Goal: Task Accomplishment & Management: Complete application form

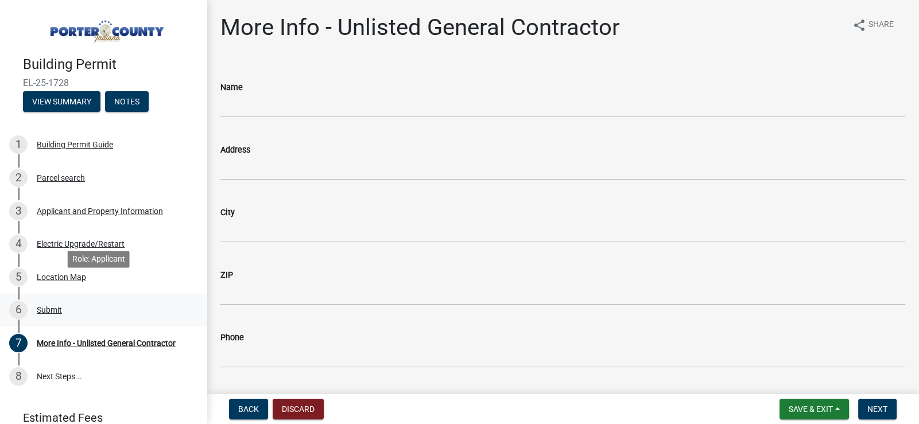
scroll to position [48, 0]
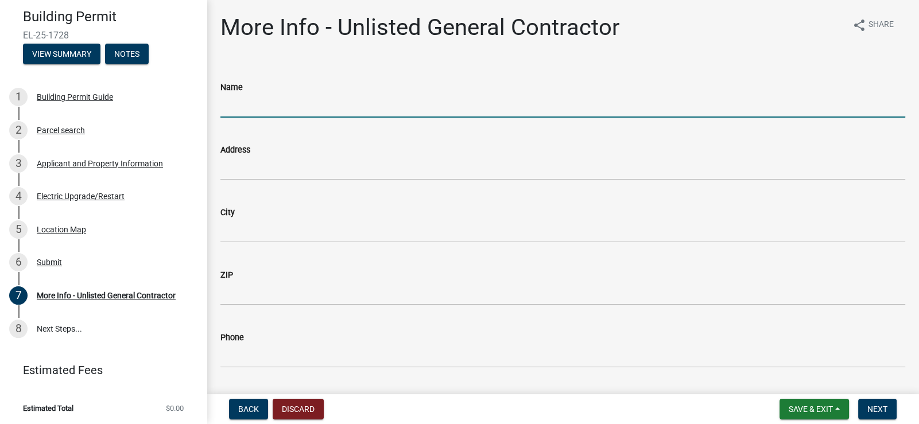
click at [305, 108] on input "Name" at bounding box center [562, 106] width 685 height 24
click at [301, 112] on input "Jacobs" at bounding box center [562, 106] width 685 height 24
click at [308, 107] on input "Jacobs Services" at bounding box center [562, 106] width 685 height 24
type input "Jacobs Professional Services LLC"
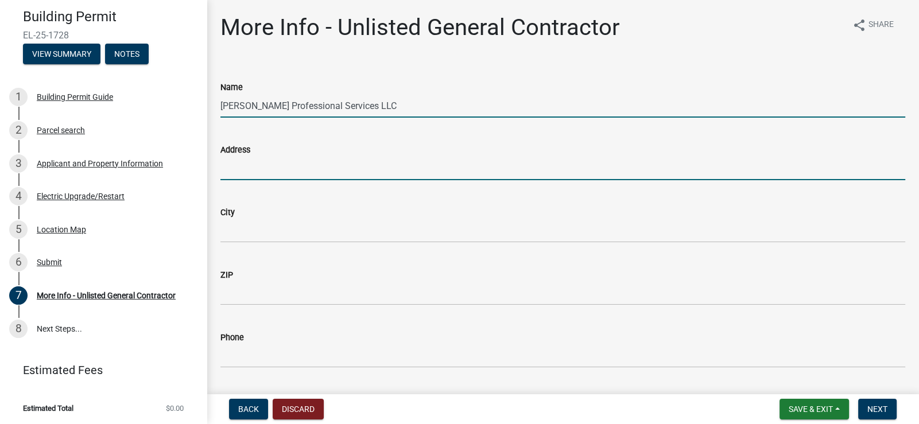
click at [296, 168] on input "Address" at bounding box center [562, 169] width 685 height 24
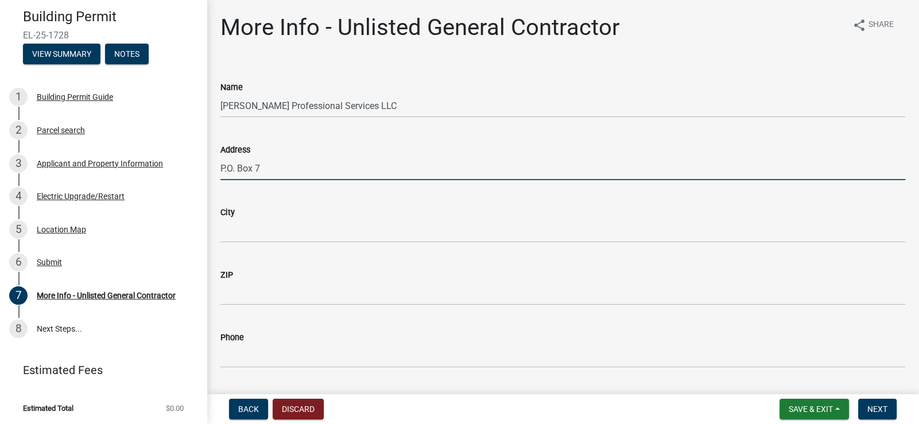
type input "P.O. Box 7"
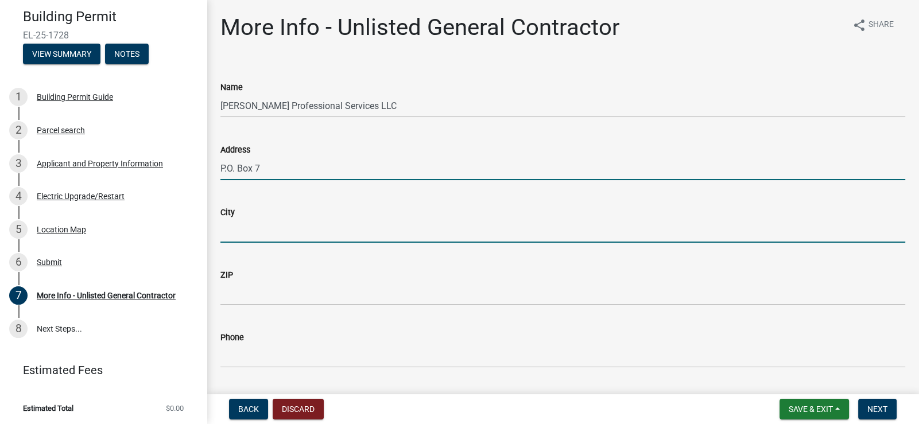
click at [282, 227] on input "City" at bounding box center [562, 231] width 685 height 24
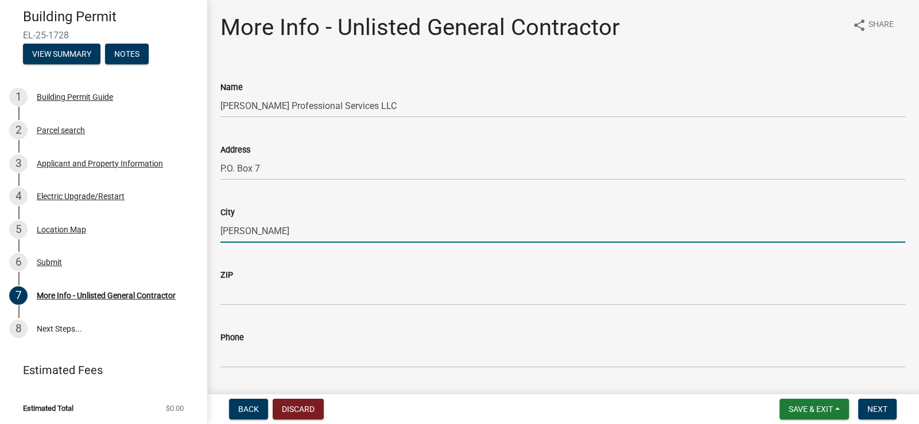
type input "Reynolds"
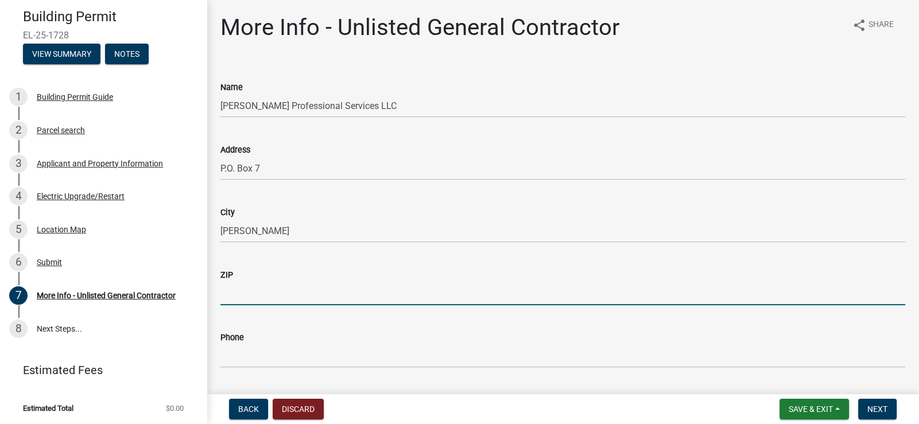
type input "7"
type input "47980"
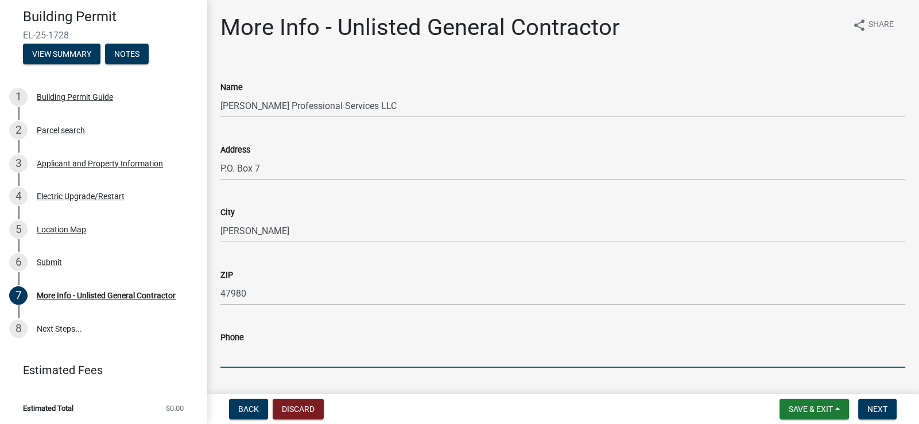
click at [265, 359] on input "Phone" at bounding box center [562, 356] width 685 height 24
type input "219-604-4250"
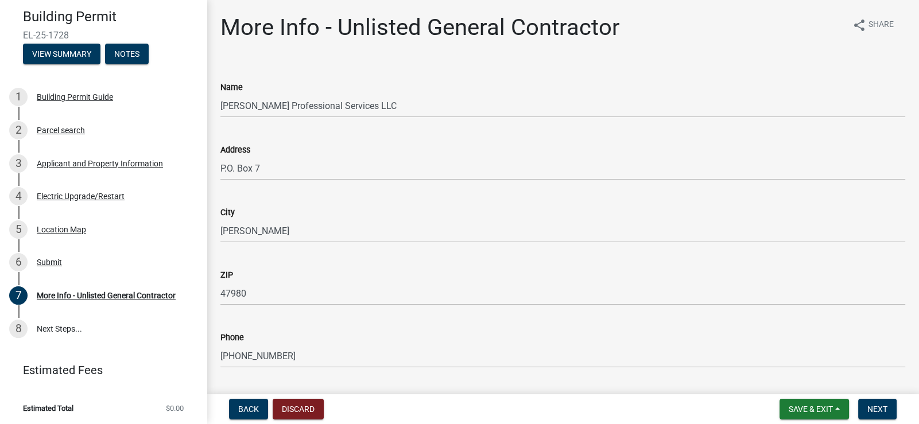
click at [445, 383] on div "Email" at bounding box center [562, 403] width 685 height 53
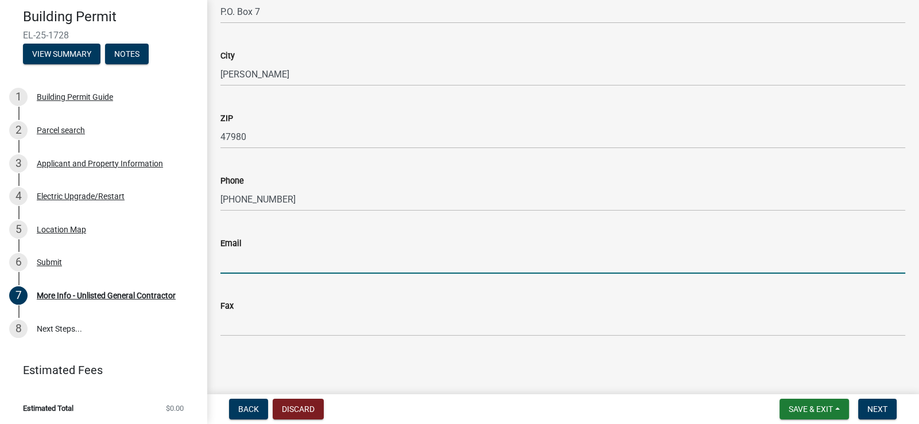
click at [289, 252] on input "Email" at bounding box center [562, 262] width 685 height 24
type input "www.jacobsservices.com"
click at [872, 409] on span "Next" at bounding box center [877, 409] width 20 height 9
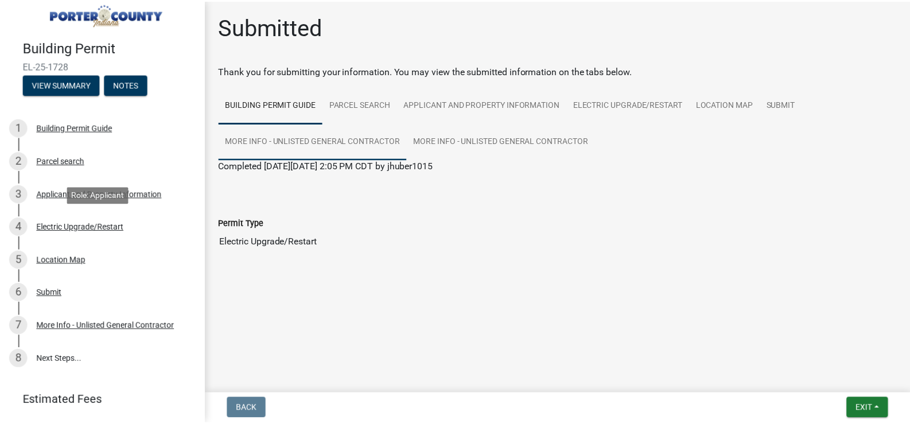
scroll to position [0, 0]
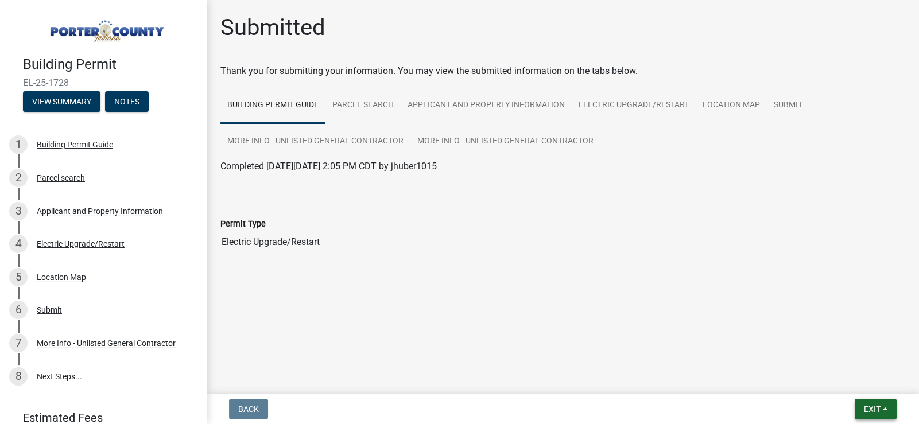
click at [870, 409] on span "Exit" at bounding box center [872, 409] width 17 height 9
click at [852, 382] on button "Save & Exit" at bounding box center [851, 380] width 92 height 28
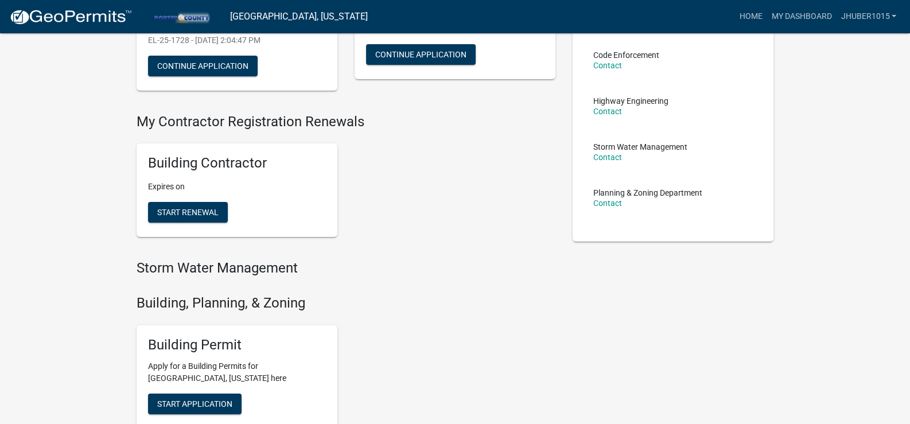
scroll to position [402, 0]
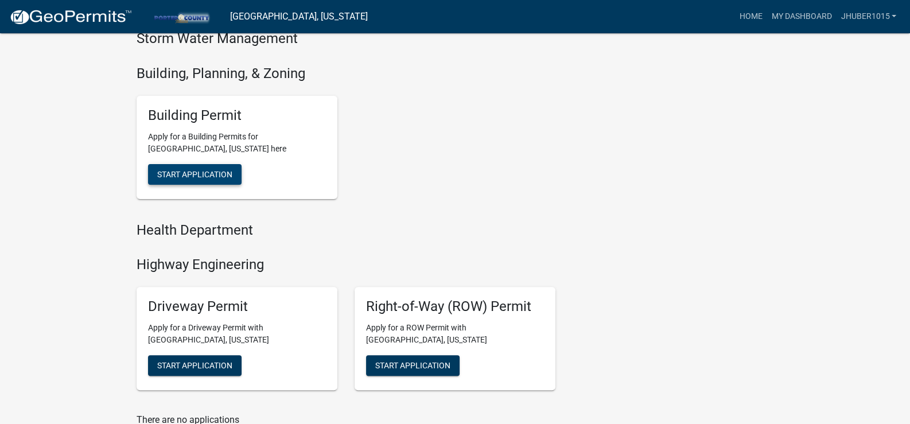
click at [189, 171] on span "Start Application" at bounding box center [194, 173] width 75 height 9
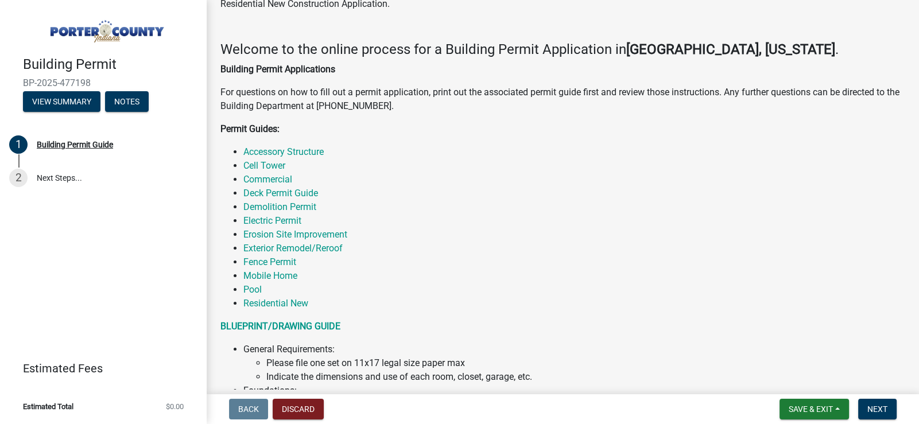
scroll to position [172, 0]
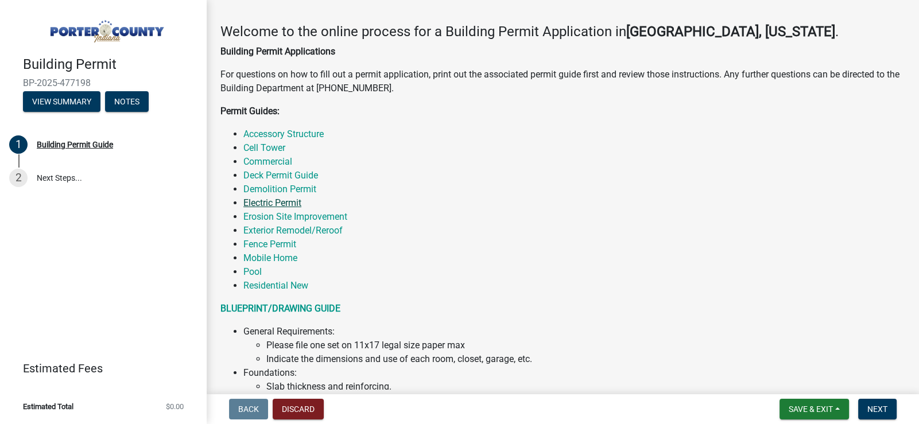
click at [270, 201] on link "Electric Permit" at bounding box center [272, 202] width 58 height 11
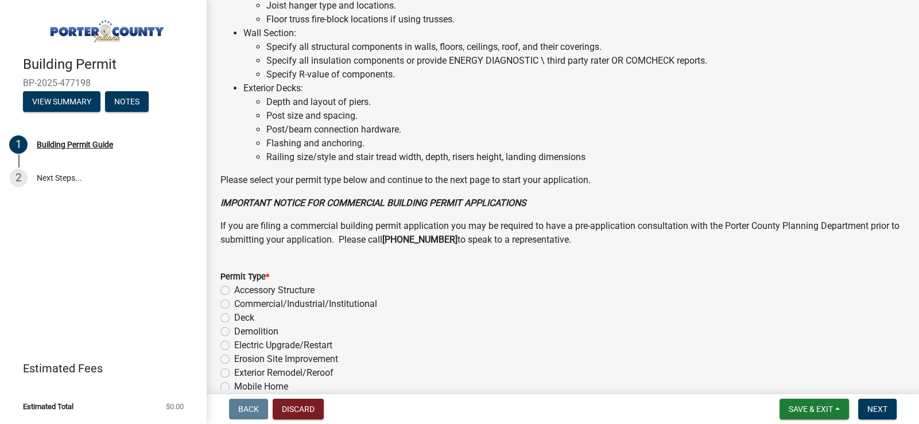
scroll to position [901, 0]
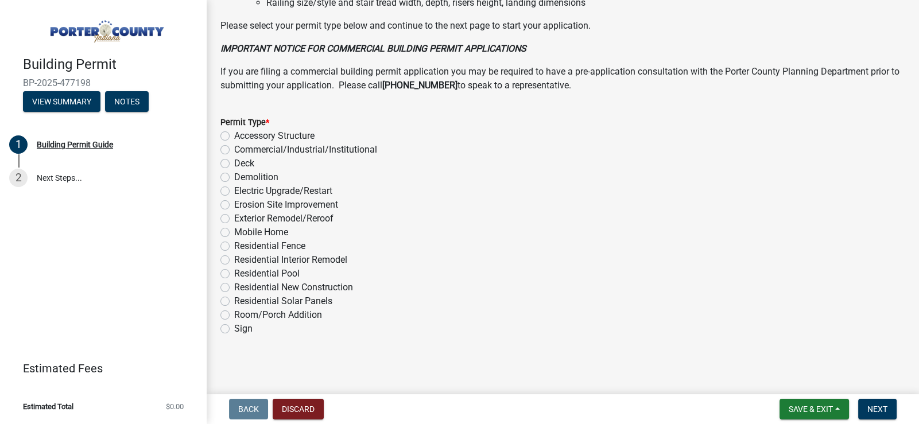
click at [234, 189] on label "Electric Upgrade/Restart" at bounding box center [283, 191] width 98 height 14
click at [234, 189] on input "Electric Upgrade/Restart" at bounding box center [237, 187] width 7 height 7
radio input "true"
click at [872, 408] on span "Next" at bounding box center [877, 409] width 20 height 9
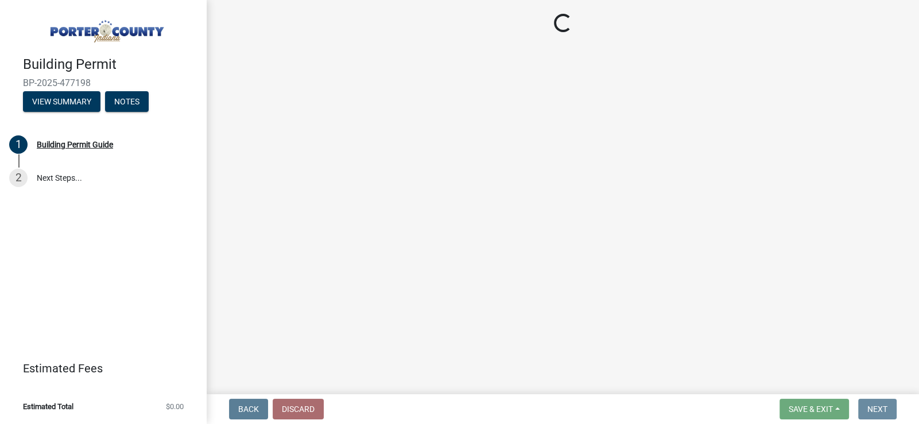
scroll to position [0, 0]
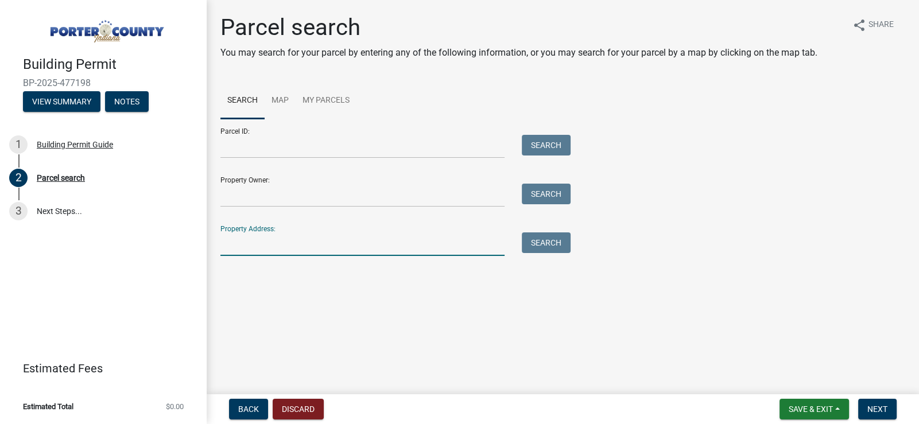
click at [291, 235] on input "Property Address:" at bounding box center [362, 244] width 284 height 24
click at [560, 234] on button "Search" at bounding box center [546, 242] width 49 height 21
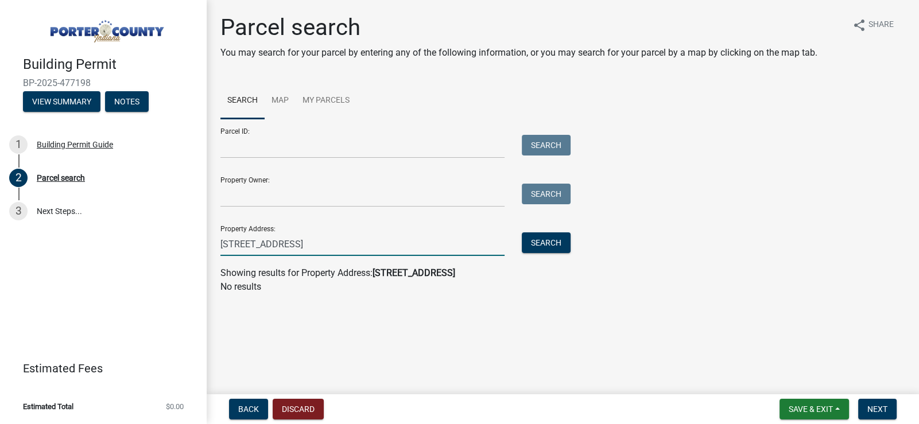
click at [250, 243] on input "2470 E Lakeshore Drive" at bounding box center [362, 244] width 284 height 24
type input "2470 East Lakeshore Drive"
click at [551, 237] on button "Search" at bounding box center [546, 242] width 49 height 21
click at [296, 197] on input "Property Owner:" at bounding box center [362, 196] width 284 height 24
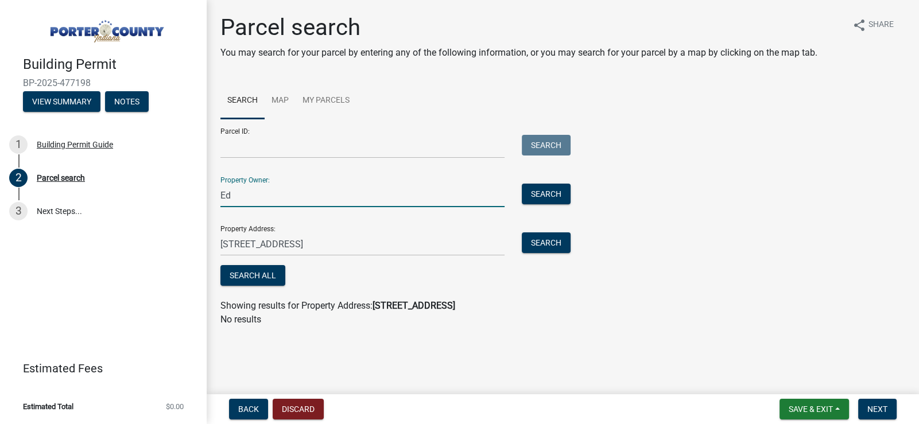
type input "Ed"
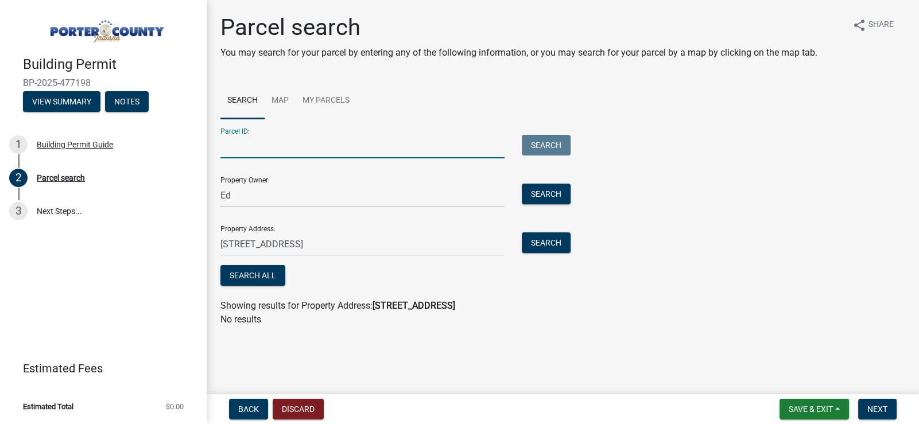
click at [366, 143] on input "Parcel ID:" at bounding box center [362, 147] width 284 height 24
click at [540, 244] on button "Search" at bounding box center [546, 242] width 49 height 21
click at [261, 243] on input "2470 East Lakeshore Drive" at bounding box center [362, 244] width 284 height 24
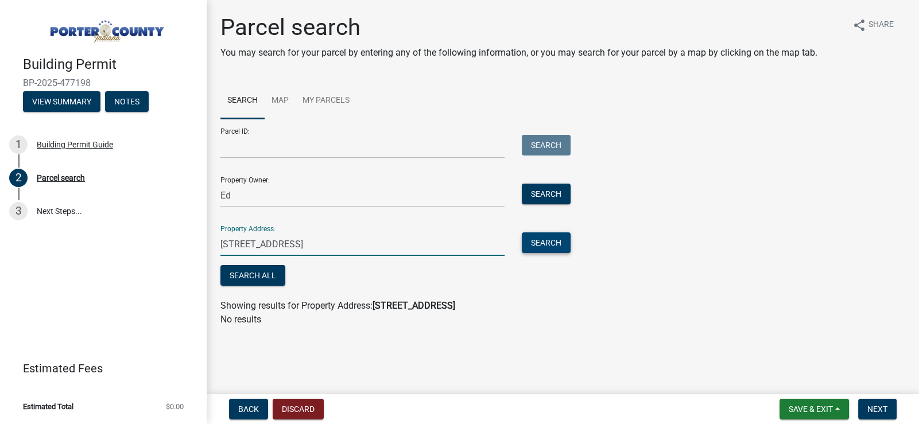
type input "2470 Lakeshore Drive"
click at [554, 241] on button "Search" at bounding box center [546, 242] width 49 height 21
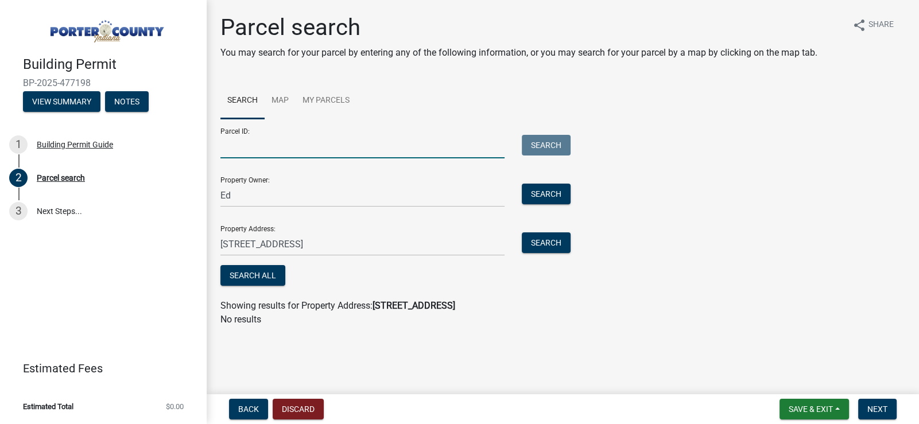
click at [281, 146] on input "Parcel ID:" at bounding box center [362, 147] width 284 height 24
type input "239-b"
click at [553, 145] on button "Search" at bounding box center [546, 145] width 49 height 21
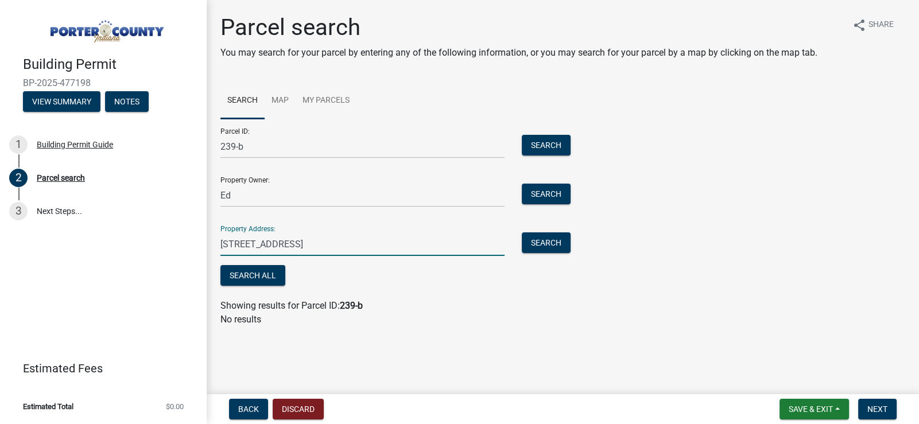
click at [324, 248] on input "2470 Lakeshore Drive" at bounding box center [362, 244] width 284 height 24
click at [244, 244] on input "2470 Lakeshore Drive" at bounding box center [362, 244] width 284 height 24
click at [557, 240] on button "Search" at bounding box center [546, 242] width 49 height 21
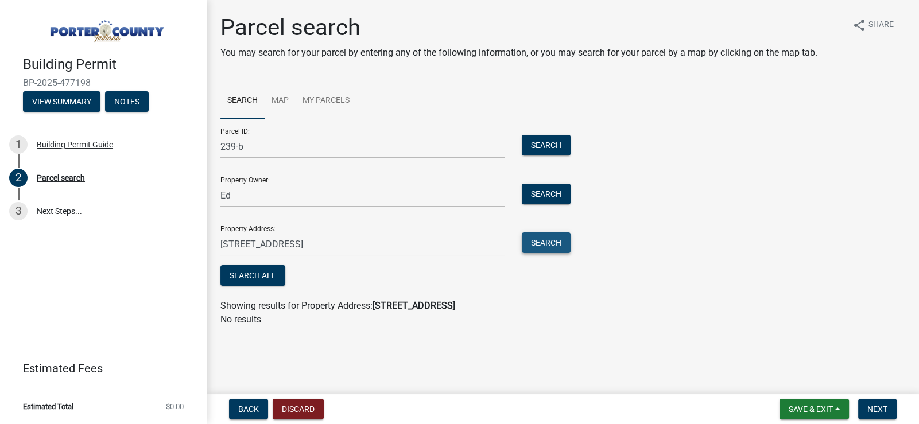
click at [557, 240] on button "Search" at bounding box center [546, 242] width 49 height 21
click at [253, 193] on input "Ed" at bounding box center [362, 196] width 284 height 24
click at [548, 191] on button "Search" at bounding box center [546, 194] width 49 height 21
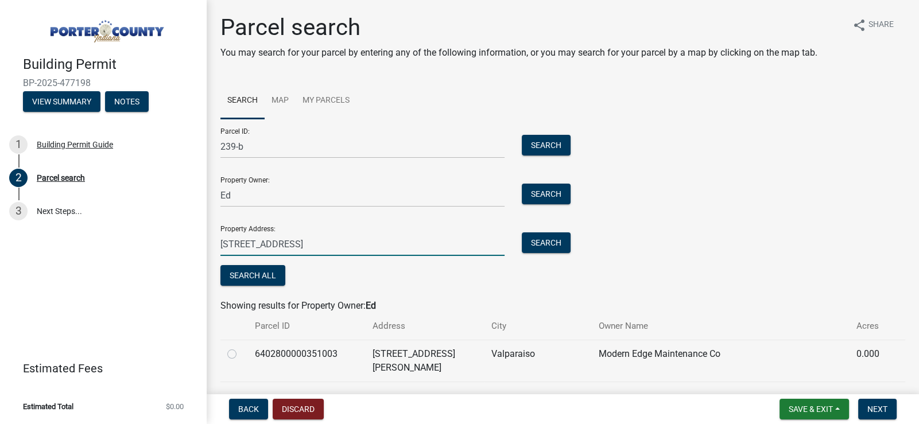
click at [319, 244] on input "2470 Lakeshore Drive" at bounding box center [362, 244] width 284 height 24
click at [243, 243] on input "2470 Lakeshore Circle" at bounding box center [362, 244] width 284 height 24
type input "2470 E Lakeshore Circle"
click at [549, 241] on button "Search" at bounding box center [546, 242] width 49 height 21
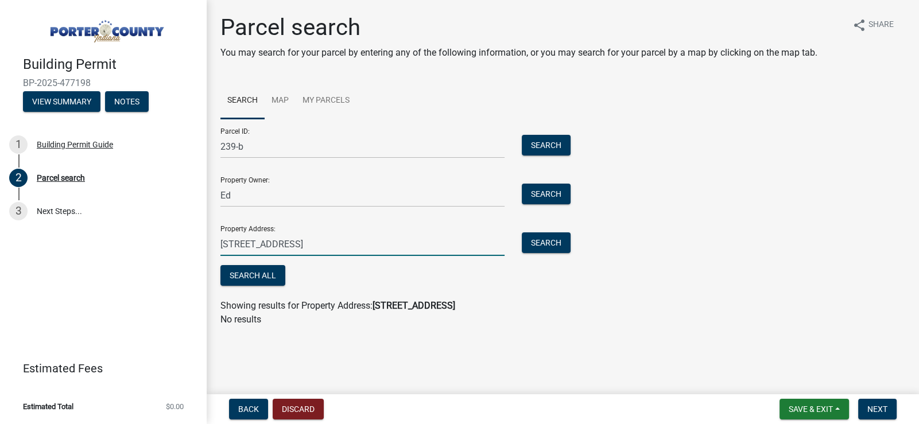
click at [352, 247] on input "2470 E Lakeshore Circle" at bounding box center [362, 244] width 284 height 24
click at [293, 135] on input "239-b" at bounding box center [362, 147] width 284 height 24
click at [547, 145] on button "Search" at bounding box center [546, 145] width 49 height 21
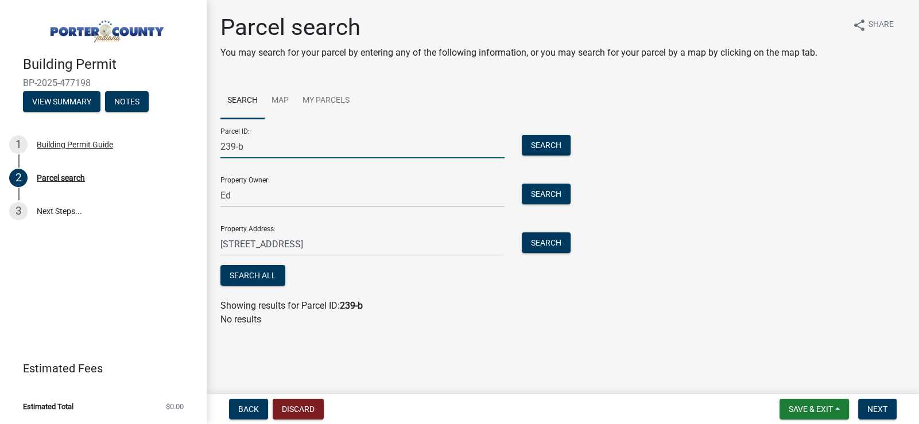
click at [255, 146] on input "239-b" at bounding box center [362, 147] width 284 height 24
click at [276, 99] on link "Map" at bounding box center [280, 101] width 31 height 37
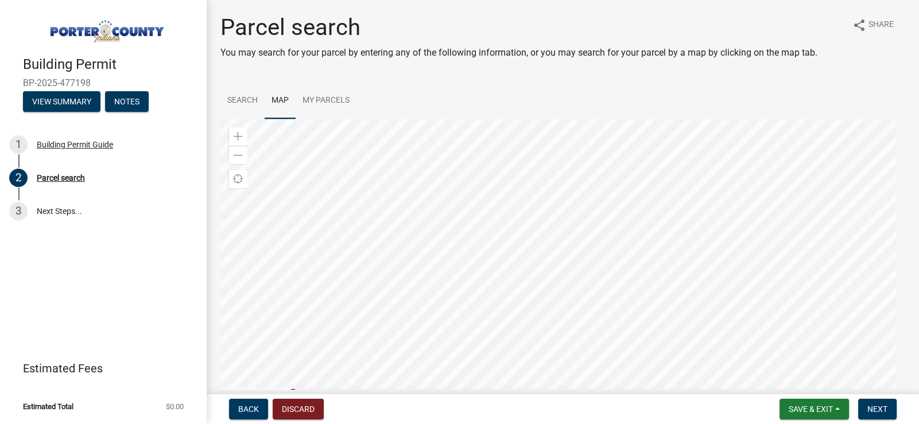
click at [513, 294] on div at bounding box center [562, 262] width 685 height 287
click at [424, 230] on div at bounding box center [562, 262] width 685 height 287
click at [460, 247] on div at bounding box center [562, 262] width 685 height 287
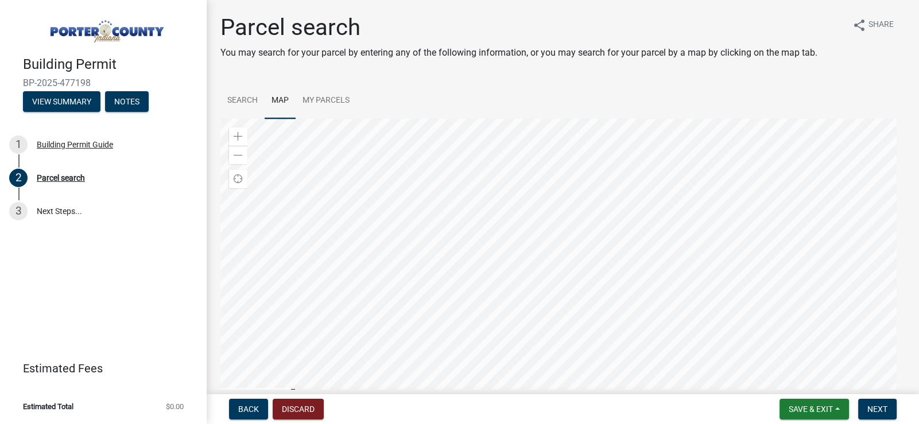
click at [799, 222] on div at bounding box center [562, 262] width 685 height 287
click at [557, 229] on div at bounding box center [562, 262] width 685 height 287
click at [592, 286] on div at bounding box center [562, 262] width 685 height 287
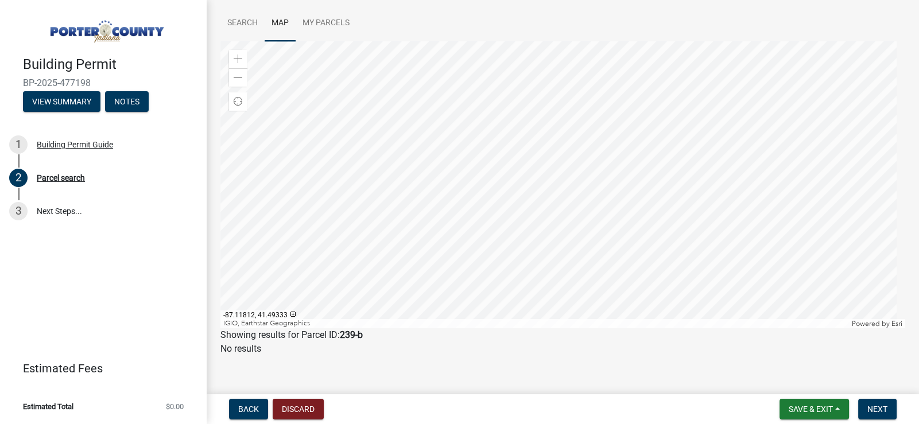
scroll to position [88, 0]
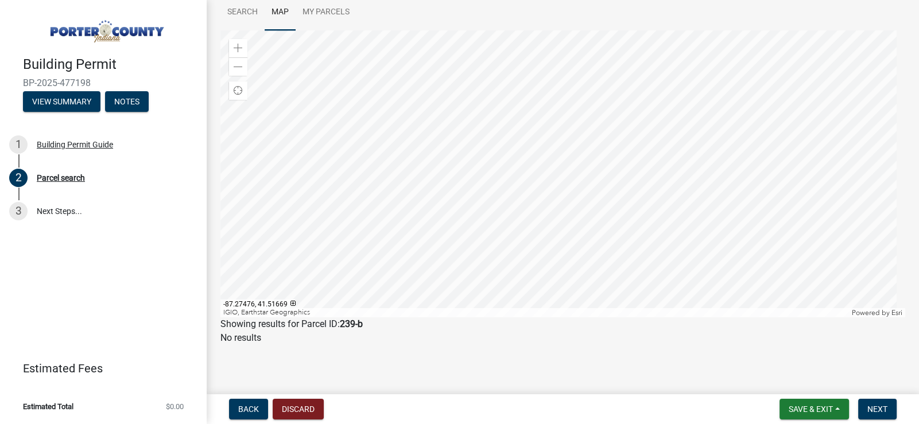
click at [597, 238] on div at bounding box center [562, 173] width 685 height 287
click at [495, 232] on div at bounding box center [562, 173] width 685 height 287
click at [407, 192] on div at bounding box center [562, 173] width 685 height 287
click at [730, 166] on div at bounding box center [562, 173] width 685 height 287
click at [681, 183] on div at bounding box center [562, 173] width 685 height 287
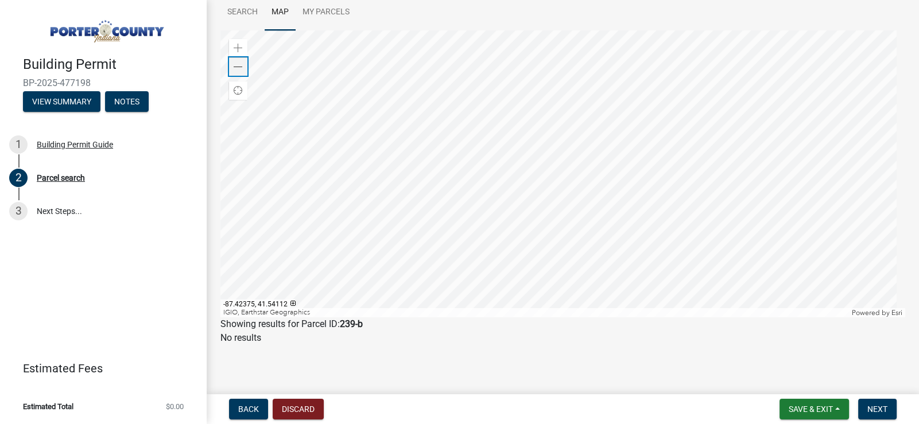
click at [238, 64] on span at bounding box center [238, 67] width 9 height 9
click at [477, 115] on div at bounding box center [562, 173] width 685 height 287
click at [503, 86] on div at bounding box center [562, 173] width 685 height 287
click at [514, 76] on div at bounding box center [562, 173] width 685 height 287
click at [479, 317] on div at bounding box center [562, 173] width 685 height 287
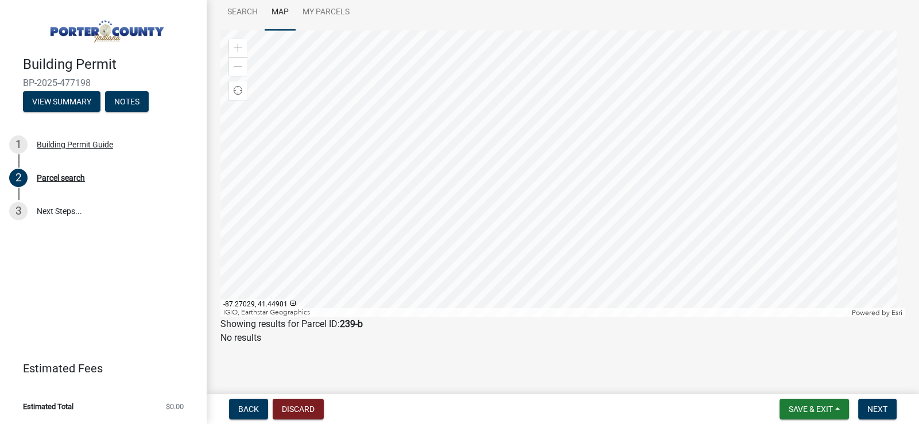
click at [468, 220] on div at bounding box center [562, 173] width 685 height 287
click at [441, 227] on div at bounding box center [562, 173] width 685 height 287
click at [433, 161] on div at bounding box center [562, 173] width 685 height 287
click at [235, 44] on span at bounding box center [238, 48] width 9 height 9
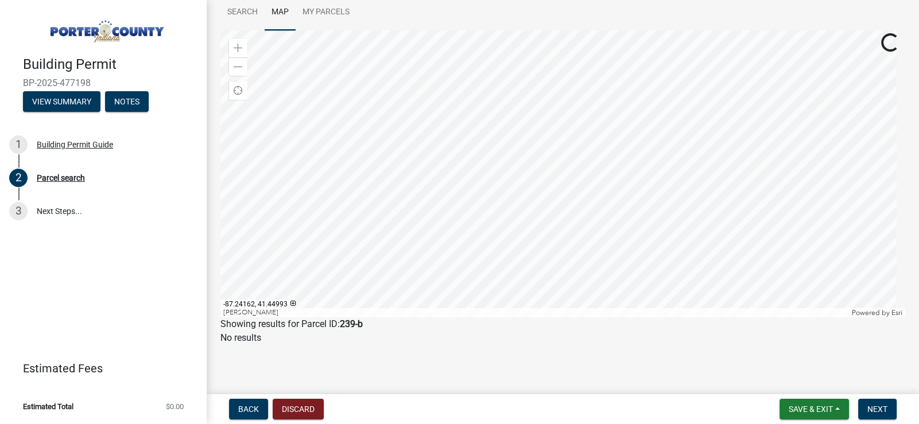
click at [716, 150] on div at bounding box center [562, 173] width 685 height 287
click at [617, 225] on div at bounding box center [562, 173] width 685 height 287
click at [718, 227] on div at bounding box center [562, 173] width 685 height 287
click at [504, 48] on div at bounding box center [562, 173] width 685 height 287
click at [533, 106] on div at bounding box center [562, 173] width 685 height 287
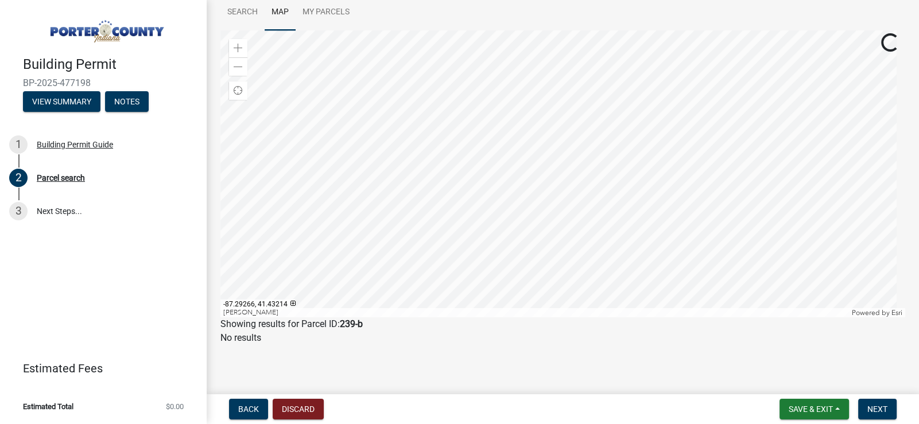
click at [298, 184] on div at bounding box center [562, 173] width 685 height 287
click at [304, 137] on div at bounding box center [562, 173] width 685 height 287
click at [517, 191] on div at bounding box center [562, 173] width 685 height 287
click at [473, 177] on div at bounding box center [562, 173] width 685 height 287
click at [238, 53] on div "Zoom in" at bounding box center [238, 48] width 18 height 18
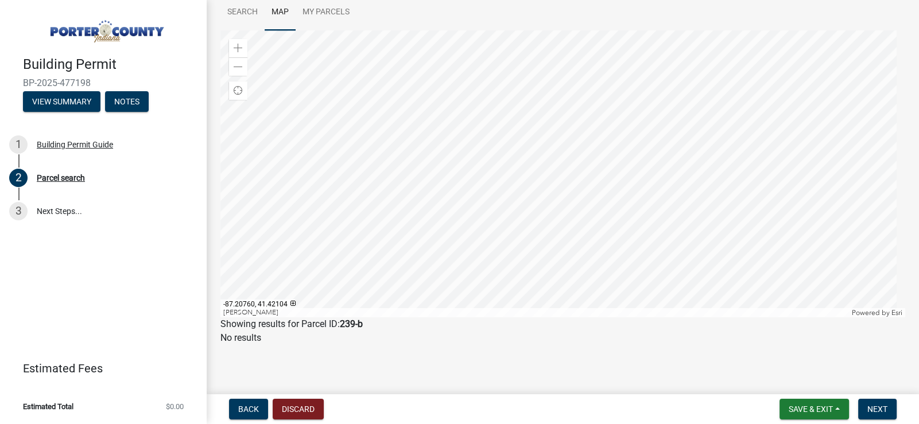
click at [615, 154] on div at bounding box center [562, 173] width 685 height 287
click at [239, 46] on span at bounding box center [238, 48] width 9 height 9
click at [814, 169] on div at bounding box center [562, 173] width 685 height 287
click at [696, 77] on div at bounding box center [562, 173] width 685 height 287
click at [655, 120] on div at bounding box center [562, 173] width 685 height 287
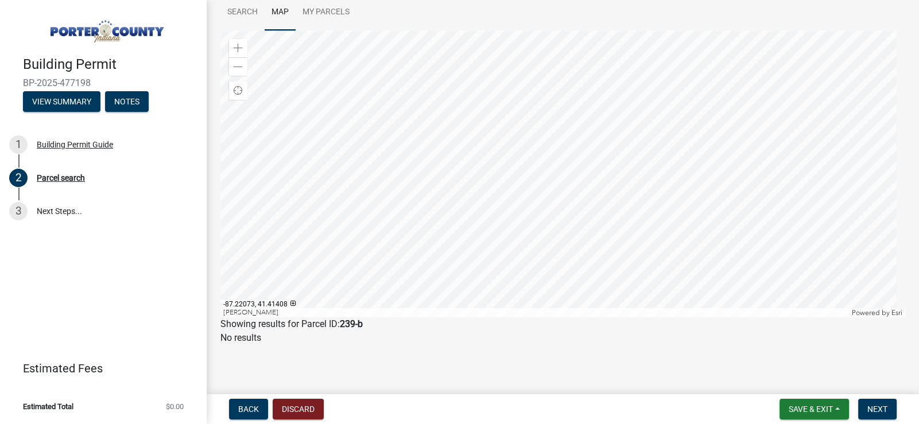
click at [628, 141] on div at bounding box center [562, 173] width 685 height 287
click at [613, 111] on div at bounding box center [562, 173] width 685 height 287
click at [552, 109] on div at bounding box center [562, 173] width 685 height 287
click at [583, 118] on div at bounding box center [562, 173] width 685 height 287
click at [463, 176] on div at bounding box center [562, 173] width 685 height 287
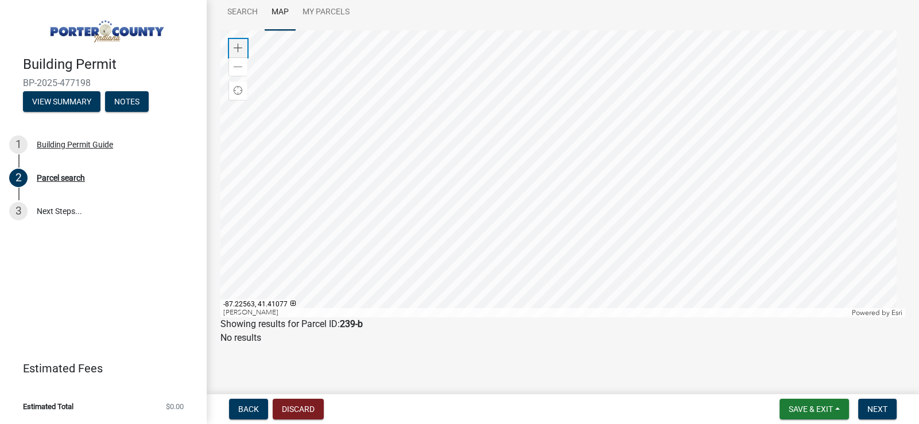
click at [239, 51] on span at bounding box center [238, 48] width 9 height 9
click at [794, 219] on div at bounding box center [562, 173] width 685 height 287
click at [234, 44] on span at bounding box center [238, 48] width 9 height 9
click at [565, 93] on div at bounding box center [562, 173] width 685 height 287
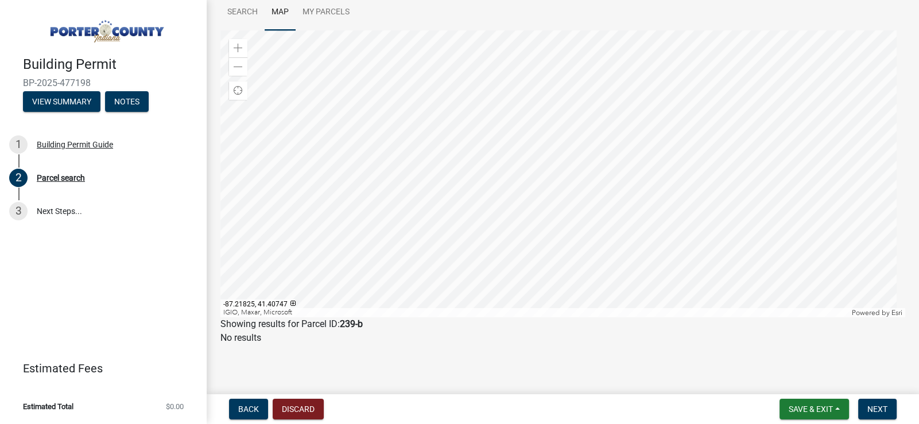
click at [538, 199] on div at bounding box center [562, 173] width 685 height 287
click at [568, 220] on div at bounding box center [562, 173] width 685 height 287
click at [490, 187] on div at bounding box center [562, 173] width 685 height 287
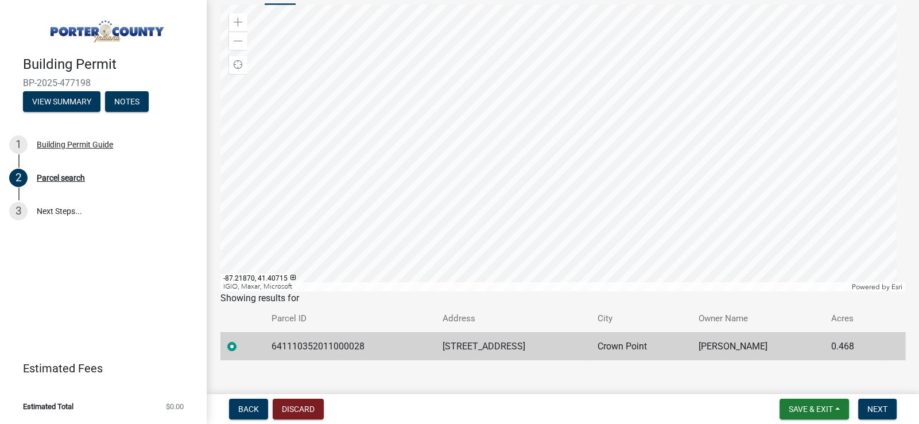
scroll to position [129, 0]
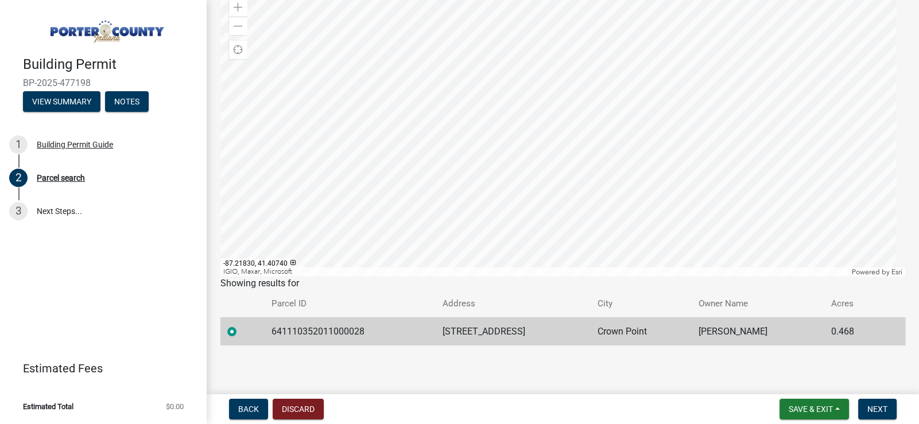
click at [529, 192] on div at bounding box center [562, 133] width 685 height 287
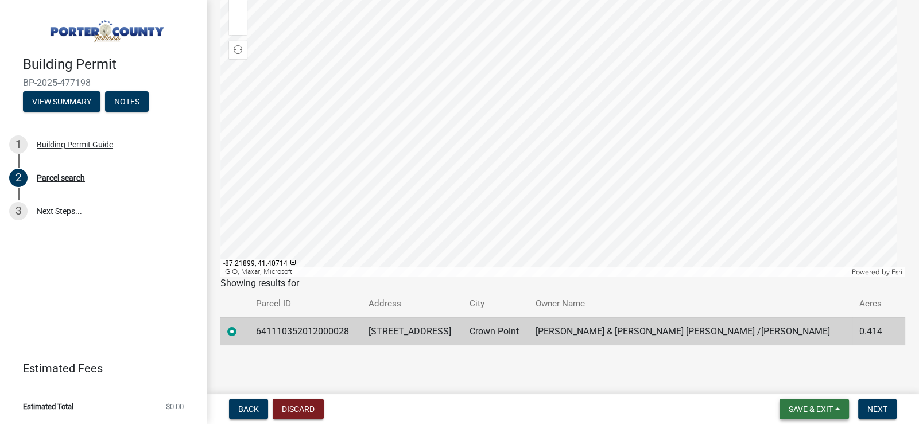
click at [798, 408] on span "Save & Exit" at bounding box center [811, 409] width 44 height 9
click at [786, 350] on button "Save" at bounding box center [803, 352] width 92 height 28
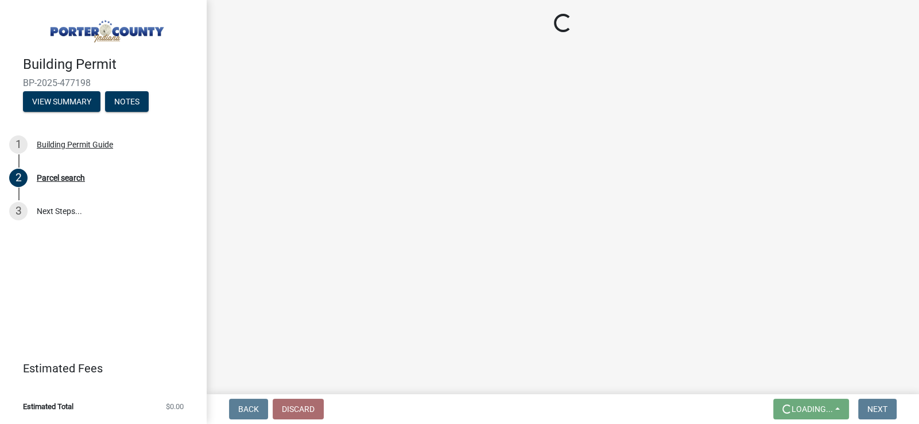
scroll to position [0, 0]
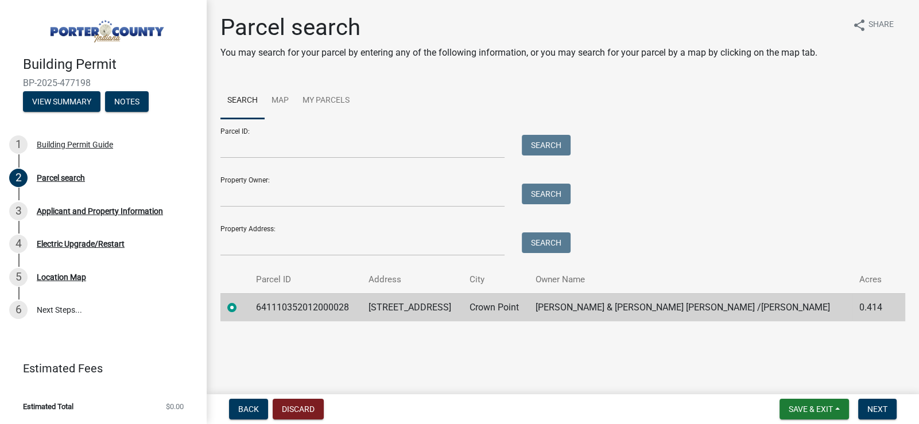
click at [321, 305] on td "641110352012000028" at bounding box center [305, 307] width 112 height 28
drag, startPoint x: 359, startPoint y: 304, endPoint x: 258, endPoint y: 309, distance: 100.6
click at [258, 309] on td "641110352012000028" at bounding box center [305, 307] width 112 height 28
copy td "641110352012000028"
click at [289, 149] on input "Parcel ID:" at bounding box center [362, 147] width 284 height 24
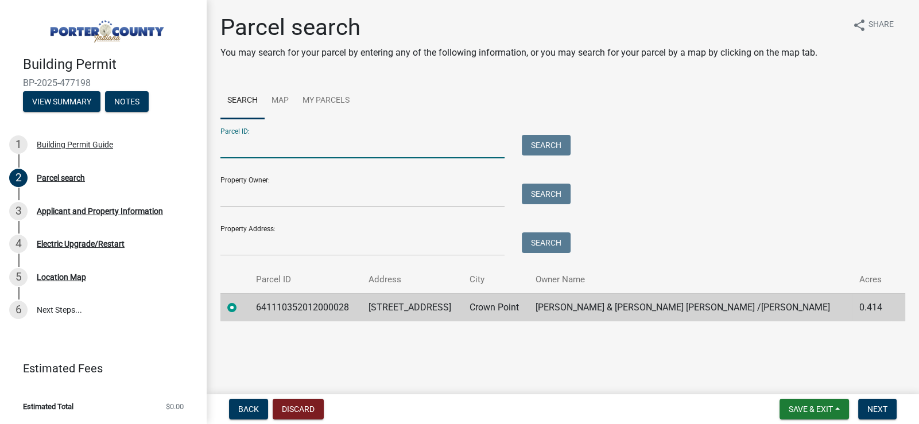
paste input "641110352012000028"
type input "641110352012000028"
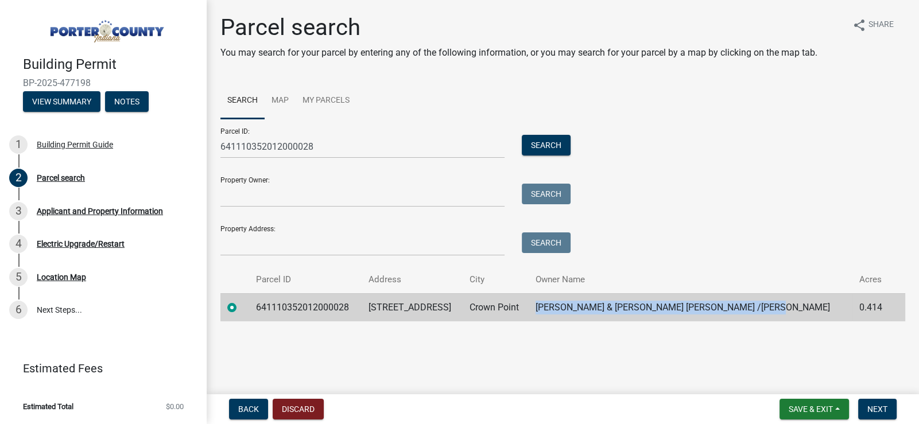
drag, startPoint x: 572, startPoint y: 304, endPoint x: 804, endPoint y: 310, distance: 231.4
click at [804, 310] on tr "641110352012000028 2470 E Lake Shore Dr Crown Point Kratkoczki Edward & Rizzo K…" at bounding box center [562, 307] width 685 height 28
copy tr "[PERSON_NAME] & [PERSON_NAME] [PERSON_NAME] /[PERSON_NAME]"
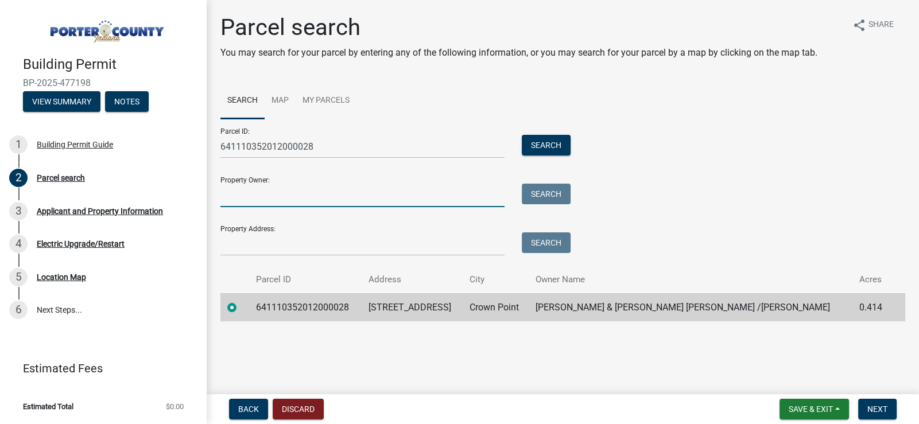
click at [257, 200] on input "Property Owner:" at bounding box center [362, 196] width 284 height 24
paste input "[PERSON_NAME] & [PERSON_NAME] [PERSON_NAME] /[PERSON_NAME]"
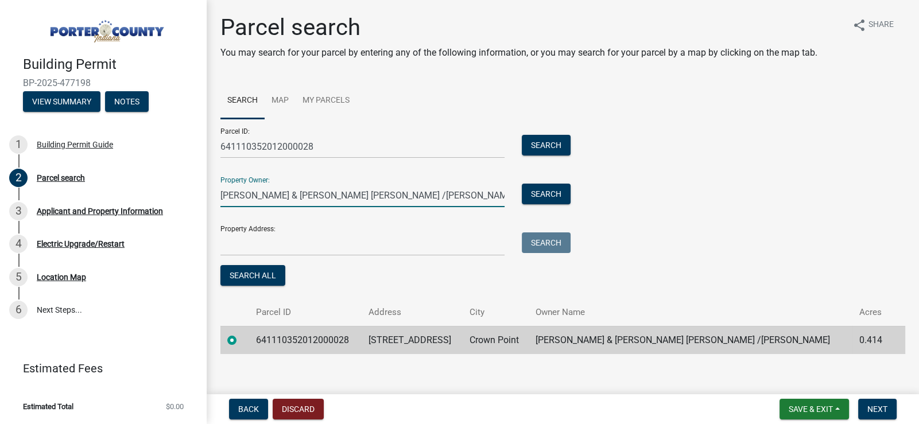
type input "[PERSON_NAME] & [PERSON_NAME] [PERSON_NAME] /[PERSON_NAME]"
drag, startPoint x: 375, startPoint y: 341, endPoint x: 475, endPoint y: 347, distance: 99.5
click at [475, 347] on tr "641110352012000028 2470 E Lake Shore Dr Crown Point Kratkoczki Edward & Rizzo K…" at bounding box center [562, 340] width 685 height 28
copy tr "[STREET_ADDRESS]"
click at [253, 243] on input "Property Address:" at bounding box center [362, 244] width 284 height 24
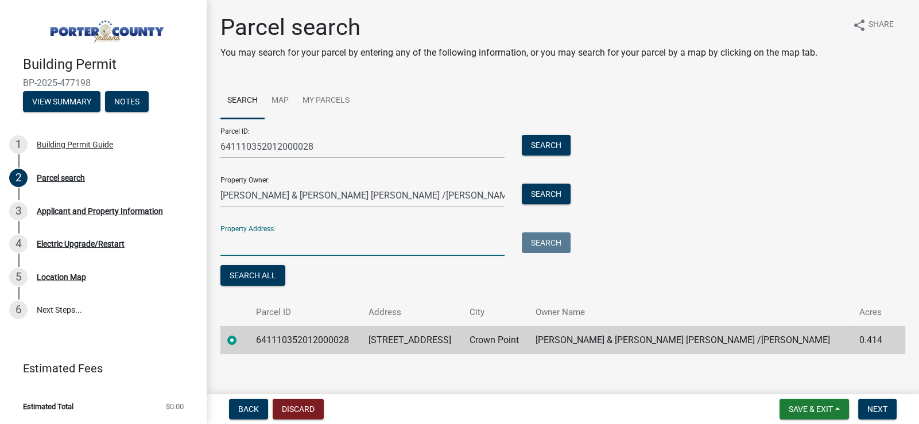
paste input "[STREET_ADDRESS]"
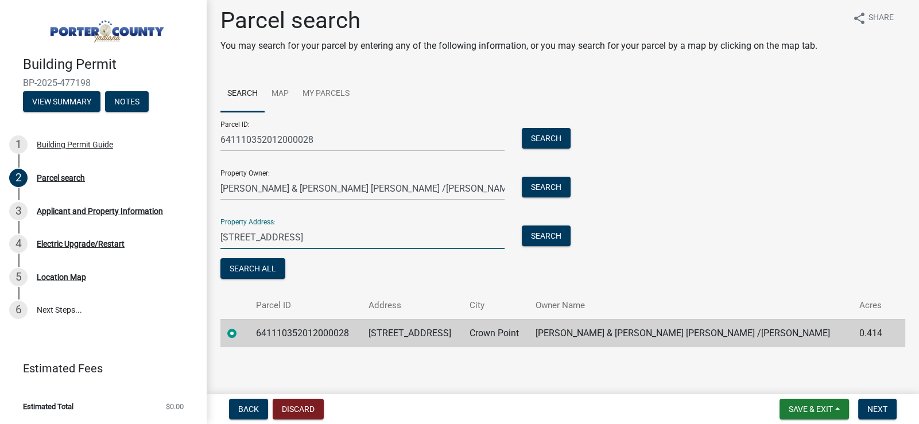
scroll to position [9, 0]
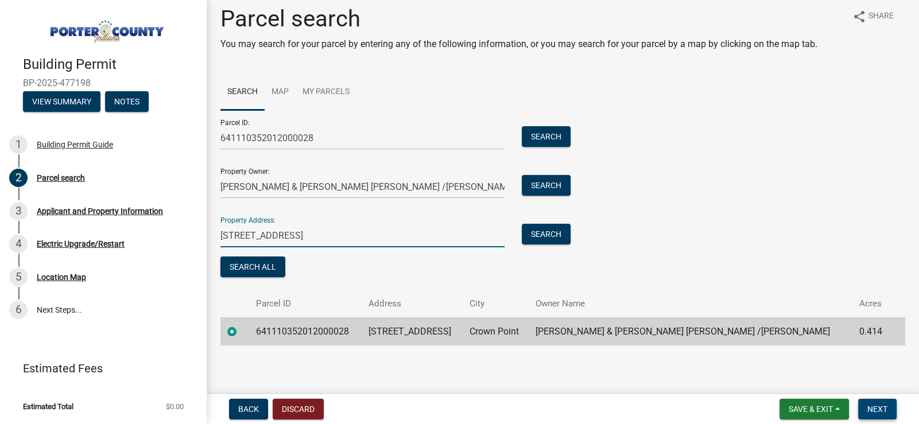
type input "[STREET_ADDRESS]"
click at [878, 408] on span "Next" at bounding box center [877, 409] width 20 height 9
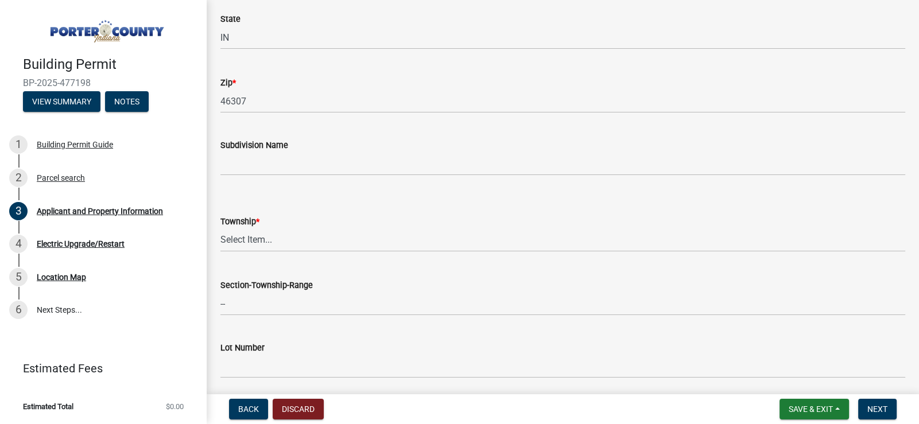
scroll to position [402, 0]
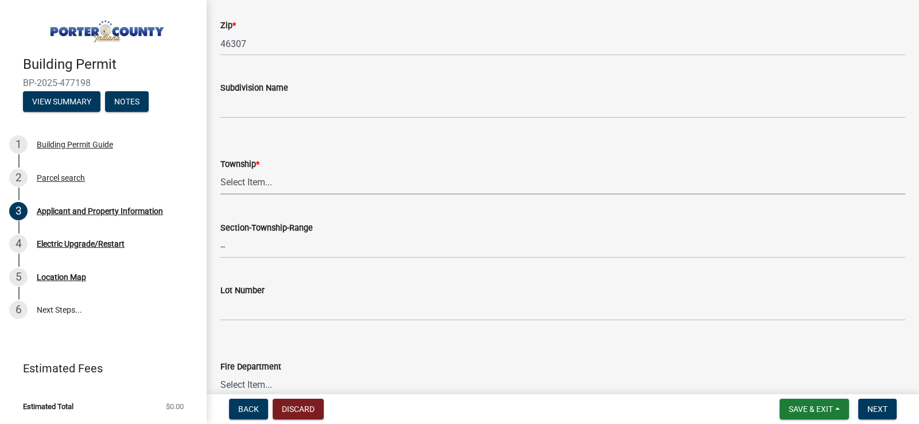
click at [315, 178] on select "Select Item... Boone Center Jackson Liberty Morgan Pine Pleasant Portage Porter…" at bounding box center [562, 183] width 685 height 24
click at [220, 171] on select "Select Item... Boone Center Jackson Liberty Morgan Pine Pleasant Portage Porter…" at bounding box center [562, 183] width 685 height 24
select select "eebc071e-620a-4db8-83e9-cb6b194c67e9"
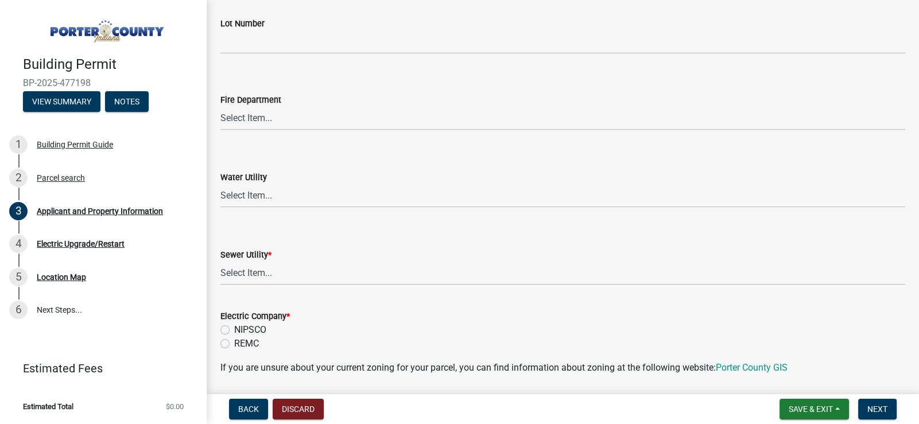
scroll to position [689, 0]
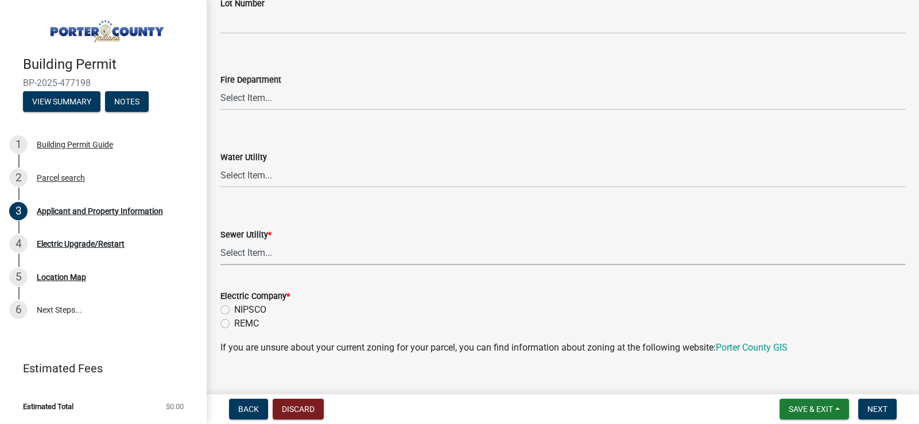
click at [240, 253] on select "Select Item... Aqua Indiana Inc Damon Run Falling Waters Lake Eliza - LEACD Nat…" at bounding box center [562, 254] width 685 height 24
click at [220, 242] on select "Select Item... Aqua Indiana Inc Damon Run Falling Waters Lake Eliza - LEACD Nat…" at bounding box center [562, 254] width 685 height 24
select select "0ba2db78-5dbf-43b9-a42c-6cccc1e5ba15"
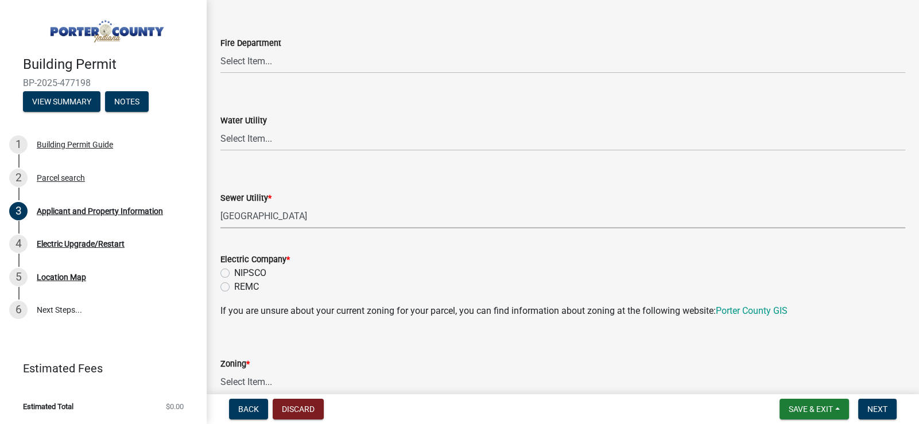
scroll to position [746, 0]
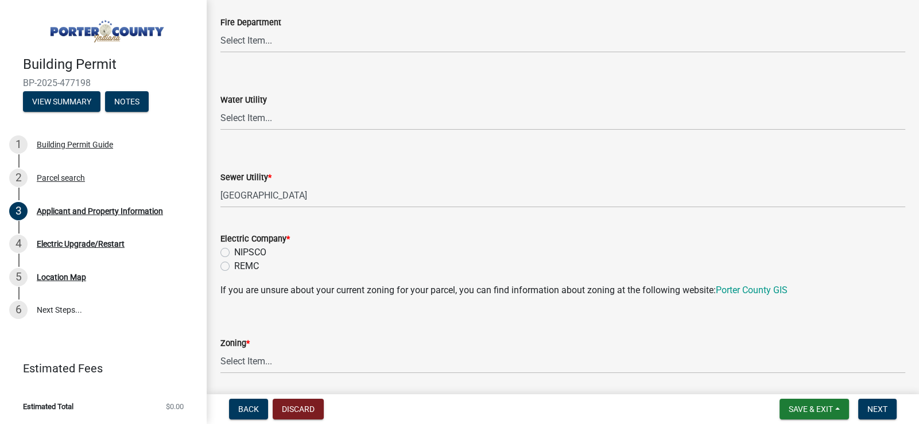
click at [234, 253] on label "NIPSCO" at bounding box center [250, 253] width 32 height 14
click at [234, 253] on input "NIPSCO" at bounding box center [237, 249] width 7 height 7
radio input "true"
click at [234, 253] on label "NIPSCO" at bounding box center [250, 253] width 32 height 14
click at [234, 253] on input "NIPSCO" at bounding box center [237, 249] width 7 height 7
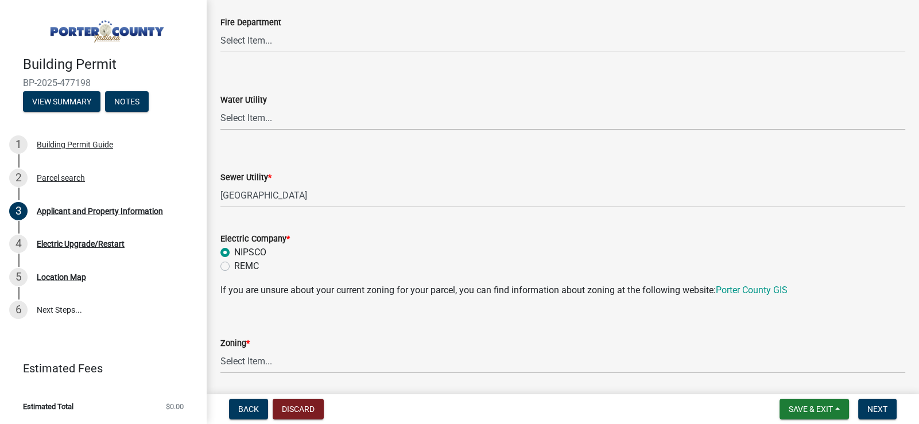
click at [234, 267] on label "REMC" at bounding box center [246, 266] width 25 height 14
click at [234, 267] on input "REMC" at bounding box center [237, 262] width 7 height 7
radio input "true"
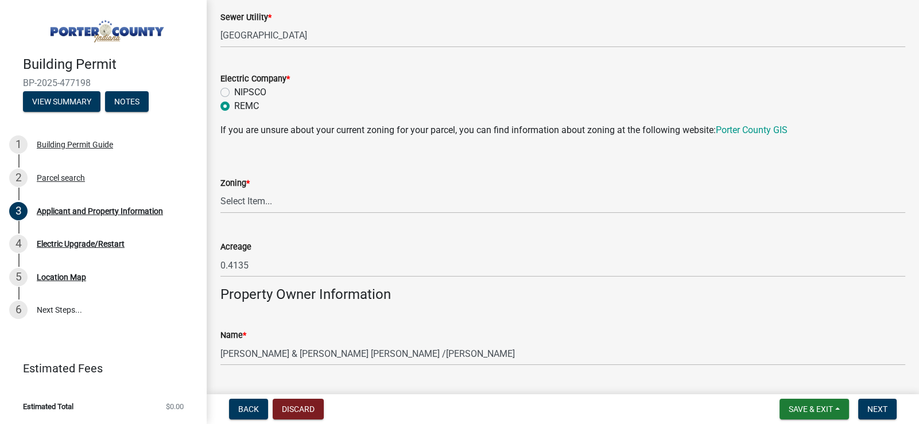
scroll to position [918, 0]
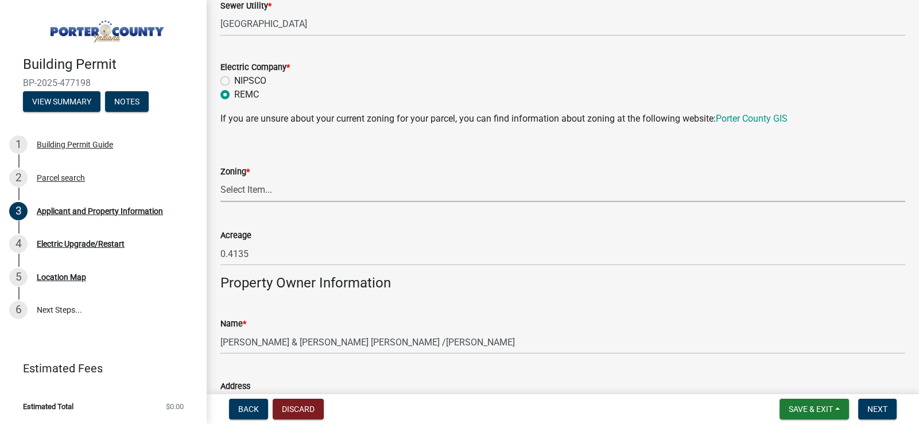
click at [275, 188] on select "Select Item... A1 A2 CH CM CN I1 I2 I3 IN MP OT P1 P2 PUD R1 R2 R3 R4 RL RR" at bounding box center [562, 190] width 685 height 24
click at [220, 178] on select "Select Item... A1 A2 CH CM CN I1 I2 I3 IN MP OT P1 P2 PUD R1 R2 R3 R4 RL RR" at bounding box center [562, 190] width 685 height 24
select select "e2d1b1d7-ccc9-456b-9e96-e16306515997"
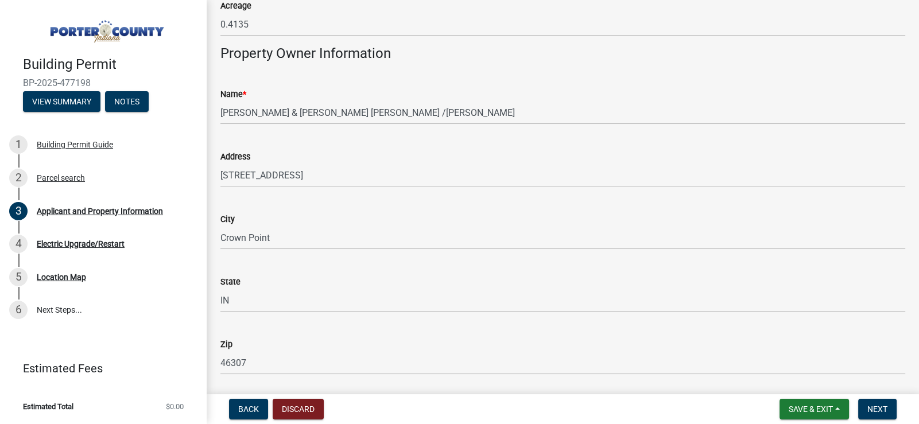
scroll to position [1320, 0]
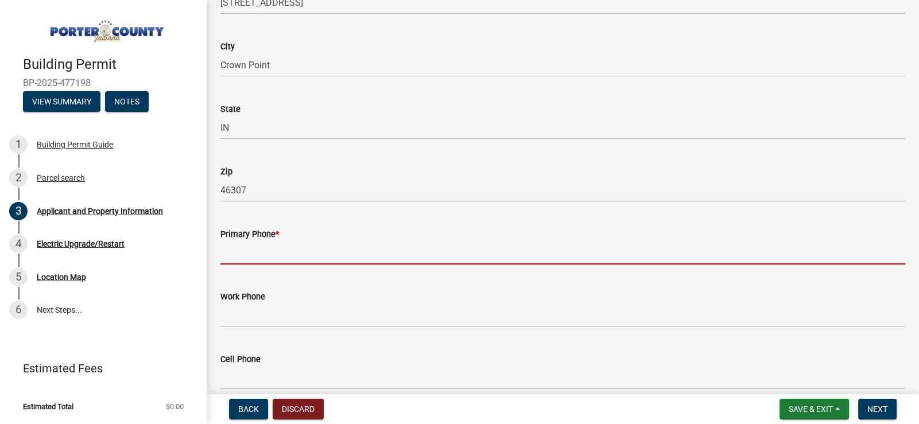
click at [268, 250] on input "Primary Phone *" at bounding box center [562, 253] width 685 height 24
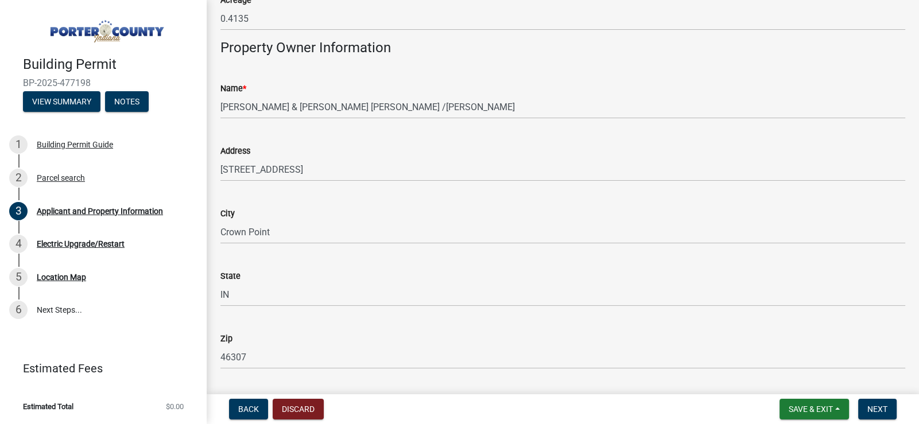
scroll to position [1090, 0]
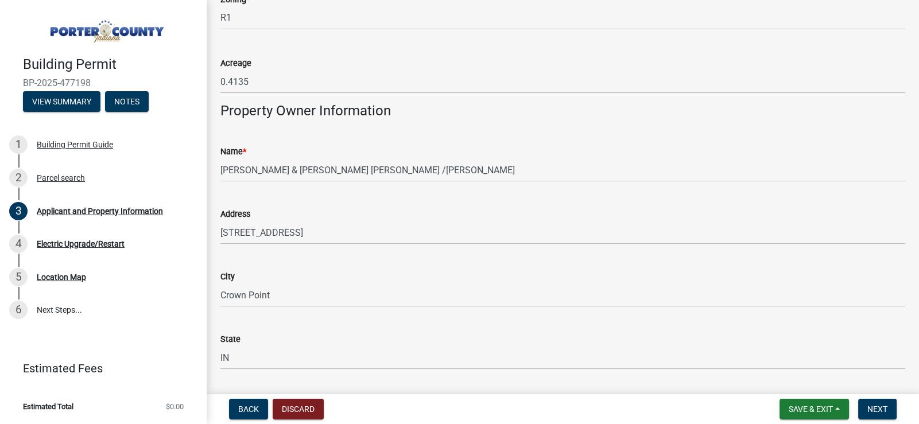
drag, startPoint x: 215, startPoint y: 166, endPoint x: 410, endPoint y: 172, distance: 195.2
click at [410, 172] on div "Name * Kratkoczki Edward & Rizzo Kratkoczki Cristina /H&W" at bounding box center [563, 155] width 702 height 53
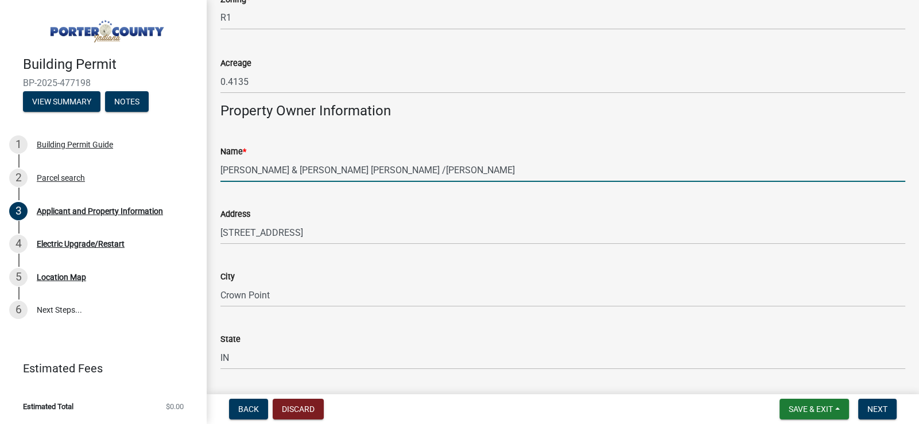
drag, startPoint x: 220, startPoint y: 169, endPoint x: 407, endPoint y: 170, distance: 187.1
click at [407, 170] on input "[PERSON_NAME] & [PERSON_NAME] [PERSON_NAME] /[PERSON_NAME]" at bounding box center [562, 170] width 685 height 24
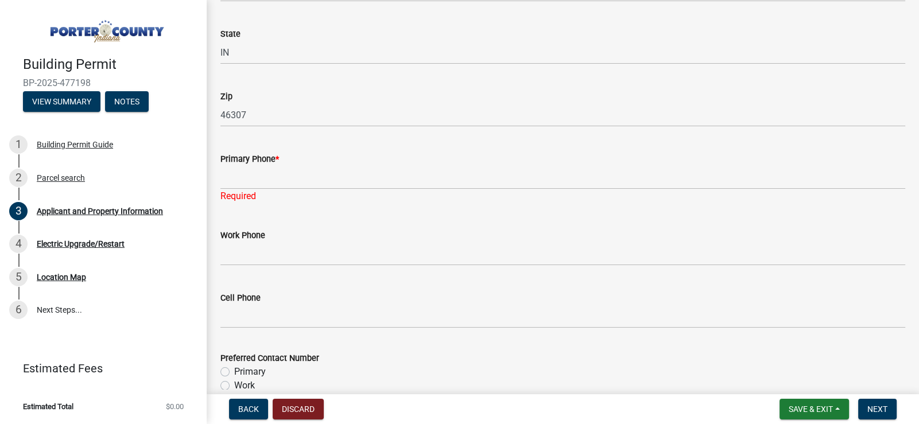
scroll to position [1377, 0]
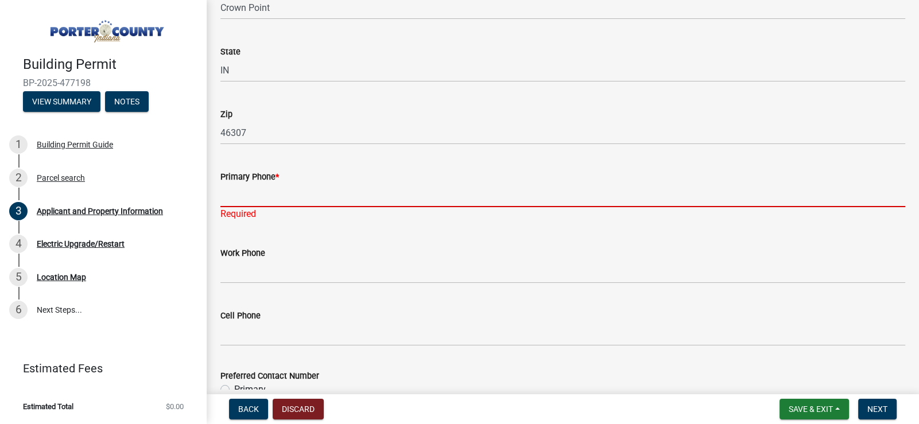
click at [293, 189] on input "Primary Phone *" at bounding box center [562, 196] width 685 height 24
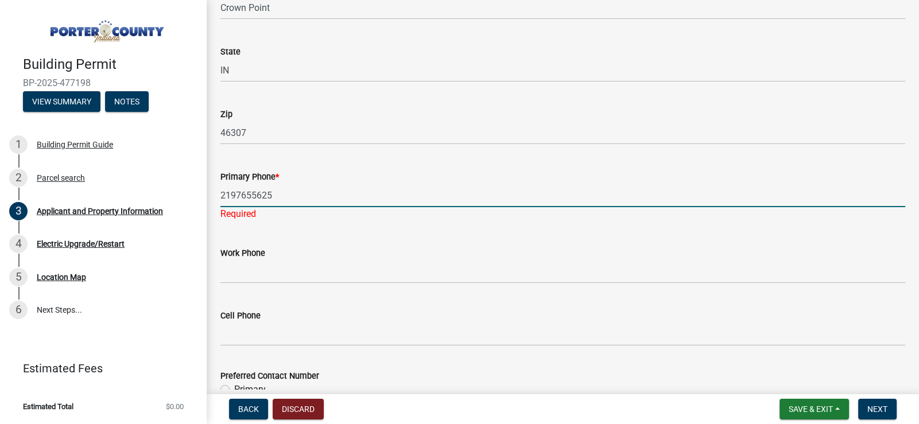
type input "2197655625"
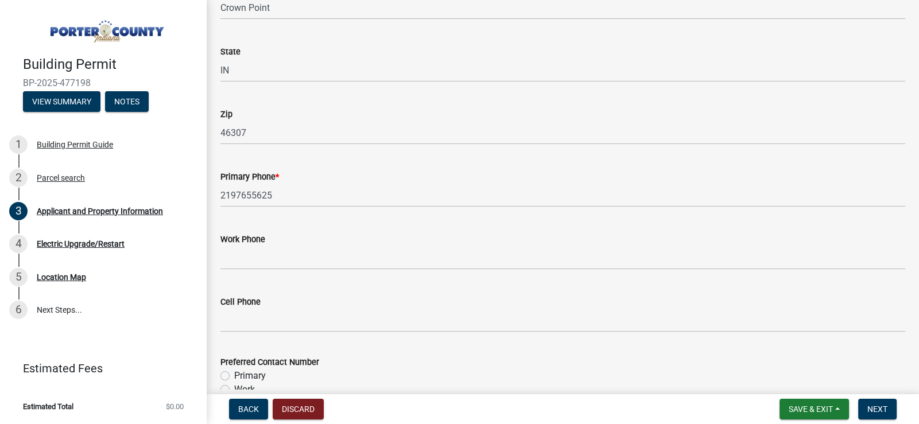
click at [388, 240] on div "Work Phone" at bounding box center [562, 242] width 685 height 53
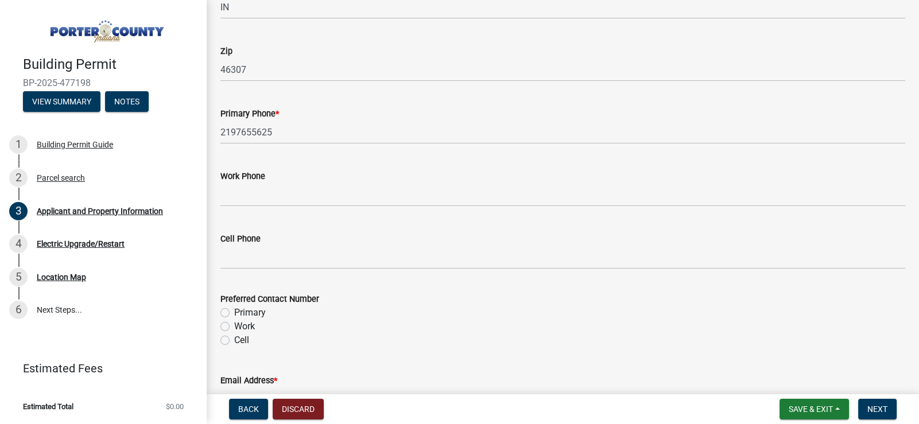
scroll to position [1492, 0]
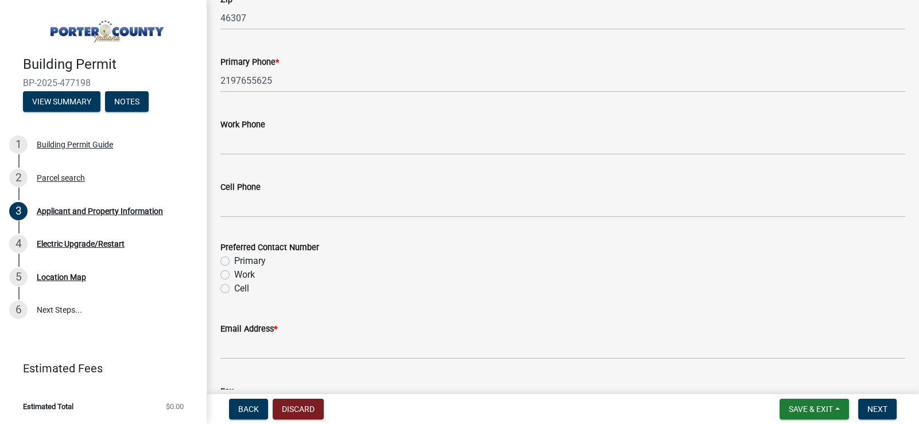
click at [234, 260] on label "Primary" at bounding box center [250, 261] width 32 height 14
click at [234, 260] on input "Primary" at bounding box center [237, 257] width 7 height 7
radio input "true"
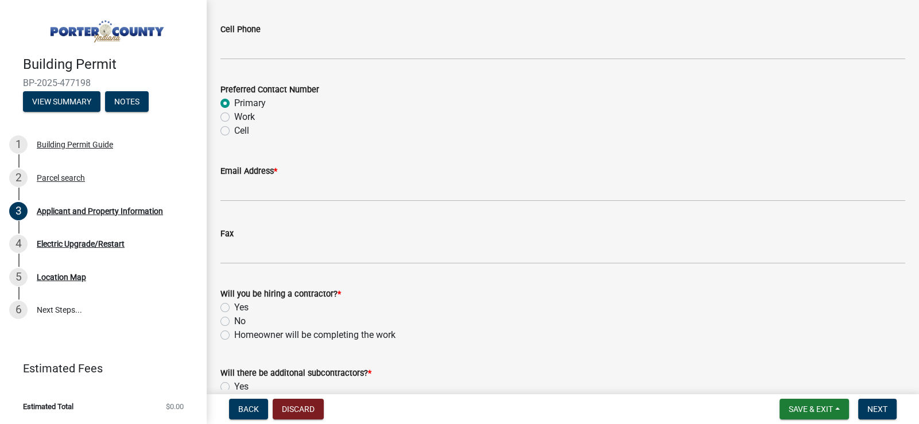
scroll to position [1722, 0]
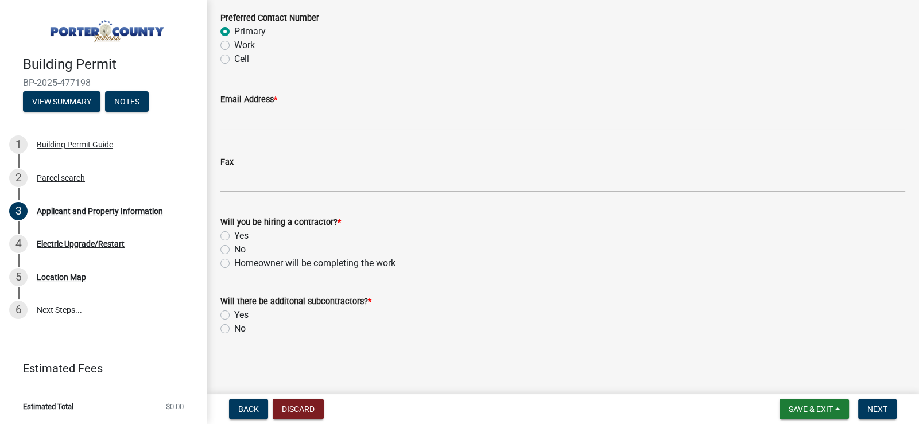
click at [234, 246] on label "No" at bounding box center [239, 250] width 11 height 14
click at [234, 246] on input "No" at bounding box center [237, 246] width 7 height 7
radio input "true"
click at [234, 327] on label "No" at bounding box center [239, 329] width 11 height 14
click at [234, 327] on input "No" at bounding box center [237, 325] width 7 height 7
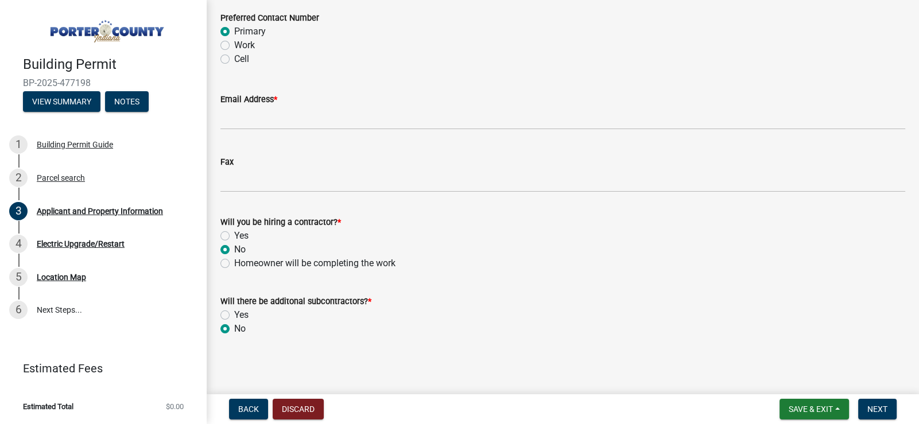
radio input "true"
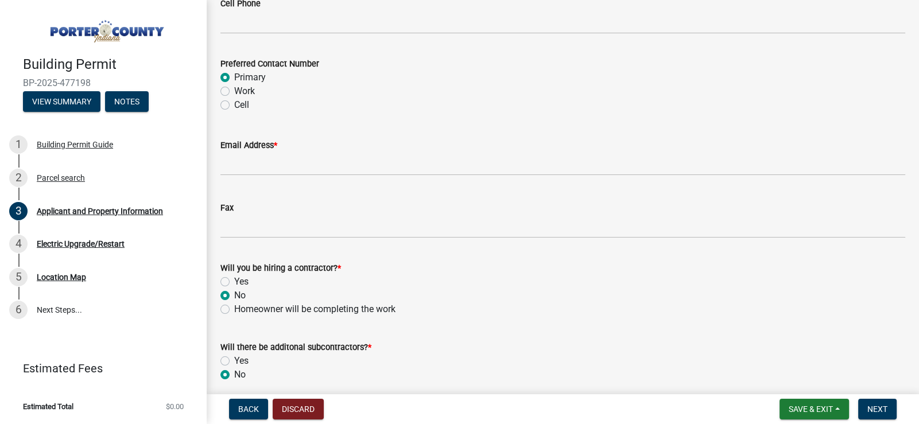
scroll to position [1607, 0]
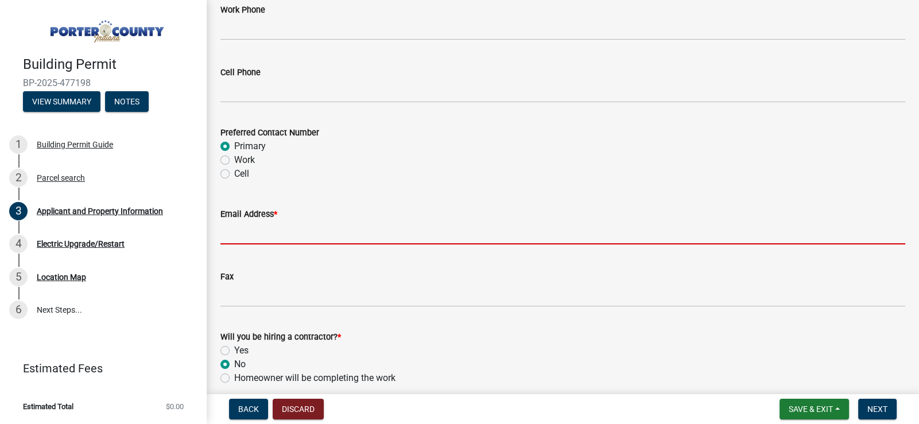
click at [305, 230] on input "Email Address *" at bounding box center [562, 233] width 685 height 24
type input "[PERSON_NAME][EMAIL_ADDRESS][DOMAIN_NAME]"
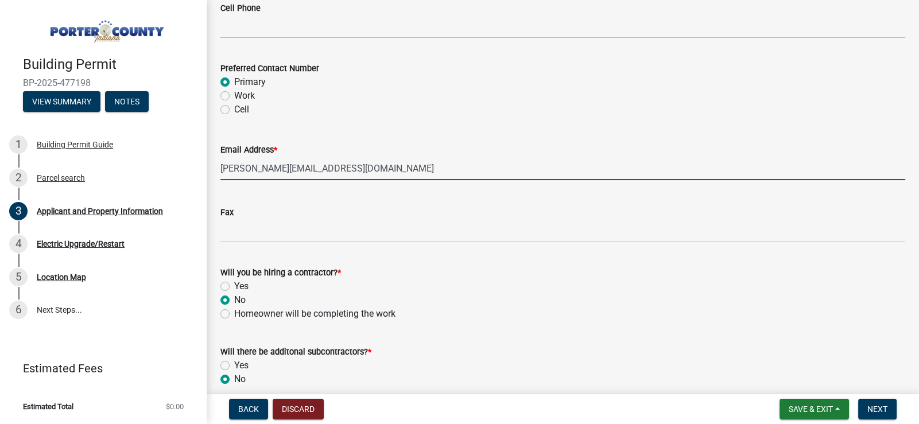
scroll to position [1722, 0]
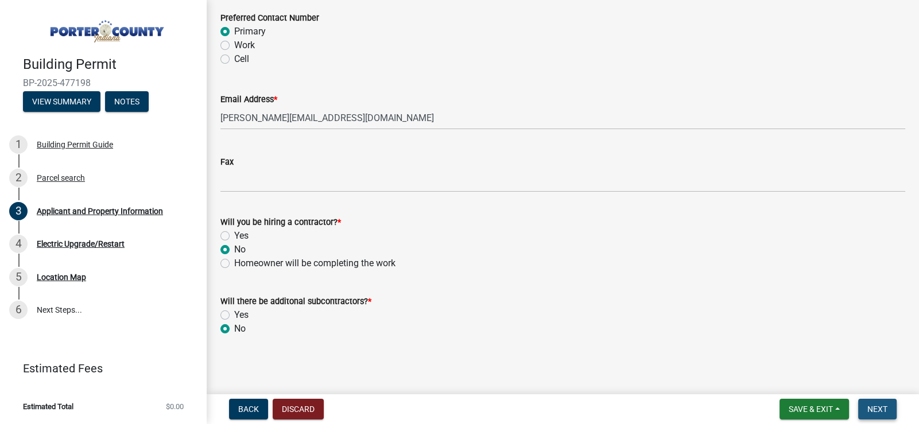
click at [872, 409] on span "Next" at bounding box center [877, 409] width 20 height 9
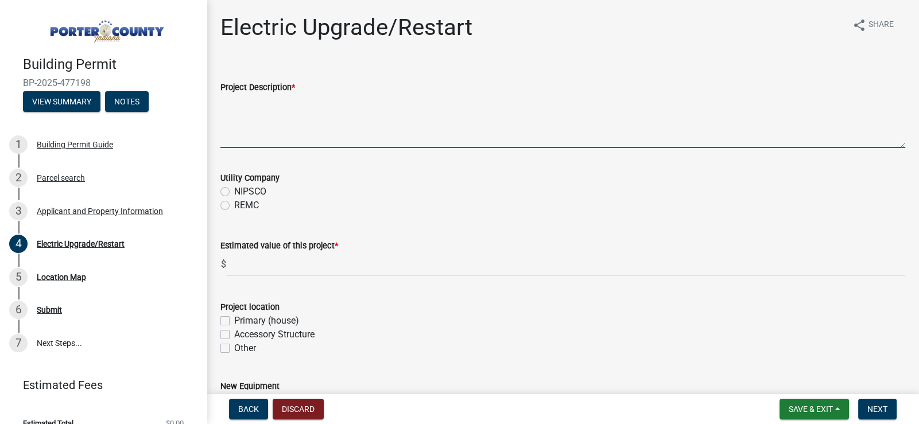
click at [311, 137] on textarea "Project Description *" at bounding box center [562, 121] width 685 height 54
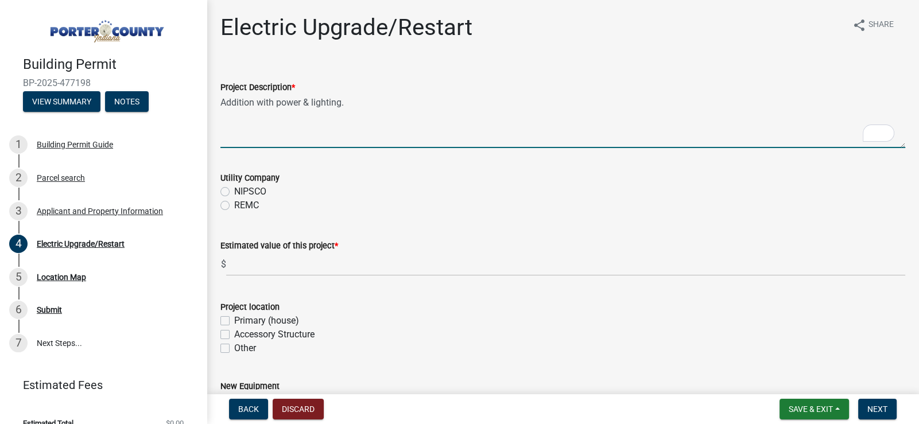
type textarea "Addition with power & lighting."
click at [234, 205] on label "REMC" at bounding box center [246, 206] width 25 height 14
click at [234, 205] on input "REMC" at bounding box center [237, 202] width 7 height 7
radio input "true"
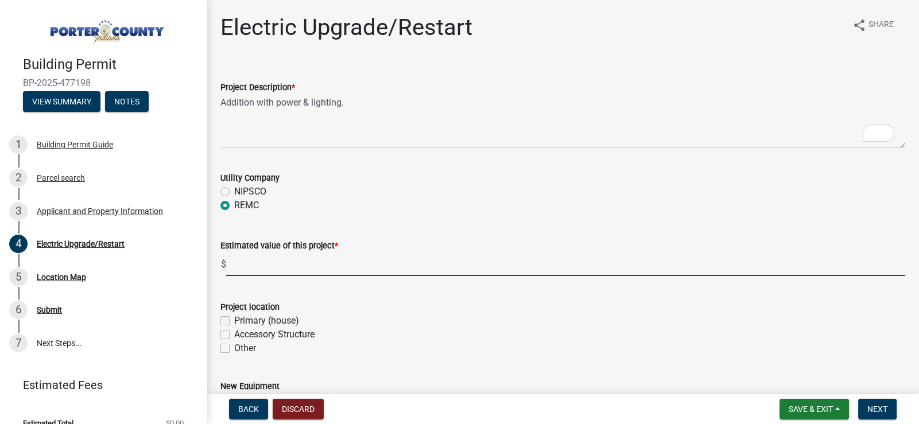
click at [266, 267] on input "text" at bounding box center [565, 265] width 679 height 24
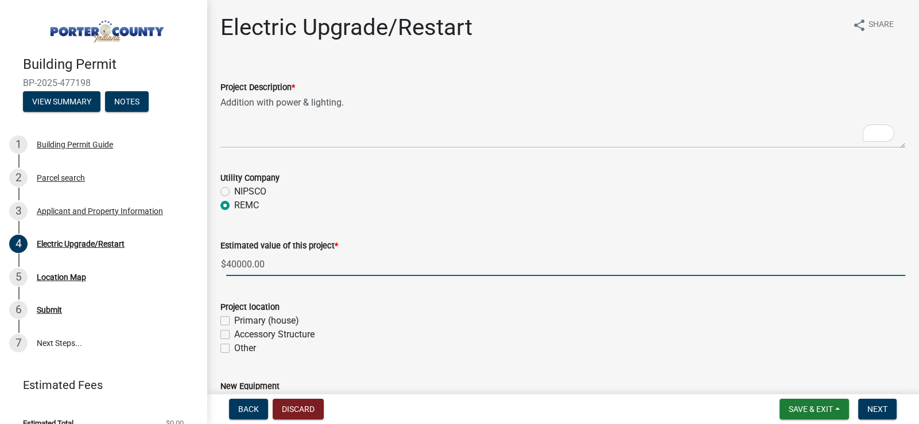
type input "40000"
click at [377, 327] on div "Primary (house)" at bounding box center [562, 321] width 685 height 14
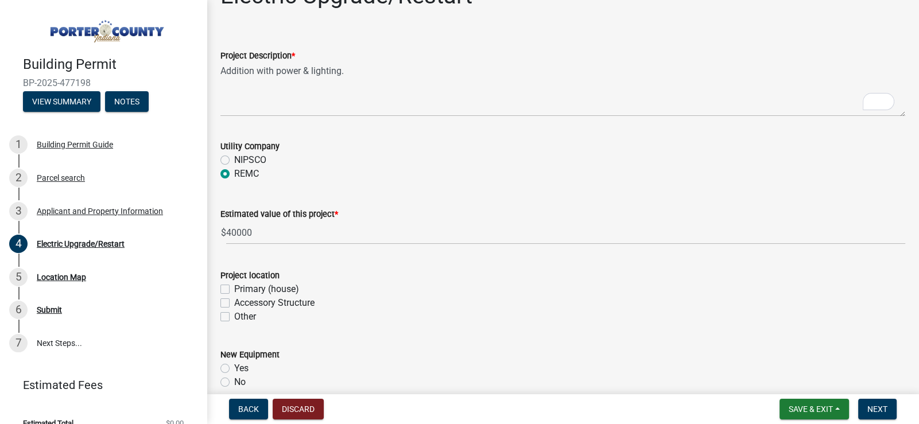
scroll to position [57, 0]
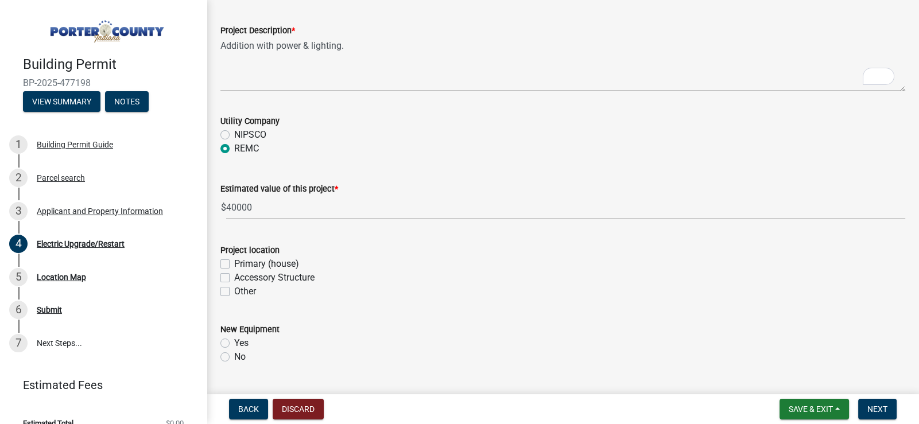
click at [234, 278] on label "Accessory Structure" at bounding box center [274, 278] width 80 height 14
click at [234, 278] on input "Accessory Structure" at bounding box center [237, 274] width 7 height 7
checkbox input "true"
checkbox input "false"
checkbox input "true"
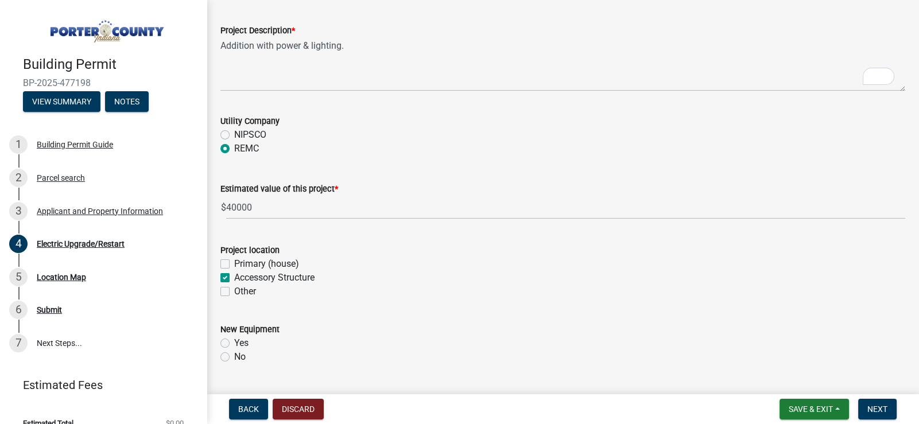
checkbox input "false"
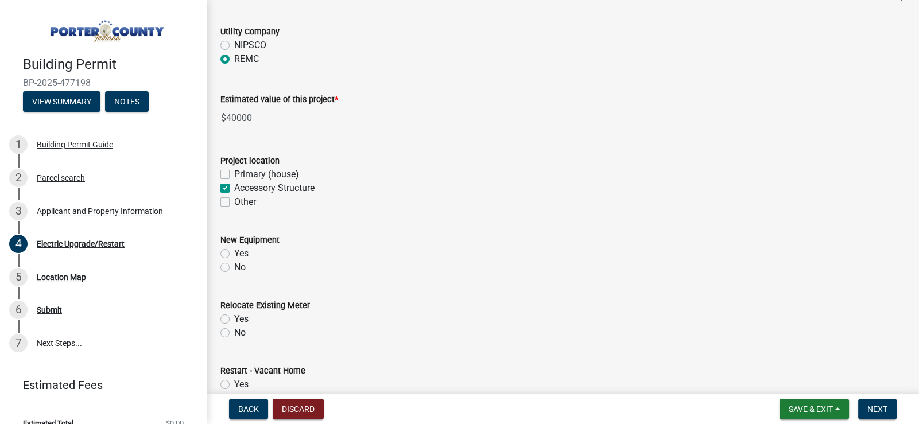
scroll to position [172, 0]
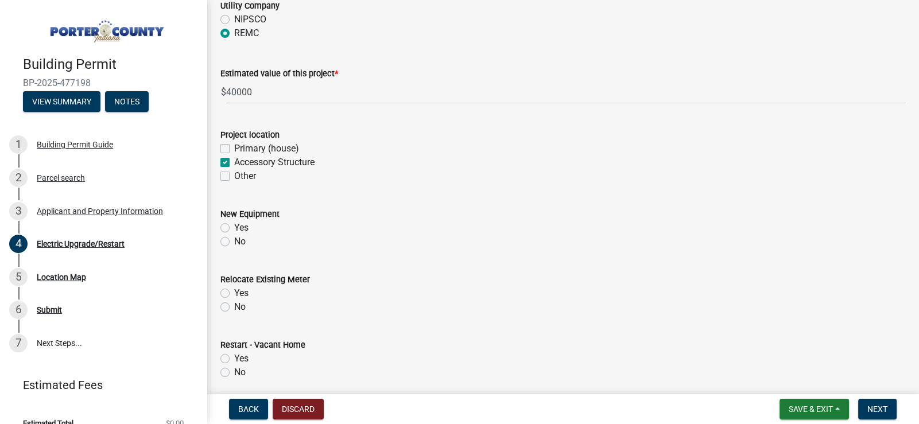
drag, startPoint x: 224, startPoint y: 228, endPoint x: 347, endPoint y: 226, distance: 123.4
click at [234, 228] on label "Yes" at bounding box center [241, 228] width 14 height 14
click at [234, 228] on input "Yes" at bounding box center [237, 224] width 7 height 7
radio input "true"
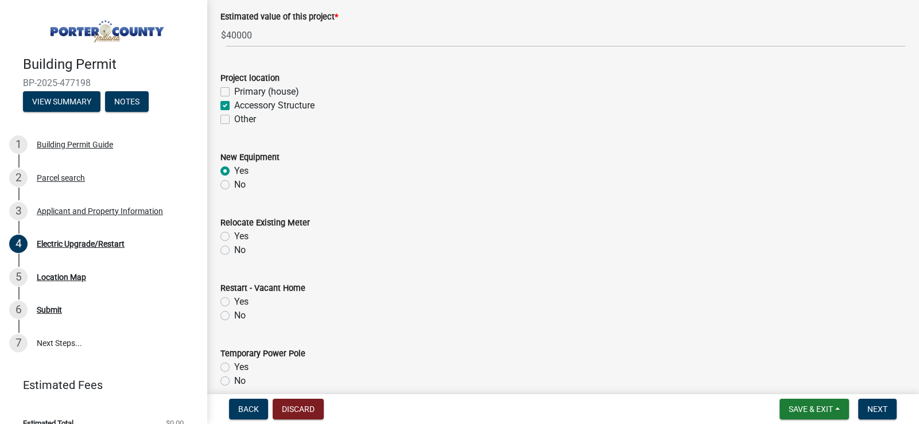
drag, startPoint x: 224, startPoint y: 249, endPoint x: 346, endPoint y: 247, distance: 122.3
click at [234, 249] on label "No" at bounding box center [239, 250] width 11 height 14
click at [234, 249] on input "No" at bounding box center [237, 246] width 7 height 7
radio input "true"
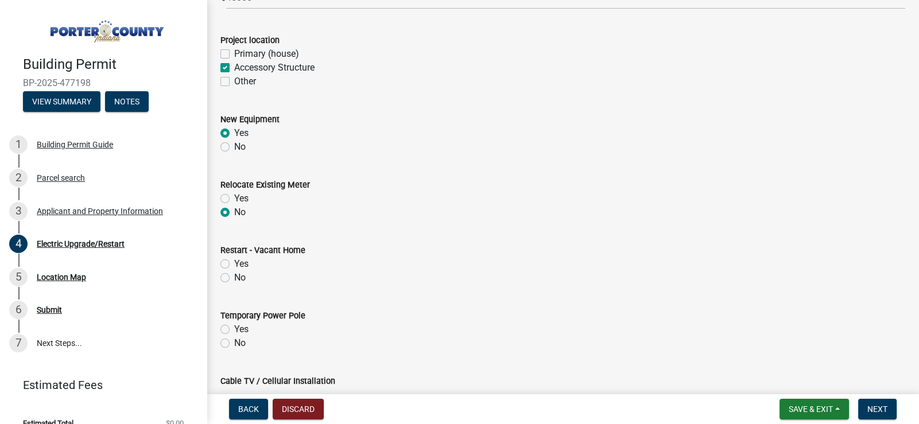
scroll to position [286, 0]
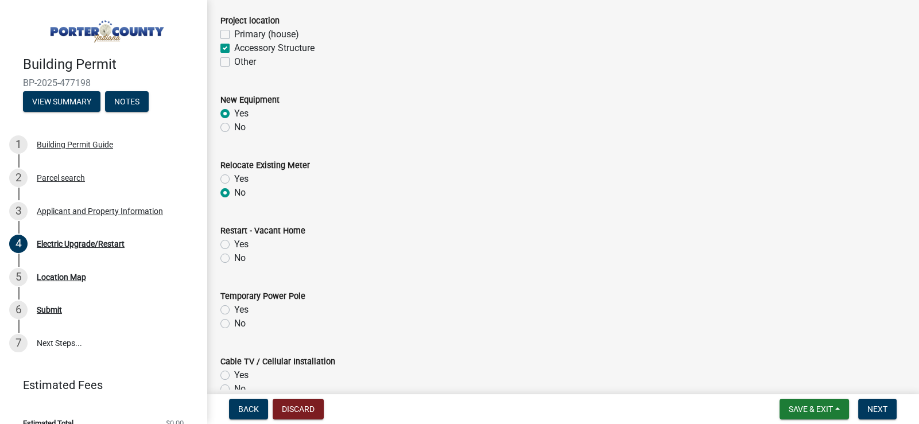
click at [234, 255] on label "No" at bounding box center [239, 258] width 11 height 14
click at [234, 255] on input "No" at bounding box center [237, 254] width 7 height 7
radio input "true"
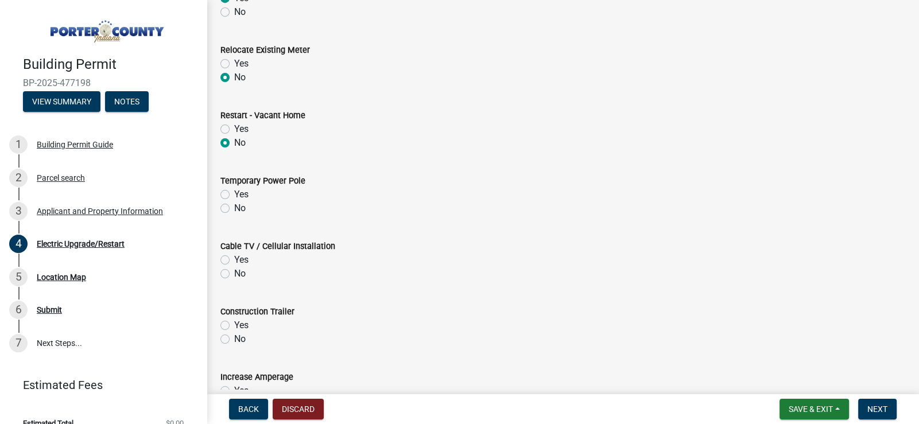
click at [234, 209] on label "No" at bounding box center [239, 208] width 11 height 14
click at [234, 209] on input "No" at bounding box center [237, 204] width 7 height 7
radio input "true"
click at [234, 274] on label "No" at bounding box center [239, 274] width 11 height 14
click at [234, 274] on input "No" at bounding box center [237, 270] width 7 height 7
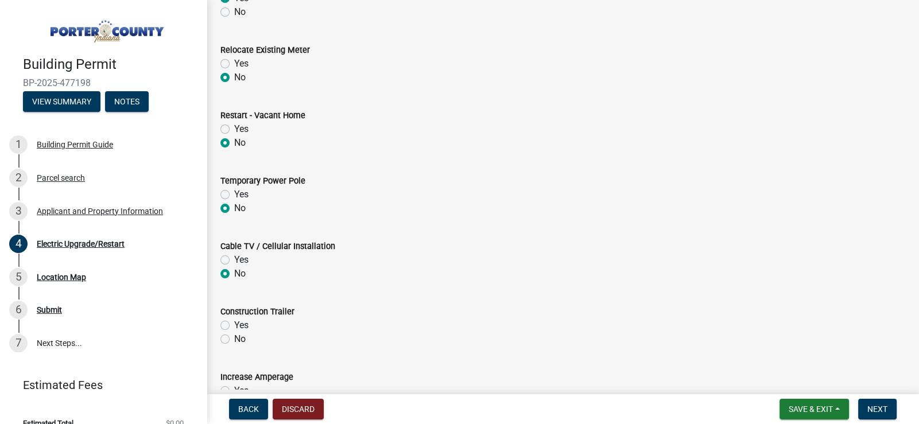
radio input "true"
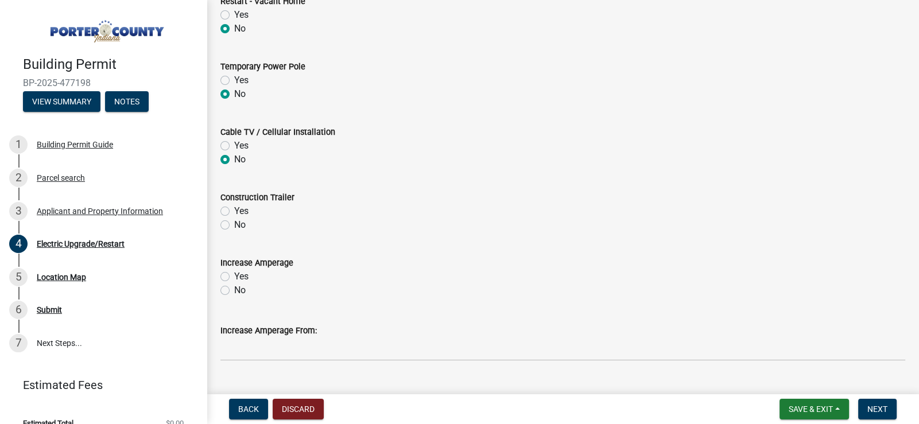
click at [234, 224] on label "No" at bounding box center [239, 225] width 11 height 14
click at [234, 224] on input "No" at bounding box center [237, 221] width 7 height 7
radio input "true"
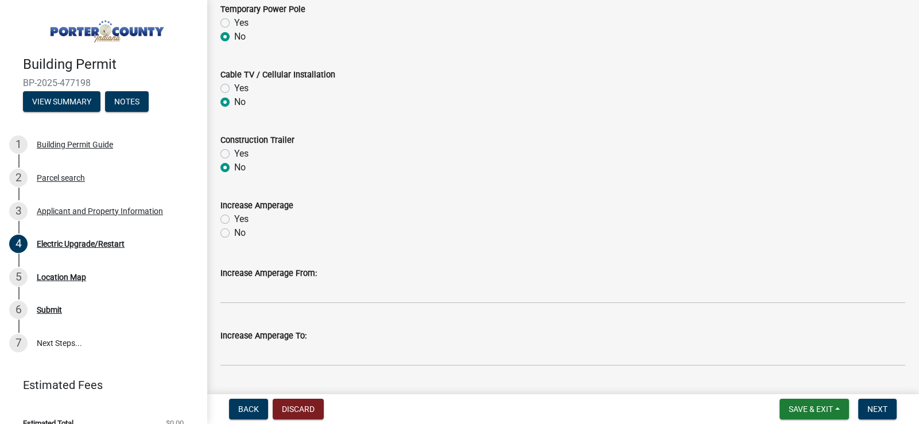
click at [234, 231] on label "No" at bounding box center [239, 233] width 11 height 14
click at [234, 231] on input "No" at bounding box center [237, 229] width 7 height 7
radio input "true"
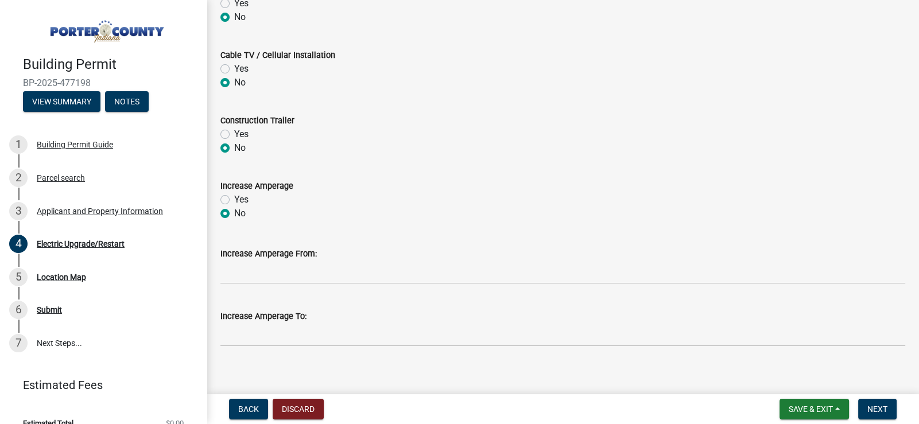
scroll to position [603, 0]
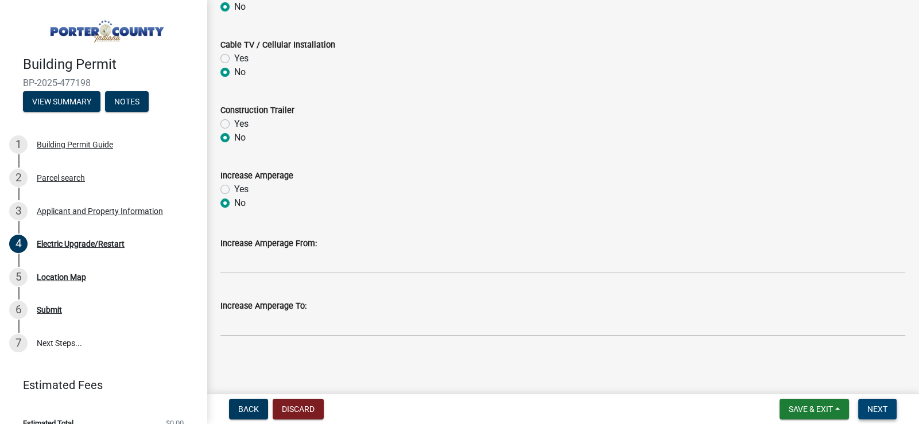
click at [881, 407] on span "Next" at bounding box center [877, 409] width 20 height 9
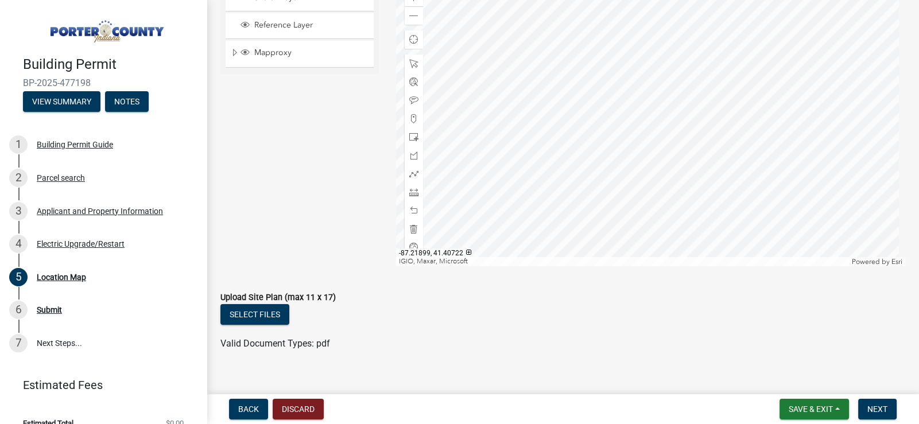
scroll to position [114, 0]
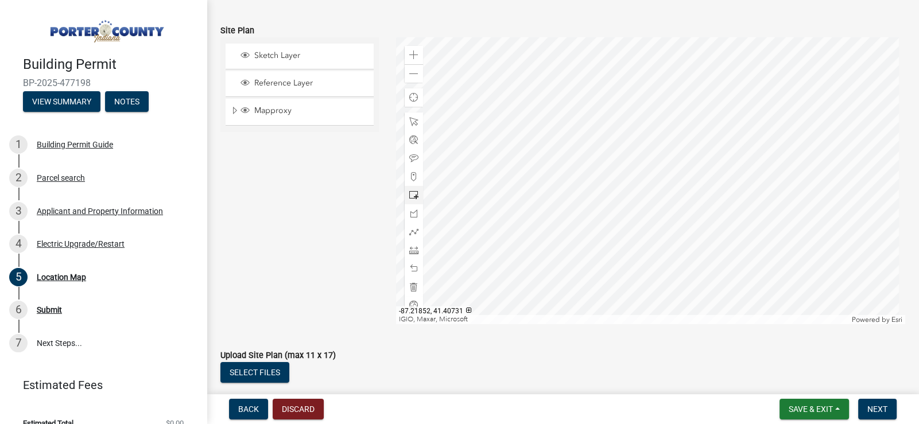
click at [623, 184] on div at bounding box center [650, 180] width 509 height 287
click at [887, 411] on button "Next" at bounding box center [877, 409] width 38 height 21
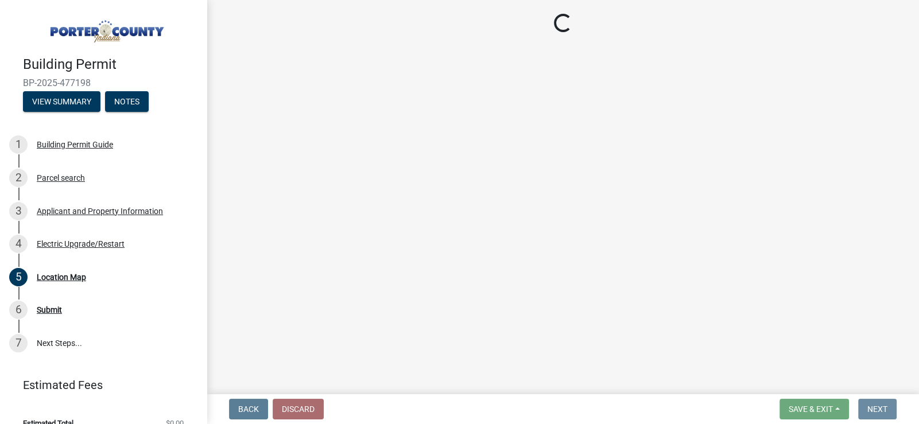
scroll to position [0, 0]
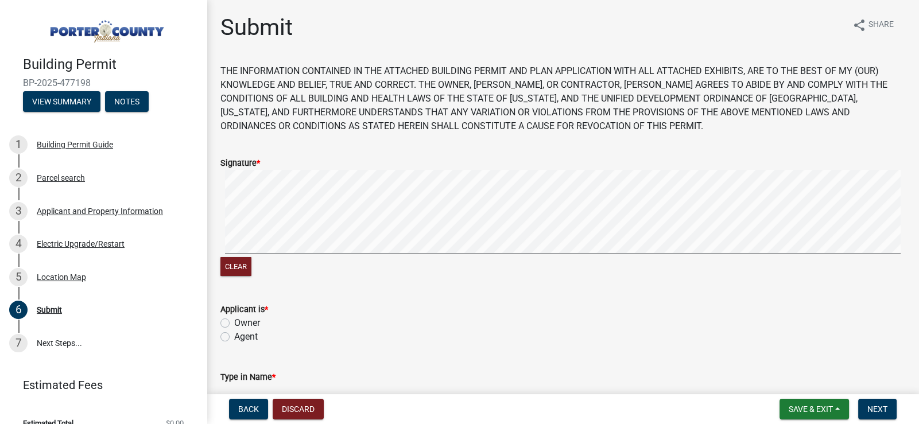
click at [234, 333] on label "Agent" at bounding box center [246, 337] width 24 height 14
click at [234, 333] on input "Agent" at bounding box center [237, 333] width 7 height 7
radio input "true"
click at [878, 409] on span "Next" at bounding box center [877, 409] width 20 height 9
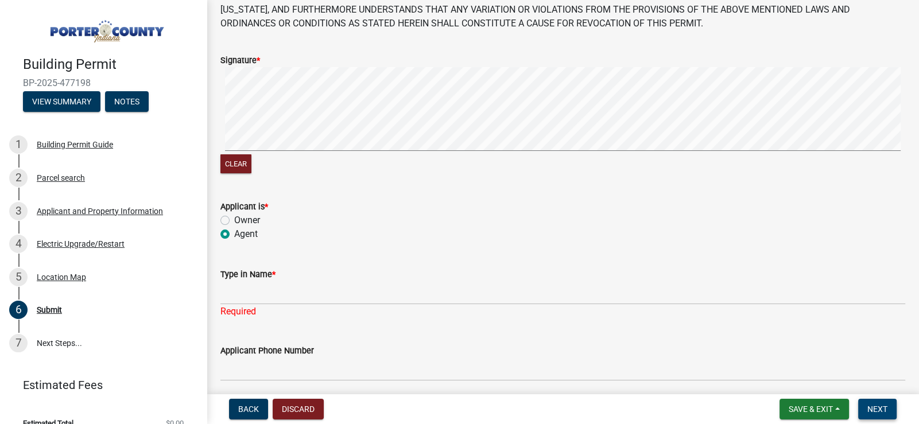
scroll to position [229, 0]
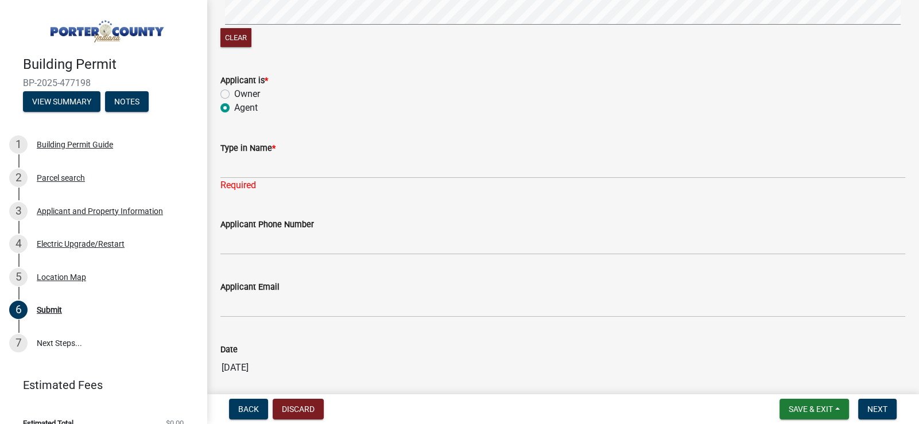
click at [258, 151] on label "Type in Name *" at bounding box center [247, 149] width 55 height 8
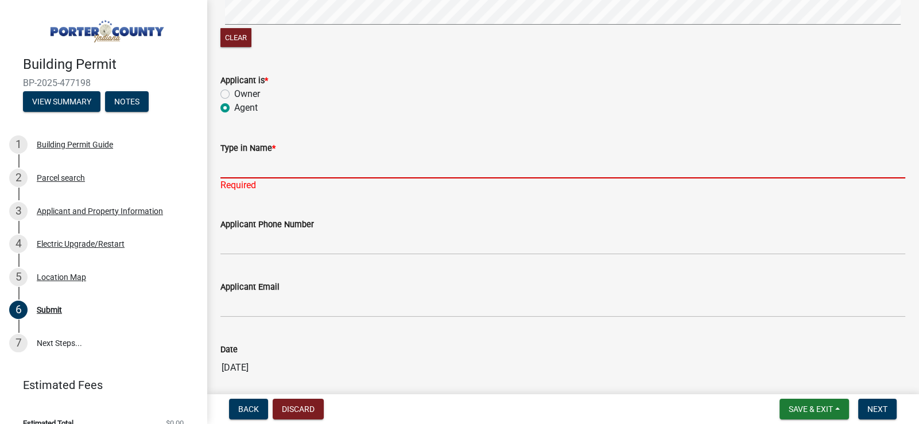
click at [258, 155] on input "Type in Name *" at bounding box center [562, 167] width 685 height 24
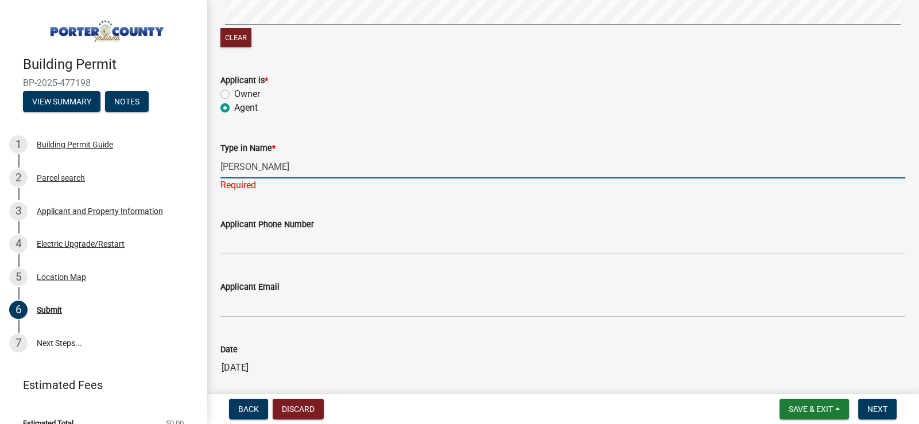
type input "[PERSON_NAME]"
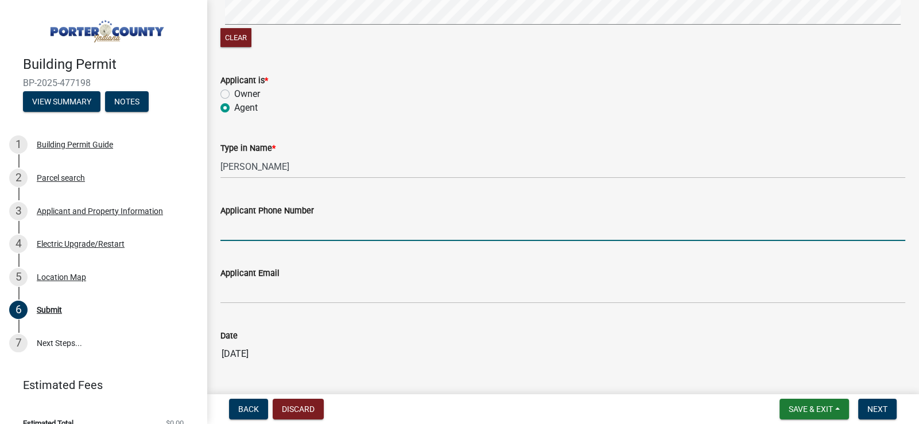
click at [257, 240] on wm-data-entity-input "Applicant Phone Number" at bounding box center [562, 219] width 685 height 63
type input "2197425267"
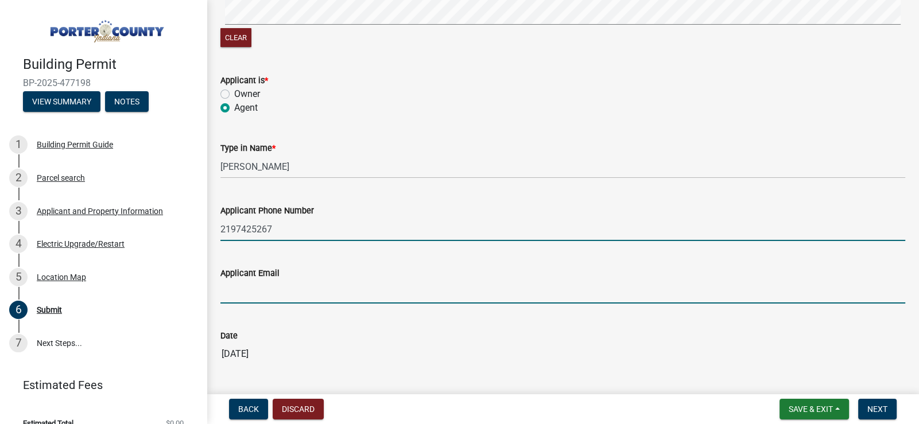
type input "[PERSON_NAME][EMAIL_ADDRESS][DOMAIN_NAME]"
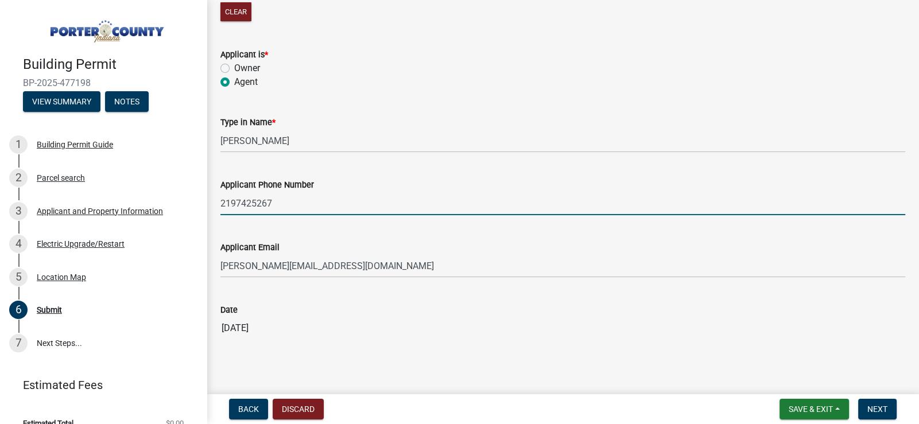
scroll to position [267, 0]
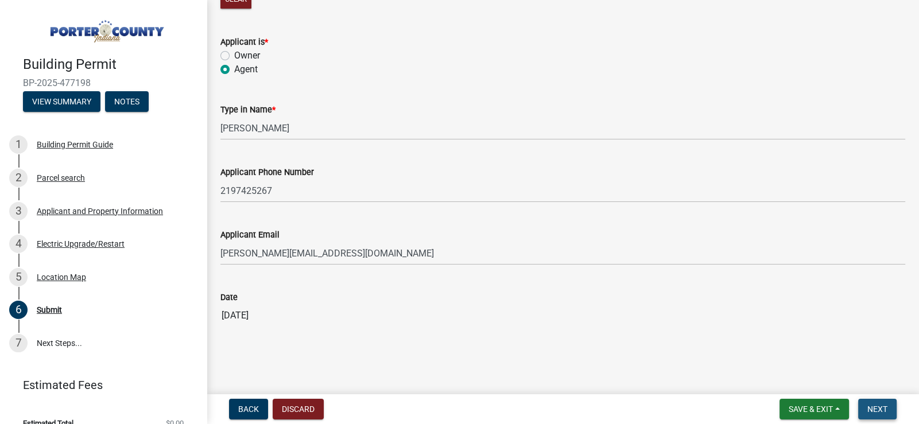
click at [876, 406] on span "Next" at bounding box center [877, 409] width 20 height 9
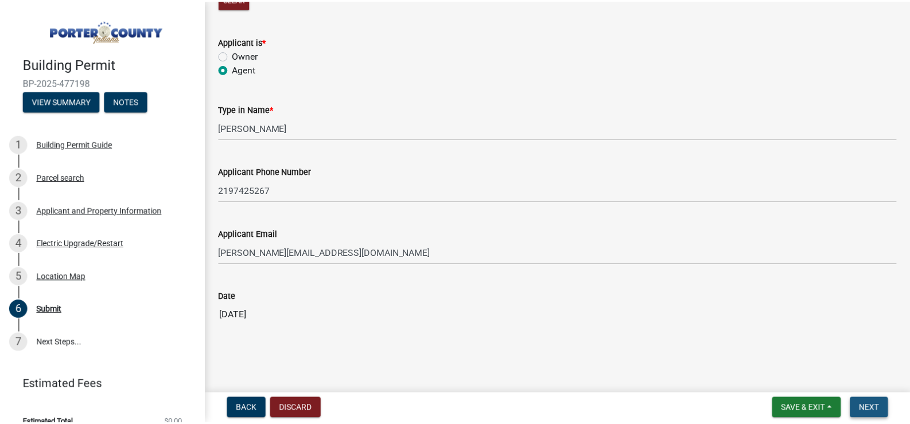
scroll to position [0, 0]
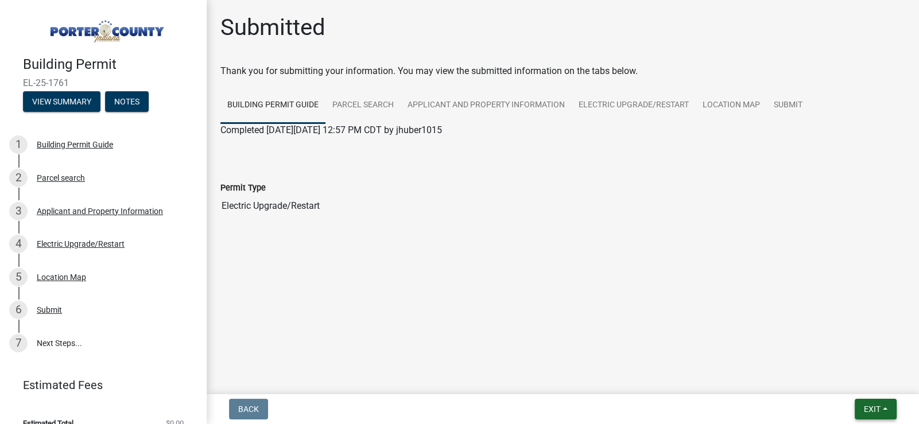
click at [874, 410] on span "Exit" at bounding box center [872, 409] width 17 height 9
click at [840, 378] on button "Save & Exit" at bounding box center [851, 380] width 92 height 28
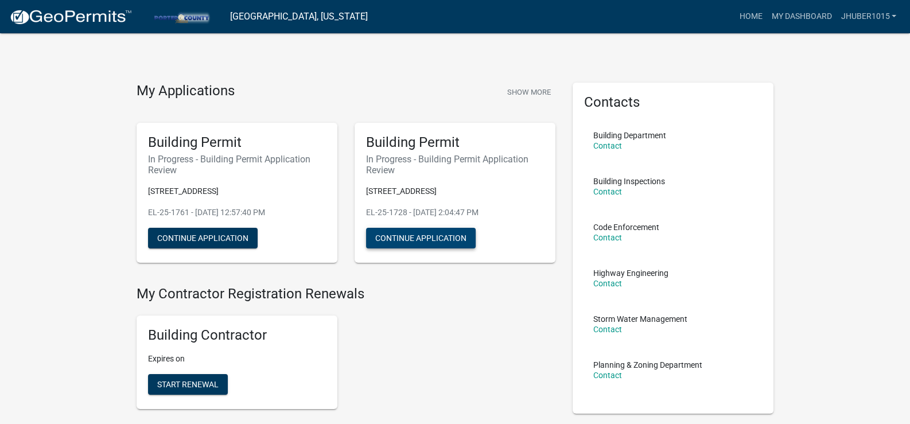
click at [425, 243] on button "Continue Application" at bounding box center [421, 238] width 110 height 21
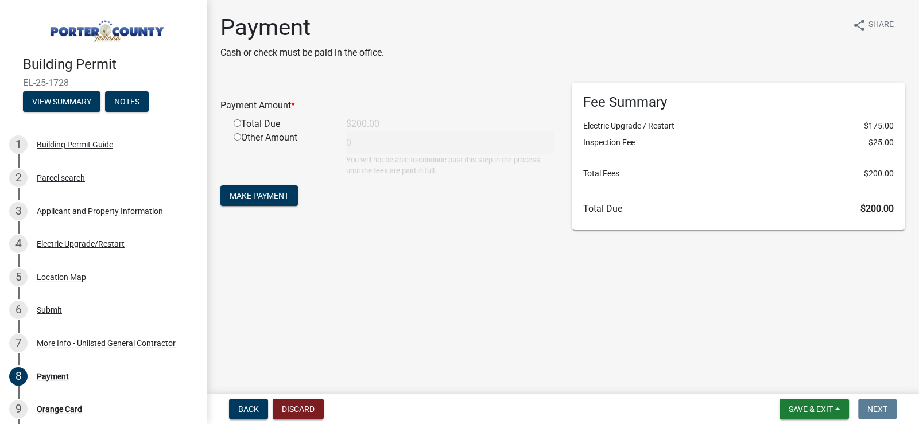
click at [235, 123] on input "radio" at bounding box center [237, 122] width 7 height 7
radio input "true"
type input "200"
click at [263, 194] on span "Make Payment" at bounding box center [259, 195] width 59 height 9
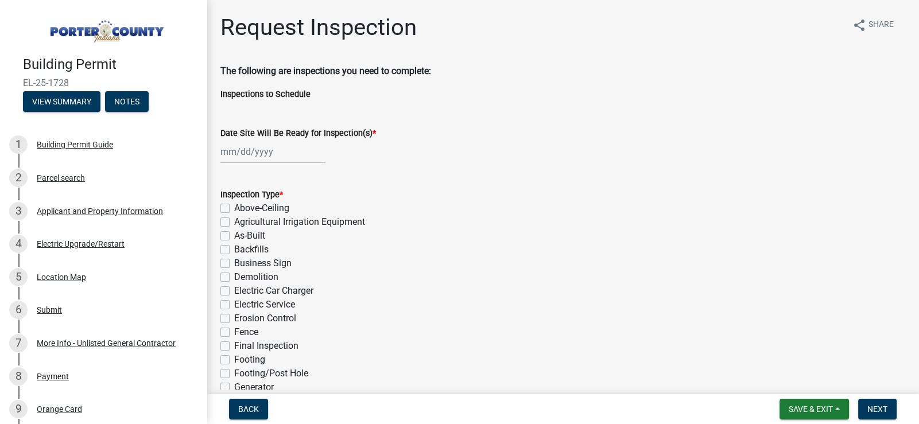
click at [106, 33] on img at bounding box center [105, 28] width 165 height 32
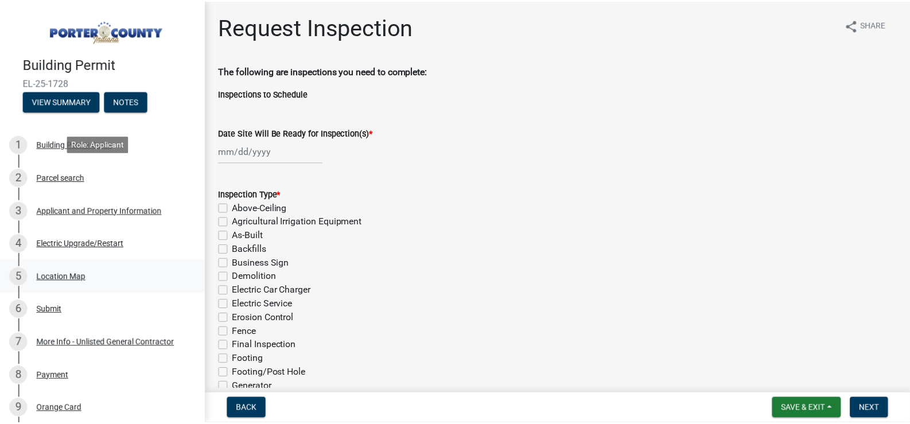
scroll to position [198, 0]
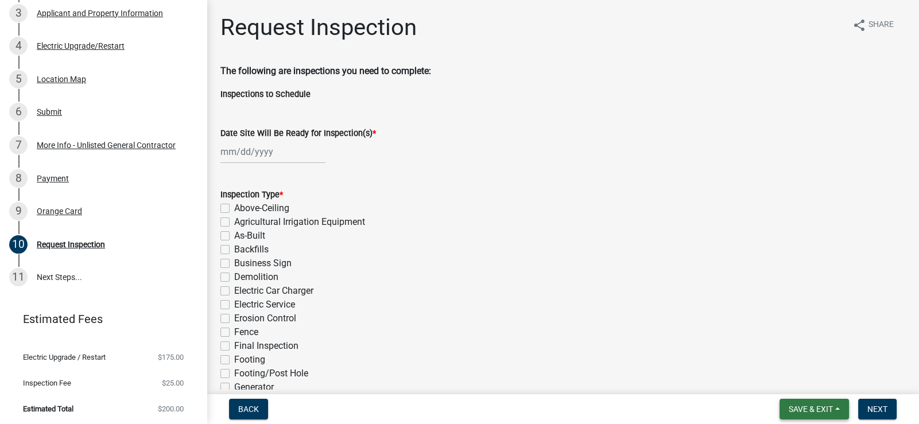
click at [830, 414] on button "Save & Exit" at bounding box center [813, 409] width 69 height 21
click at [815, 374] on button "Save & Exit" at bounding box center [803, 380] width 92 height 28
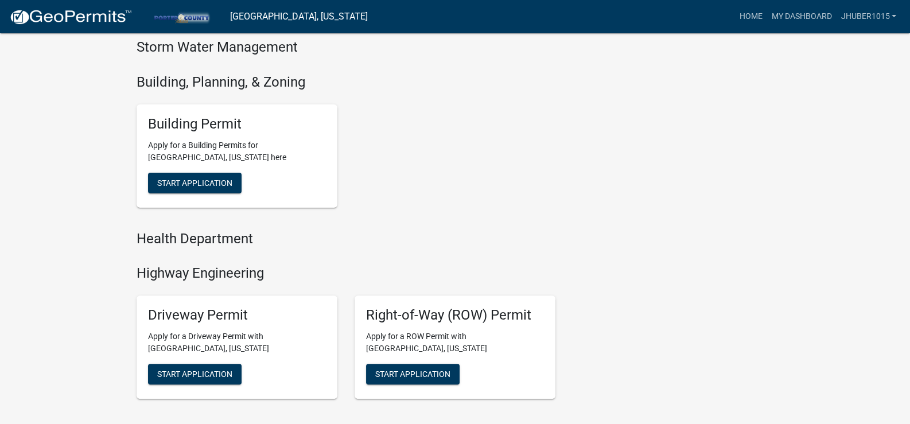
scroll to position [459, 0]
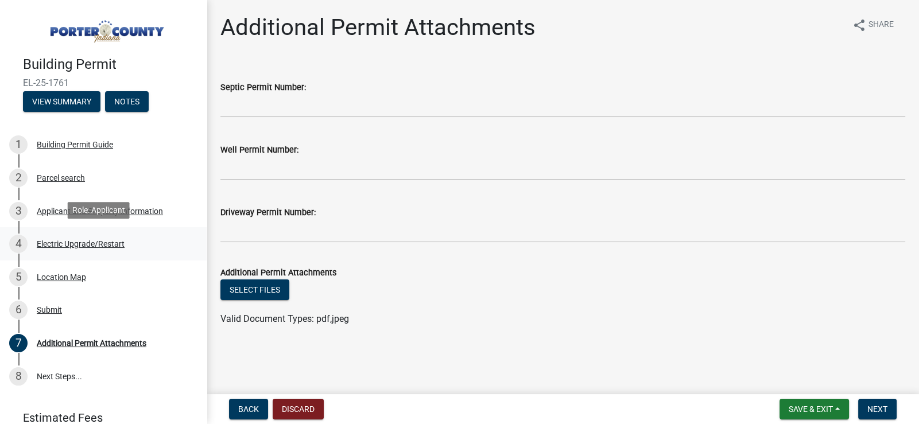
click at [92, 247] on div "4 Electric Upgrade/Restart" at bounding box center [98, 244] width 179 height 18
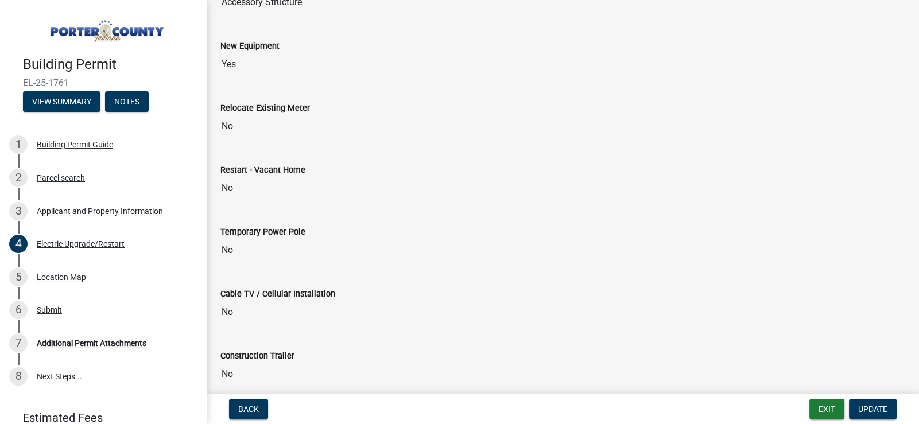
scroll to position [577, 0]
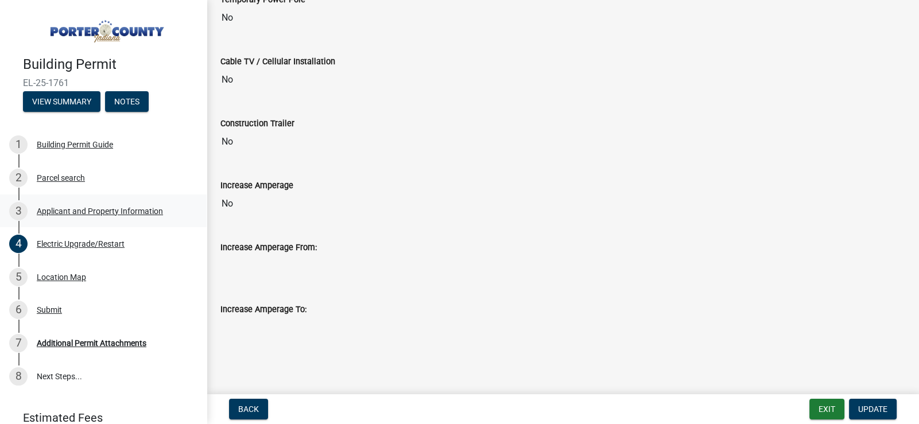
click at [84, 209] on div "Applicant and Property Information" at bounding box center [100, 211] width 126 height 8
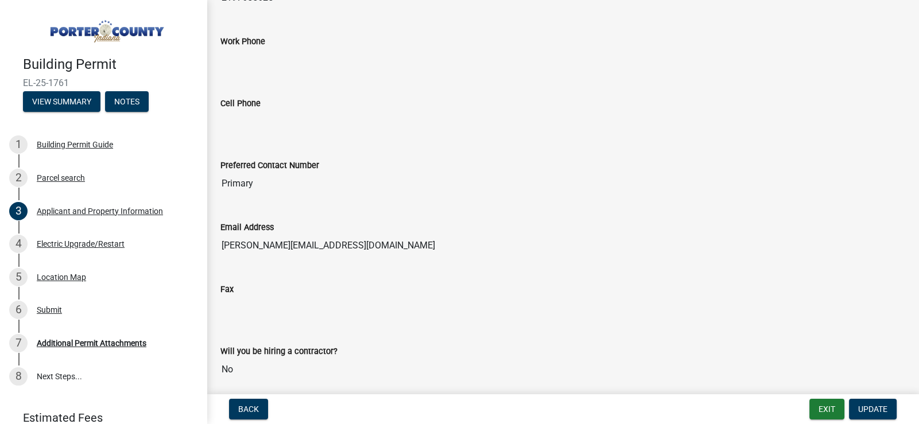
scroll to position [1507, 0]
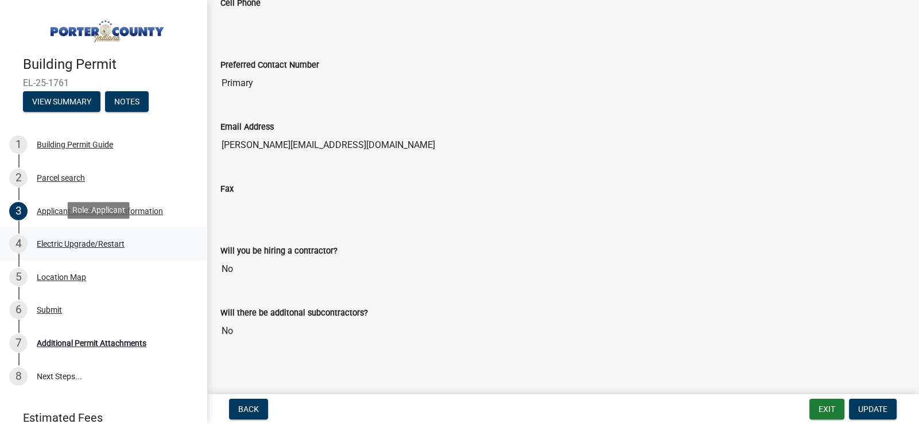
click at [71, 242] on div "Electric Upgrade/Restart" at bounding box center [81, 244] width 88 height 8
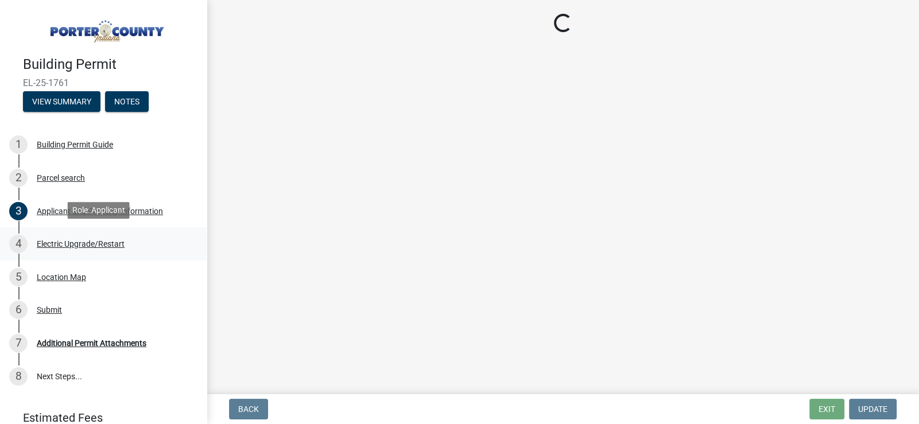
scroll to position [0, 0]
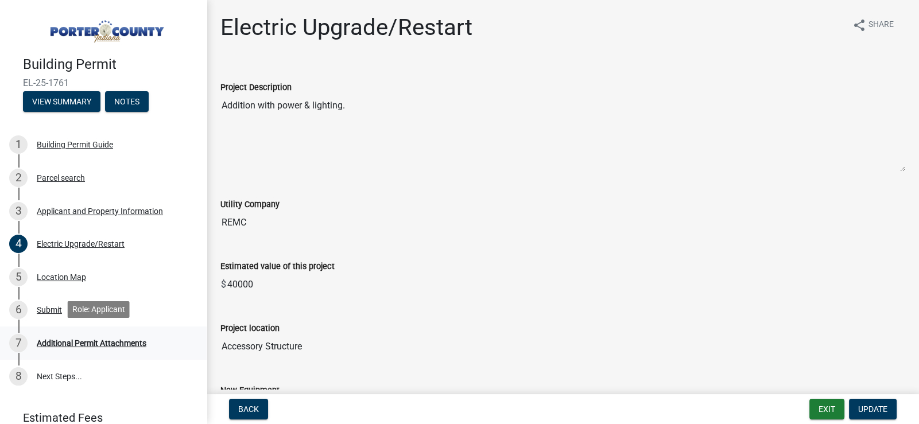
click at [100, 344] on div "Additional Permit Attachments" at bounding box center [92, 343] width 110 height 8
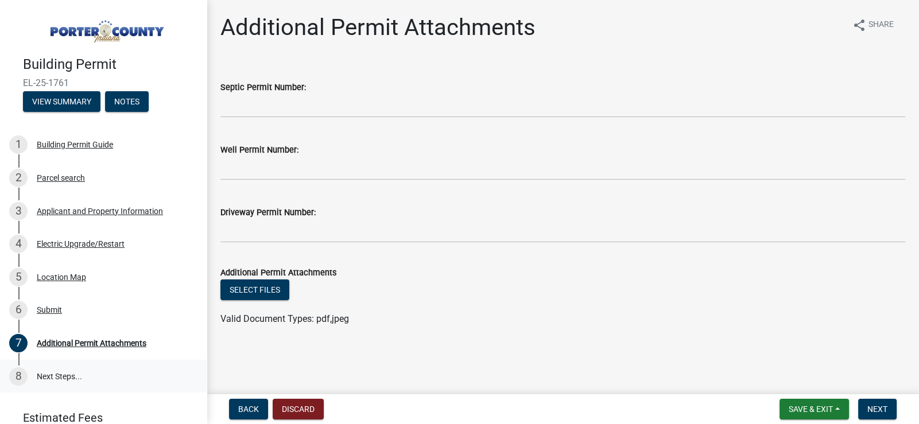
click at [64, 370] on link "8 Next Steps..." at bounding box center [103, 376] width 207 height 33
click at [49, 375] on link "8 Next Steps..." at bounding box center [103, 376] width 207 height 33
click at [874, 411] on span "Next" at bounding box center [877, 409] width 20 height 9
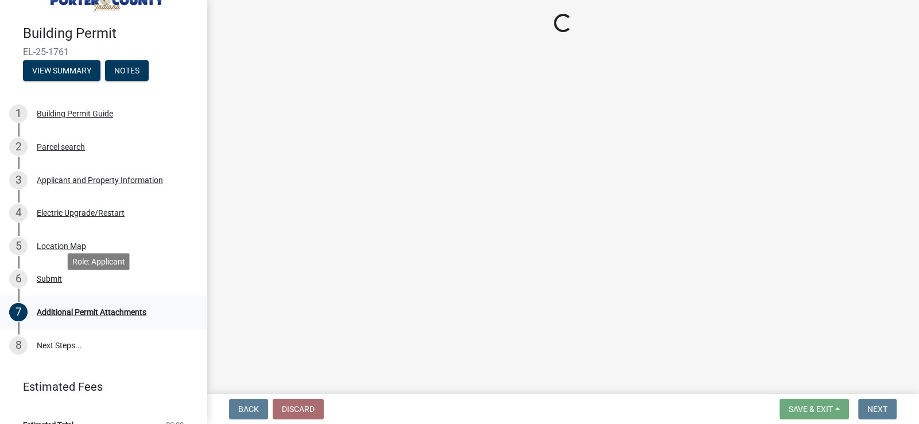
scroll to position [48, 0]
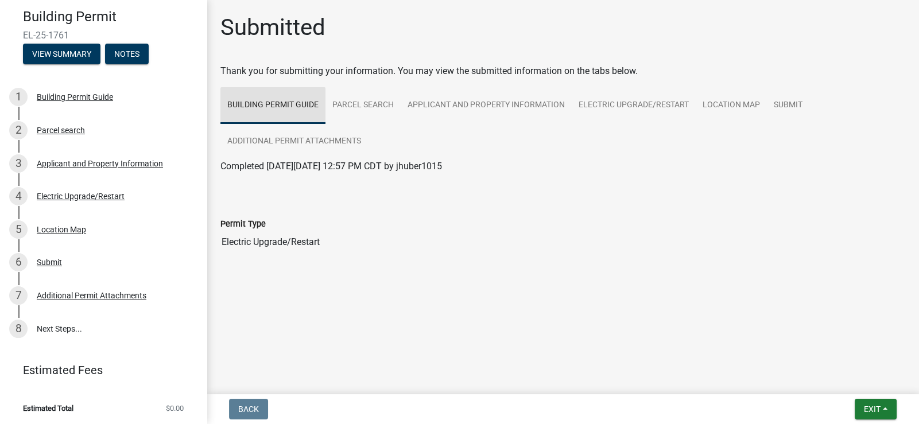
click at [258, 106] on link "Building Permit Guide" at bounding box center [272, 105] width 105 height 37
click at [640, 102] on link "Electric Upgrade/Restart" at bounding box center [634, 105] width 124 height 37
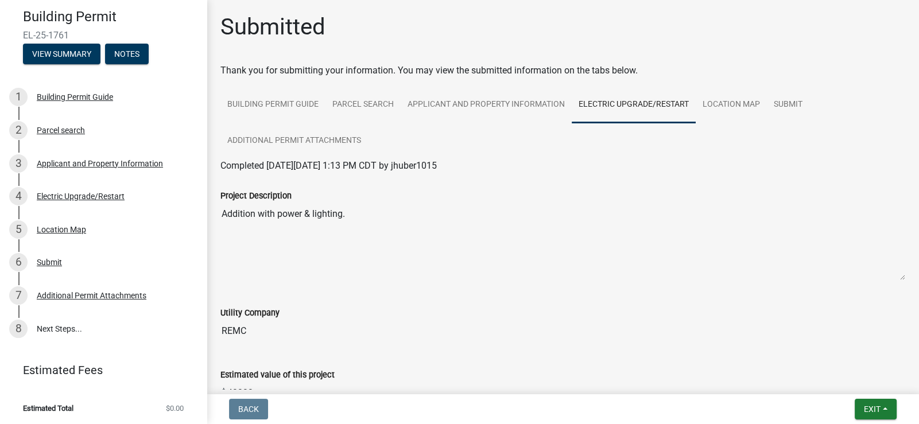
scroll to position [0, 0]
click at [475, 103] on link "Applicant and Property Information" at bounding box center [486, 105] width 171 height 37
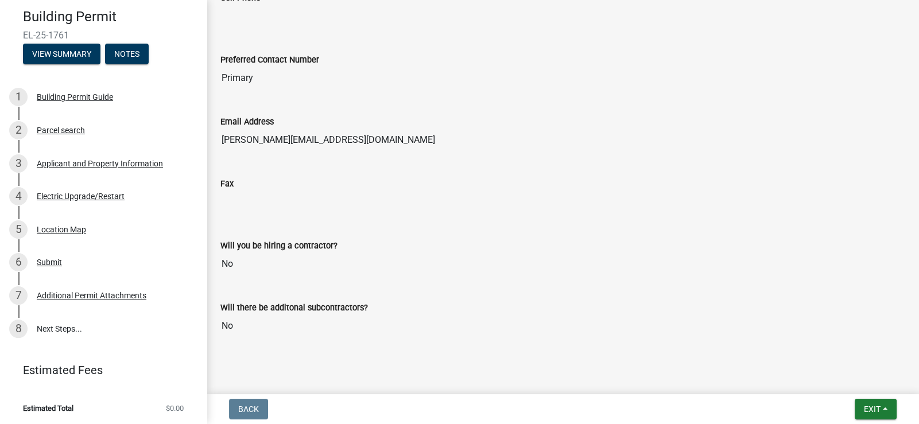
scroll to position [1583, 0]
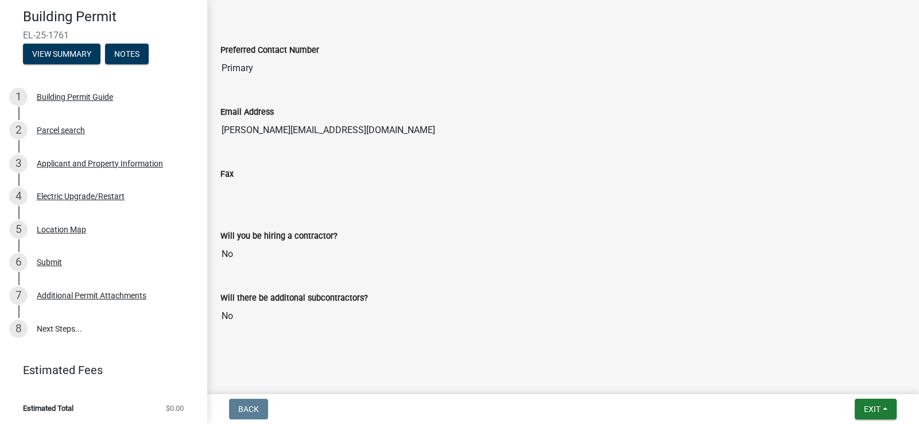
click at [234, 250] on input "No" at bounding box center [562, 254] width 685 height 23
click at [66, 160] on div "Applicant and Property Information" at bounding box center [100, 164] width 126 height 8
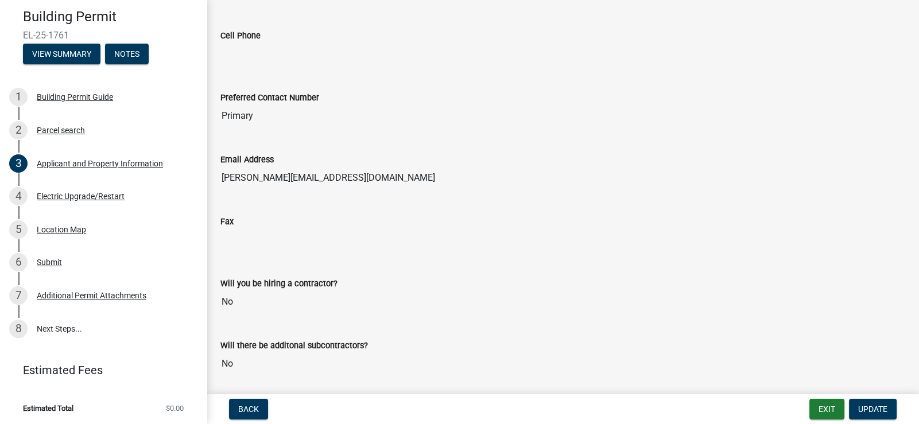
scroll to position [1507, 0]
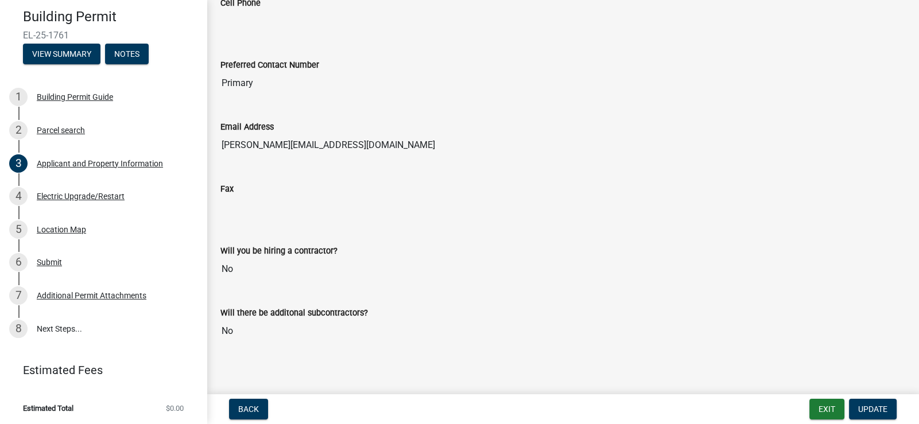
click at [257, 258] on input "No" at bounding box center [562, 269] width 685 height 23
click at [247, 262] on input "No" at bounding box center [562, 269] width 685 height 23
click at [247, 281] on div "Will you be hiring a contractor? No" at bounding box center [563, 259] width 702 height 62
click at [879, 406] on span "Update" at bounding box center [872, 409] width 29 height 9
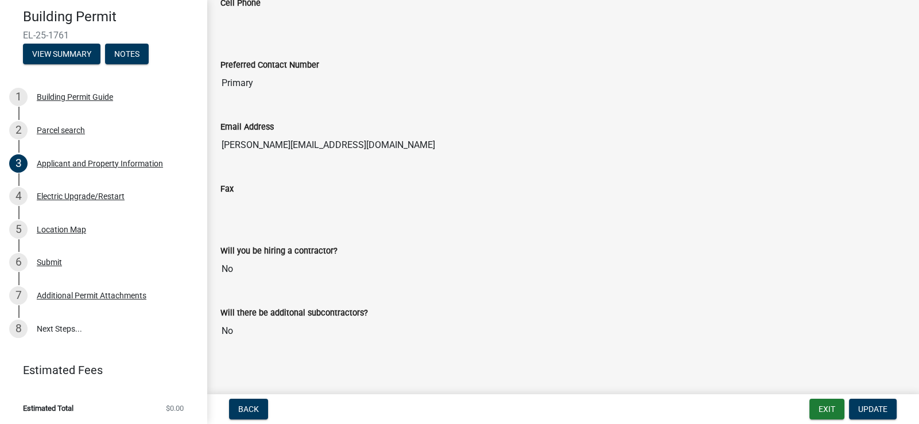
click at [237, 266] on input "No" at bounding box center [562, 269] width 685 height 23
click at [232, 267] on input "No" at bounding box center [562, 269] width 685 height 23
click at [288, 320] on input "No" at bounding box center [562, 331] width 685 height 23
click at [50, 261] on div "Submit" at bounding box center [49, 262] width 25 height 8
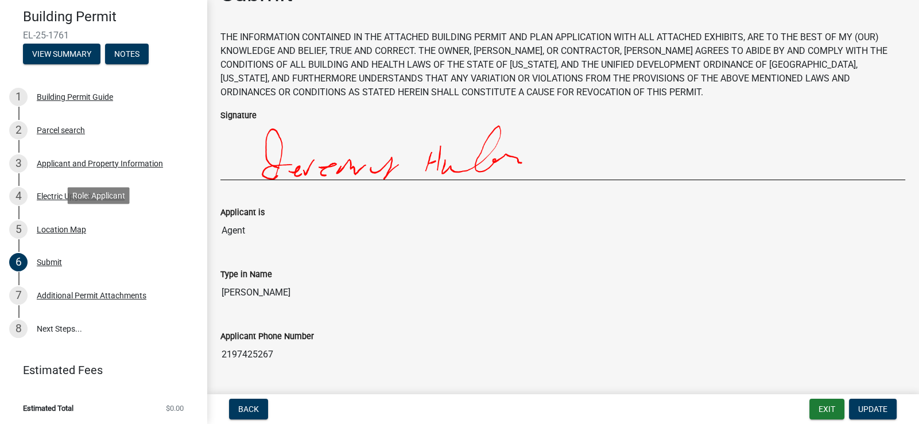
scroll to position [0, 0]
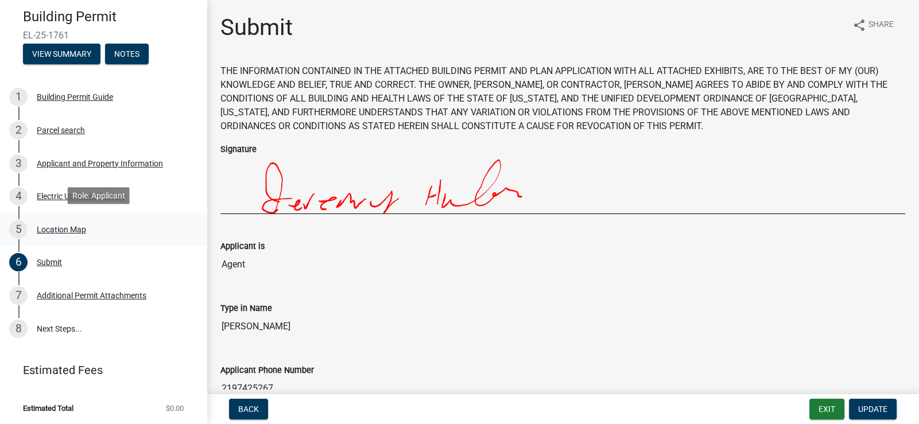
click at [55, 230] on div "Location Map" at bounding box center [61, 230] width 49 height 8
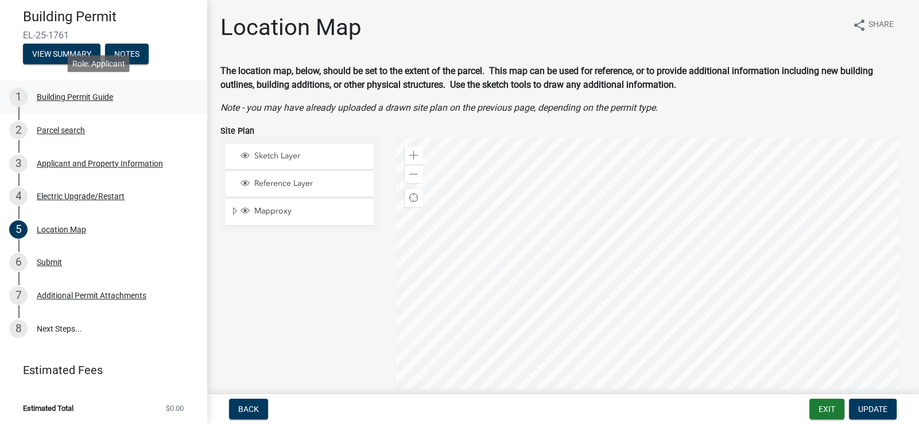
click at [66, 97] on div "Building Permit Guide" at bounding box center [75, 97] width 76 height 8
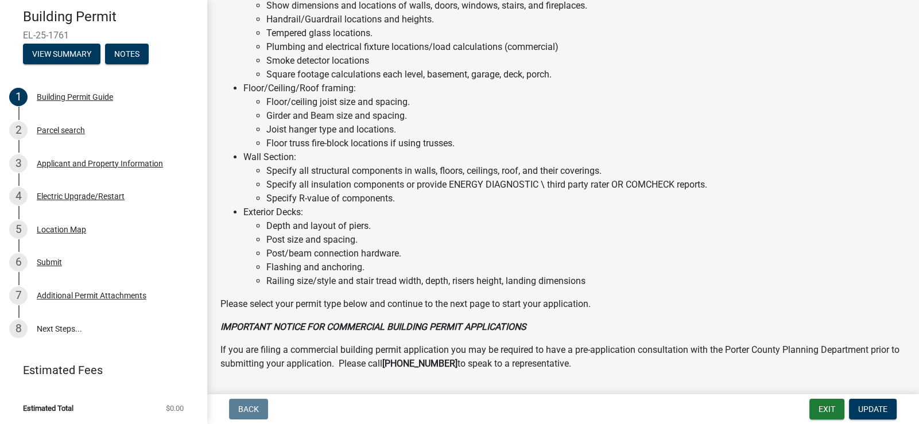
scroll to position [718, 0]
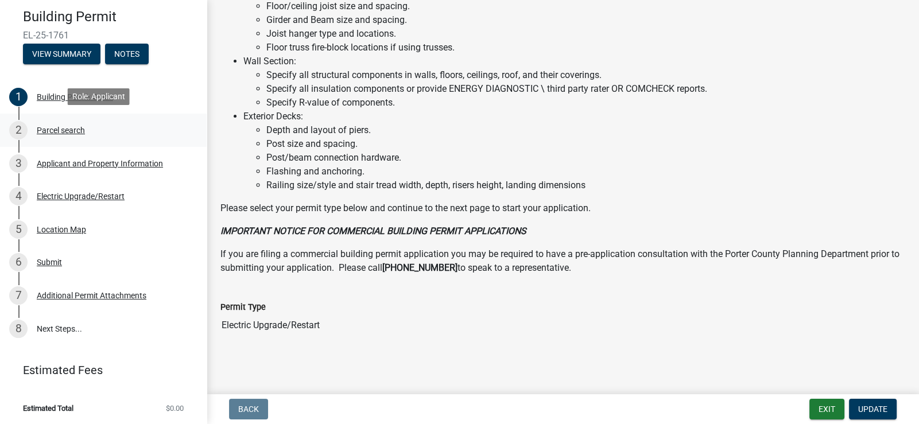
click at [49, 131] on div "Parcel search" at bounding box center [61, 130] width 48 height 8
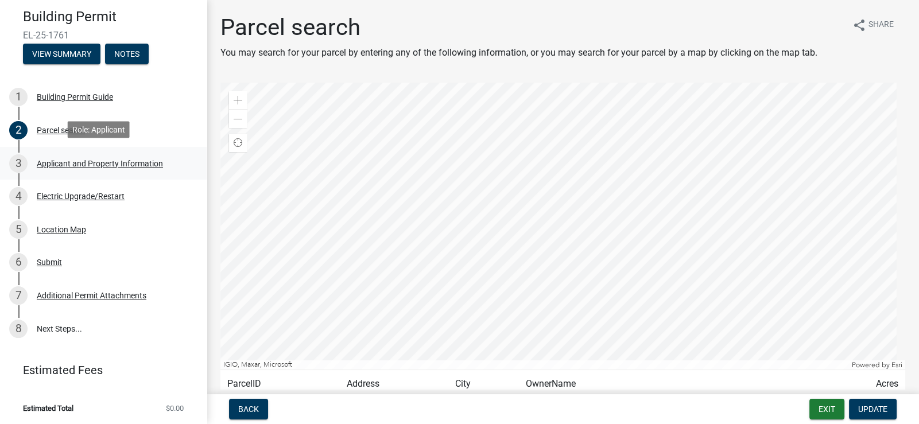
click at [86, 163] on div "Applicant and Property Information" at bounding box center [100, 164] width 126 height 8
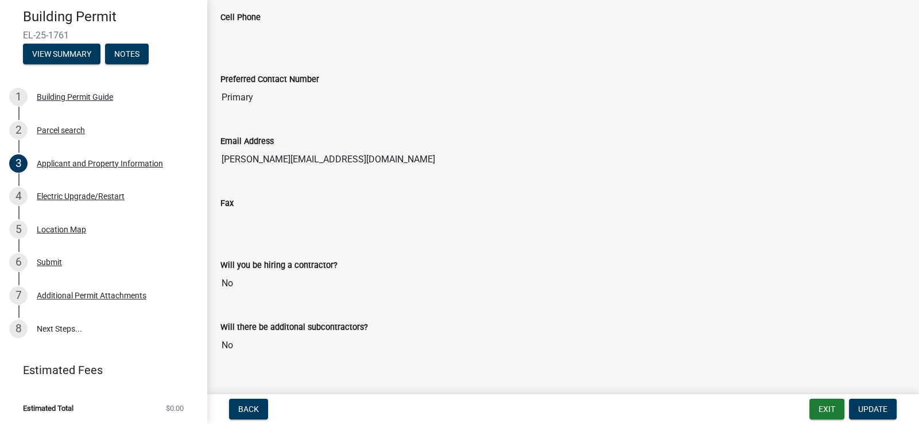
scroll to position [1507, 0]
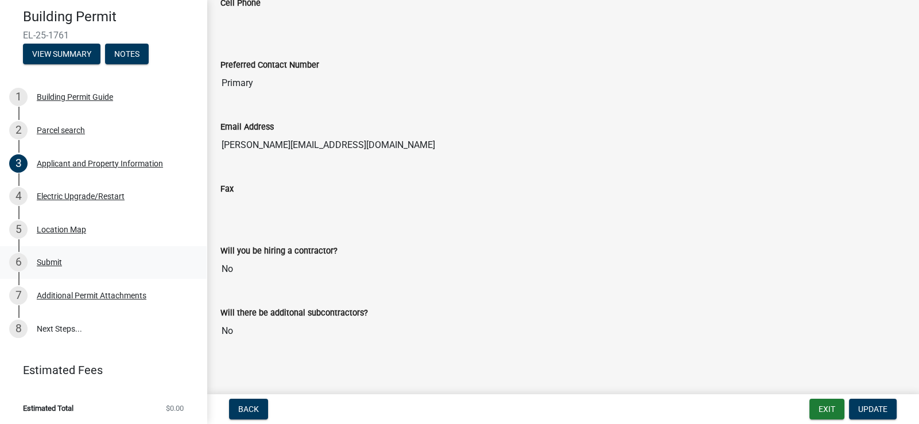
drag, startPoint x: 236, startPoint y: 263, endPoint x: 193, endPoint y: 266, distance: 42.6
click at [195, 267] on div "Building Permit EL-25-1761 View Summary Notes 1 Building Permit Guide 2 Parcel …" at bounding box center [459, 212] width 919 height 424
click at [298, 309] on label "Will there be additonal subcontractors?" at bounding box center [294, 313] width 148 height 8
click at [298, 320] on input "No" at bounding box center [562, 331] width 685 height 23
click at [323, 281] on div "Will you be hiring a contractor? No" at bounding box center [563, 259] width 702 height 62
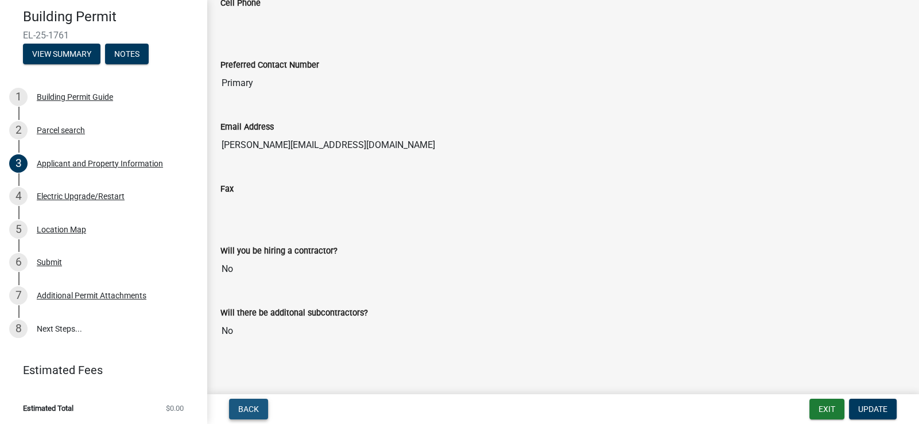
click at [250, 409] on span "Back" at bounding box center [248, 409] width 21 height 9
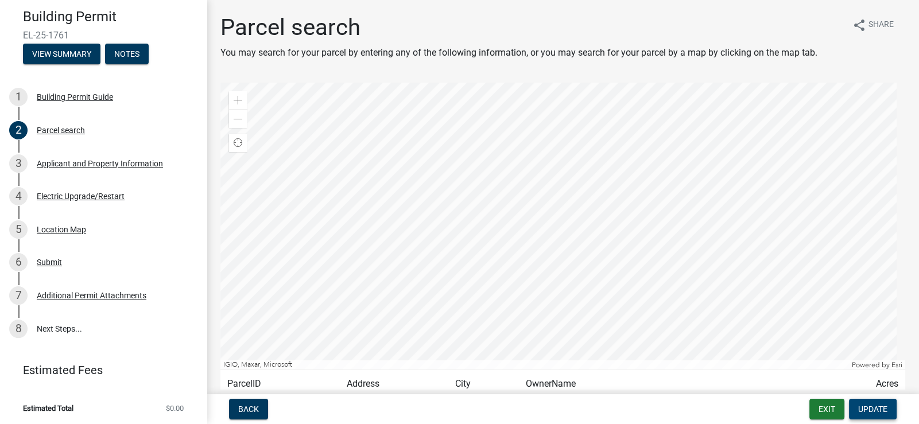
click at [876, 409] on span "Update" at bounding box center [872, 409] width 29 height 9
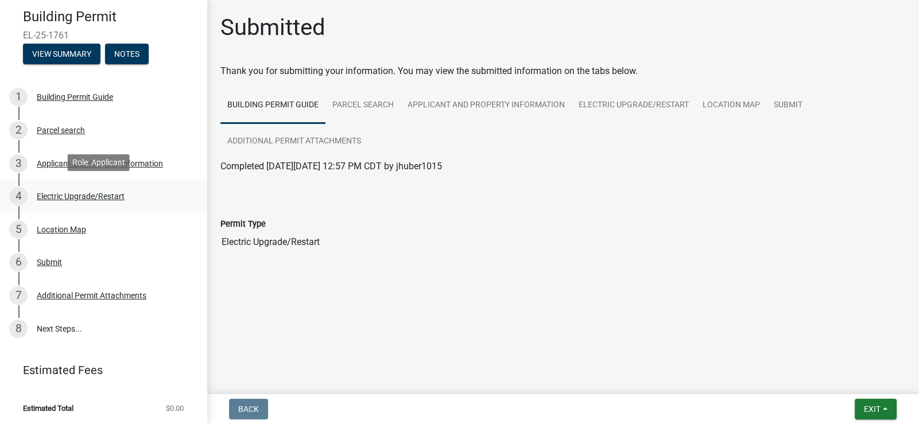
click at [76, 197] on div "Electric Upgrade/Restart" at bounding box center [81, 196] width 88 height 8
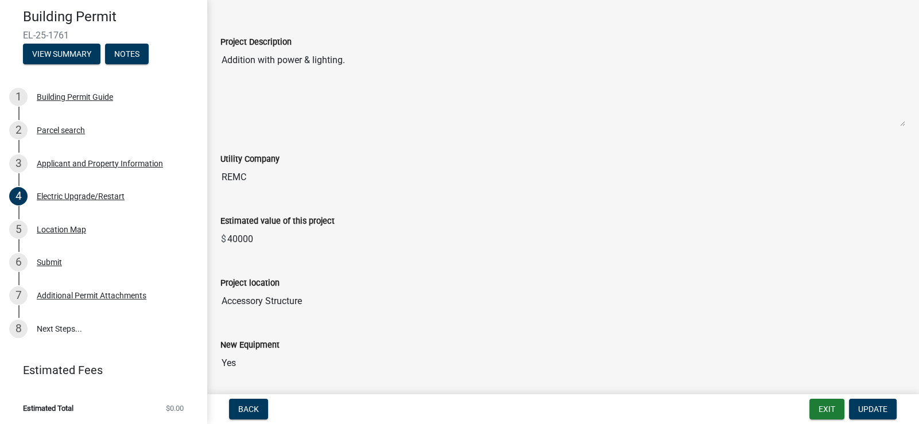
scroll to position [172, 0]
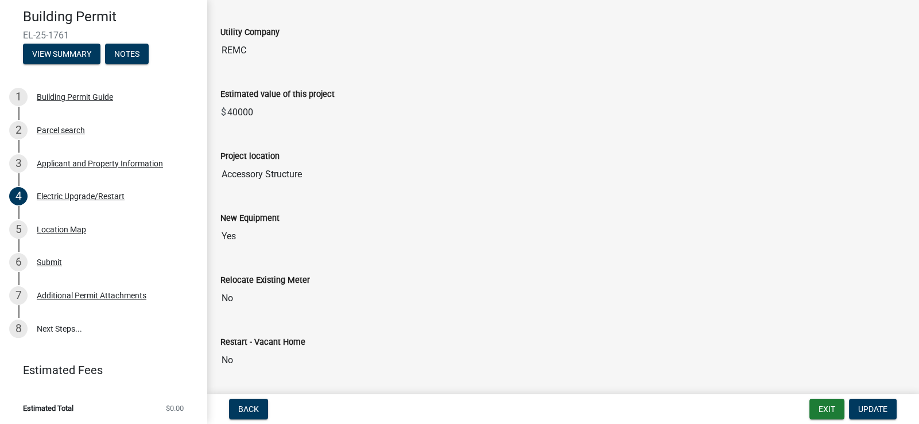
click at [301, 174] on input "Accessory Structure" at bounding box center [562, 174] width 685 height 23
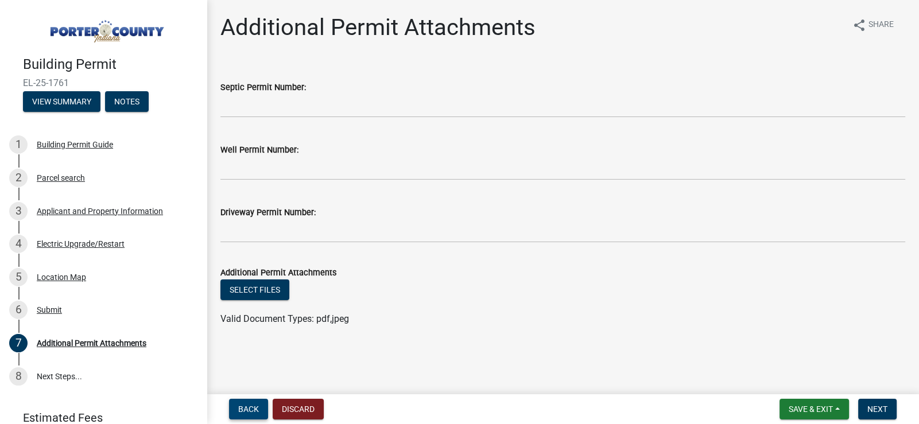
click at [254, 409] on span "Back" at bounding box center [248, 409] width 21 height 9
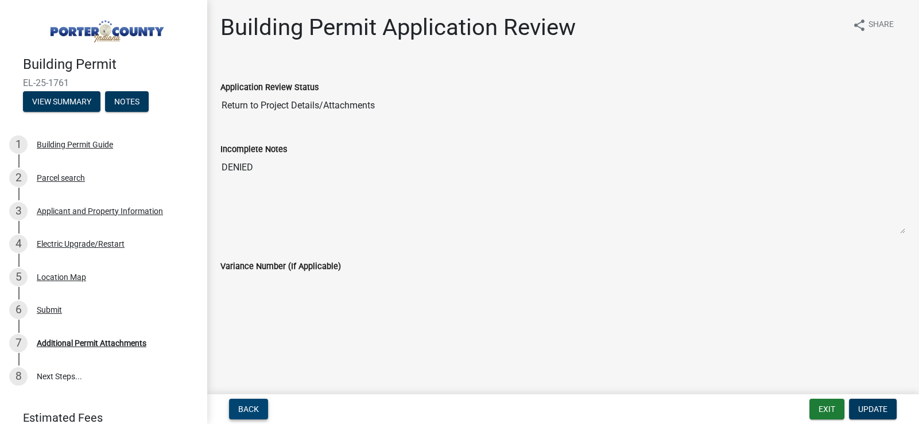
click at [253, 406] on span "Back" at bounding box center [248, 409] width 21 height 9
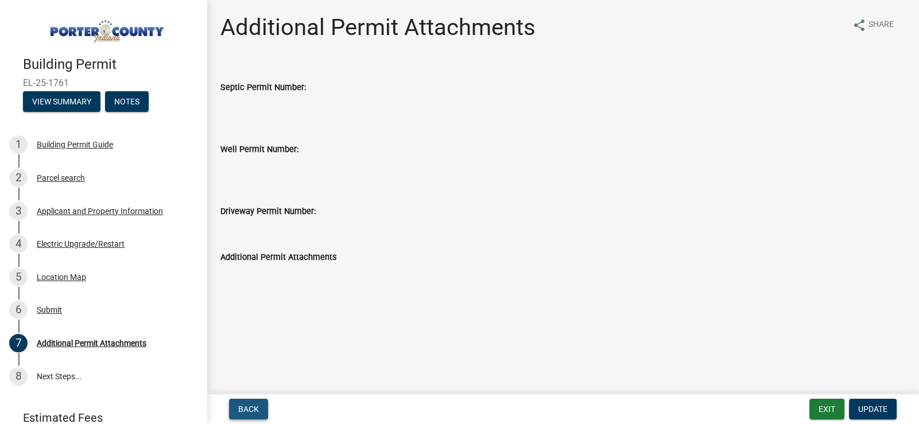
click at [253, 406] on span "Back" at bounding box center [248, 409] width 21 height 9
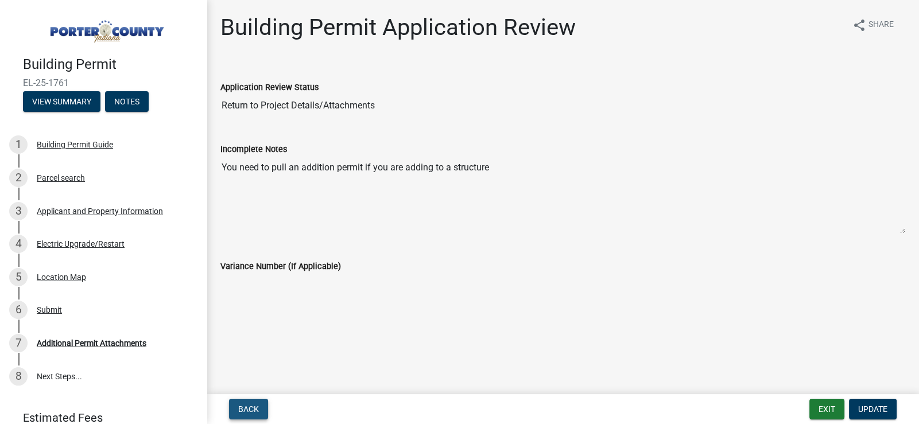
click at [254, 410] on span "Back" at bounding box center [248, 409] width 21 height 9
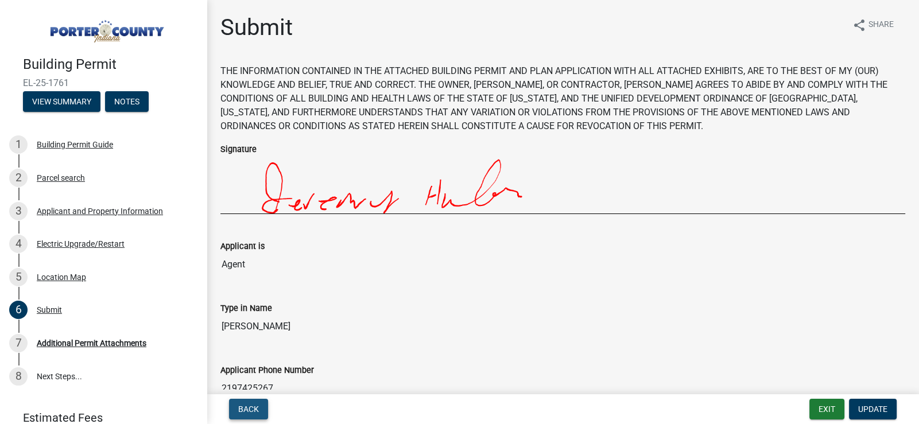
click at [254, 410] on span "Back" at bounding box center [248, 409] width 21 height 9
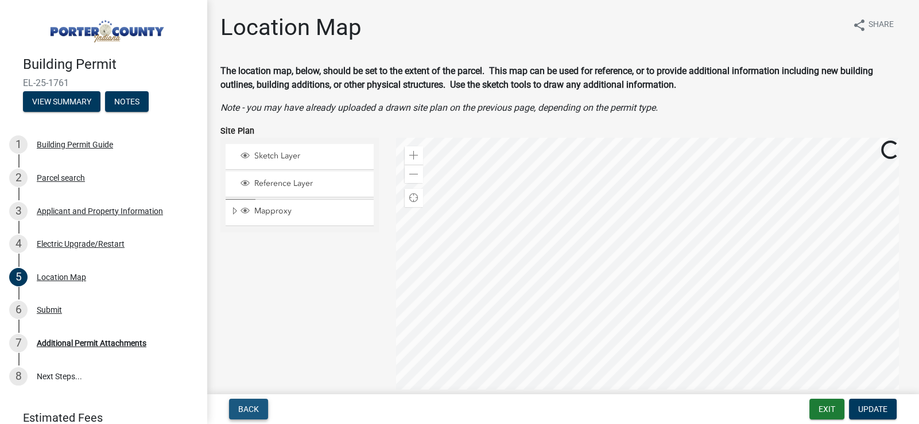
click at [254, 410] on span "Back" at bounding box center [248, 409] width 21 height 9
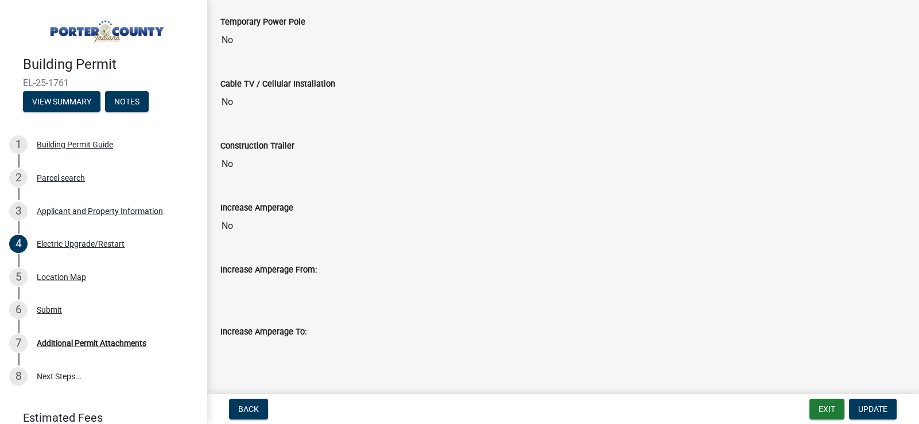
scroll to position [573, 0]
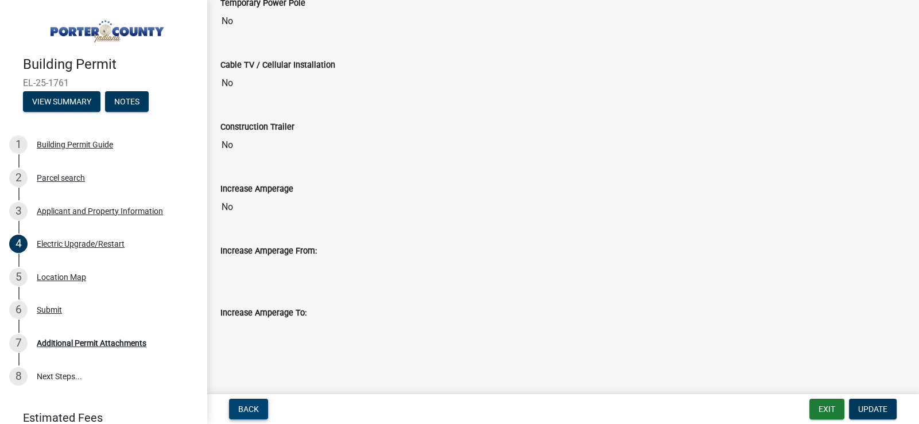
click at [242, 406] on span "Back" at bounding box center [248, 409] width 21 height 9
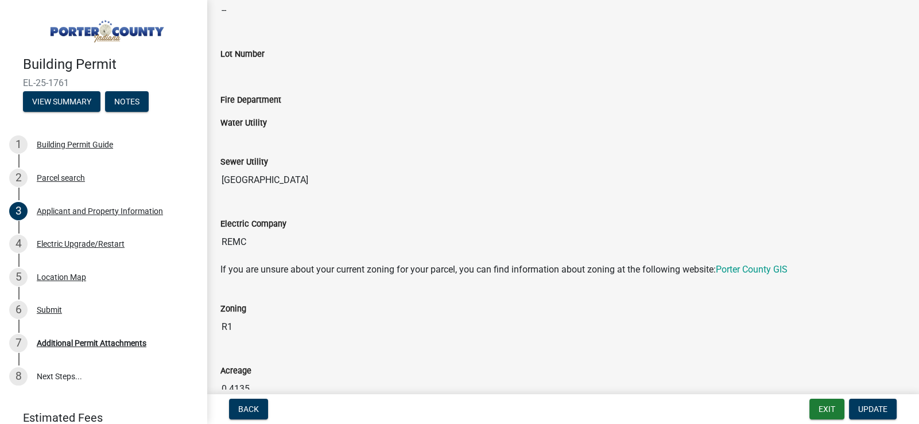
scroll to position [746, 0]
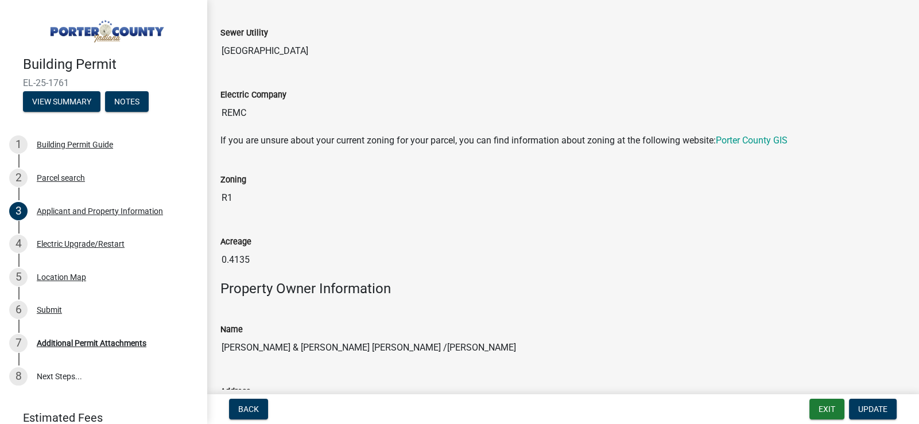
click at [260, 236] on div "Acreage" at bounding box center [562, 242] width 685 height 14
click at [243, 253] on input "0.4135" at bounding box center [562, 260] width 685 height 23
click at [263, 277] on div "Acreage 0.4135" at bounding box center [563, 250] width 702 height 62
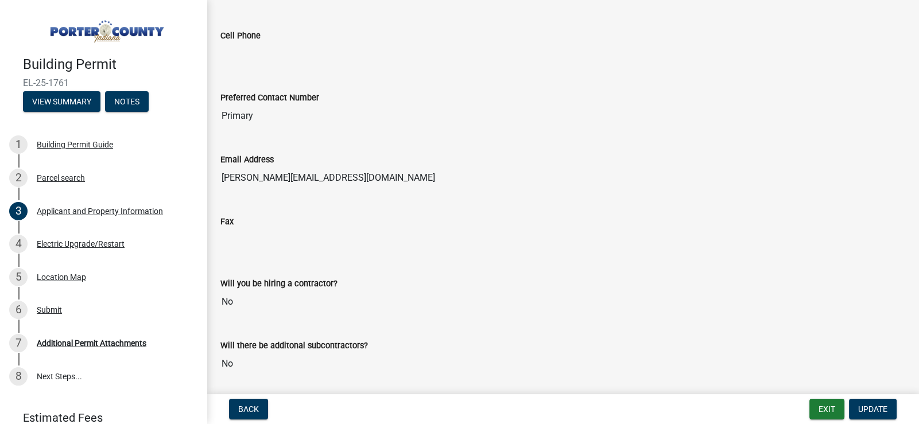
scroll to position [1492, 0]
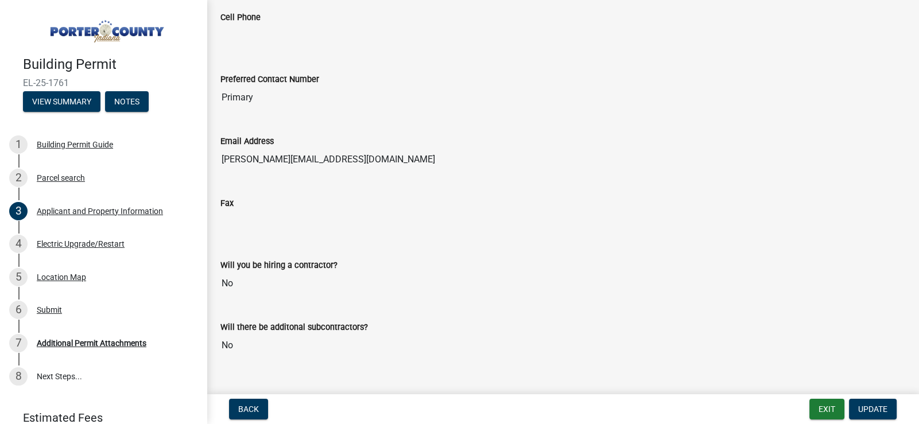
click at [255, 280] on input "No" at bounding box center [562, 283] width 685 height 23
click at [271, 334] on input "No" at bounding box center [562, 345] width 685 height 23
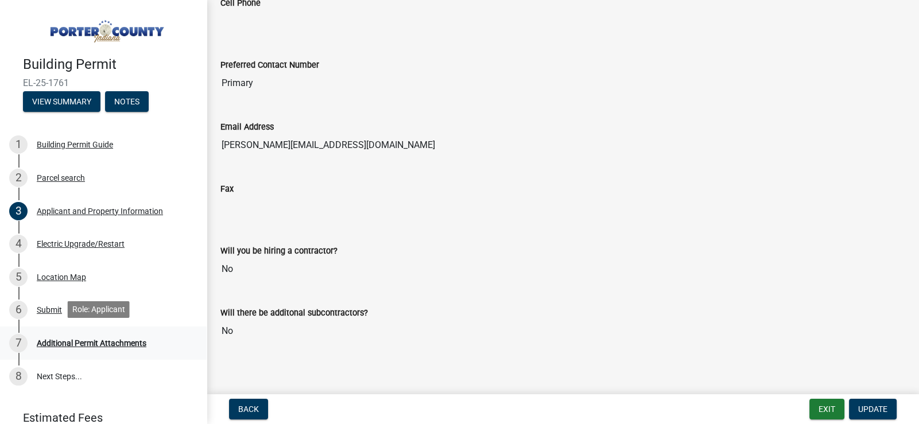
click at [109, 343] on div "Additional Permit Attachments" at bounding box center [92, 343] width 110 height 8
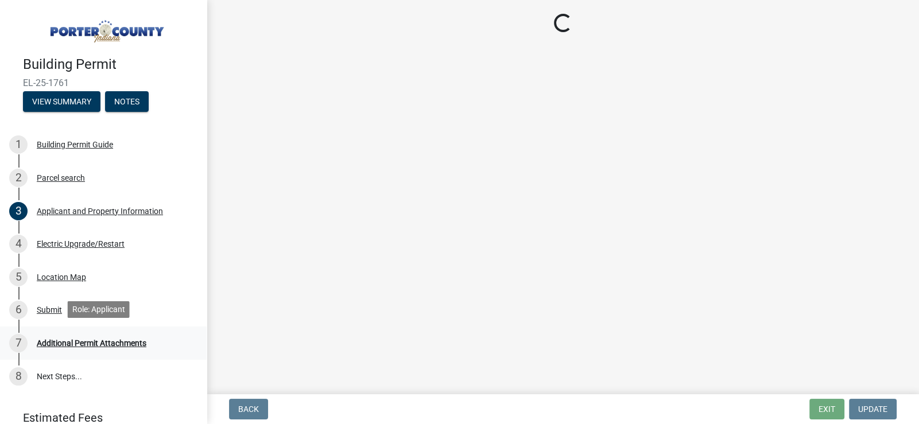
scroll to position [0, 0]
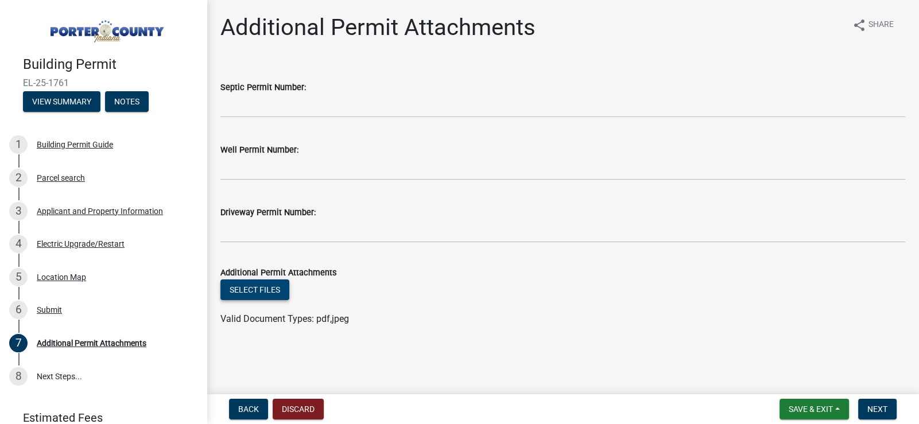
click at [260, 289] on button "Select files" at bounding box center [254, 290] width 69 height 21
click at [270, 286] on button "Select files" at bounding box center [254, 290] width 69 height 21
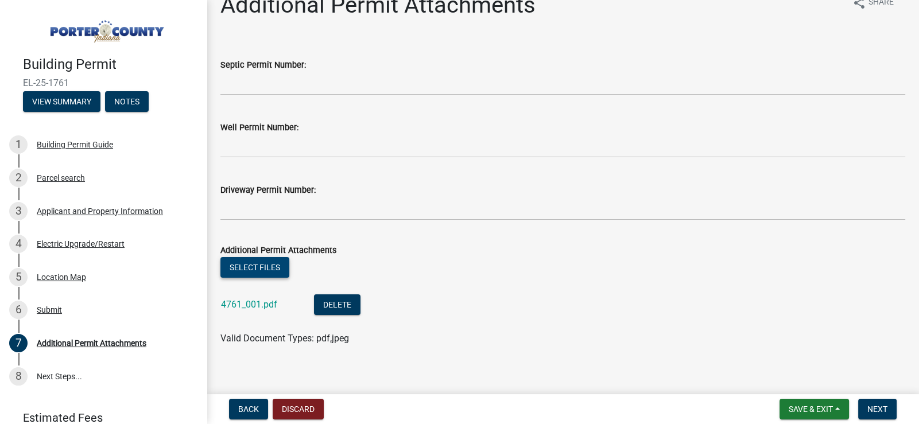
scroll to position [33, 0]
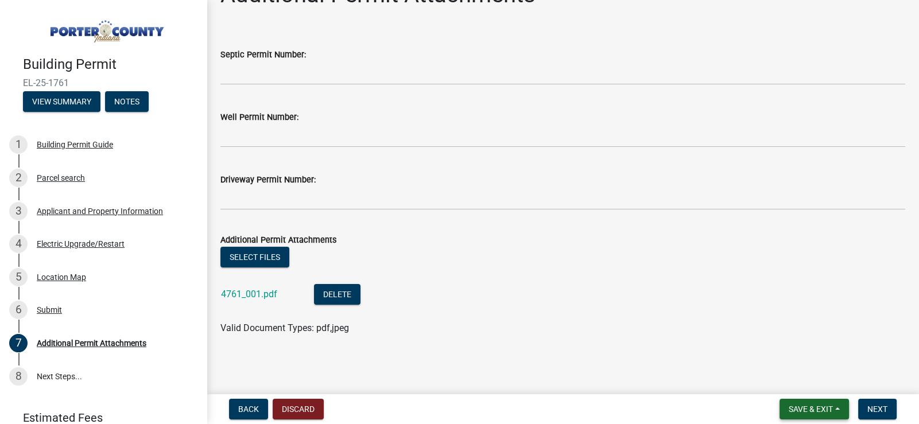
click at [821, 408] on span "Save & Exit" at bounding box center [811, 409] width 44 height 9
click at [801, 356] on button "Save" at bounding box center [803, 352] width 92 height 28
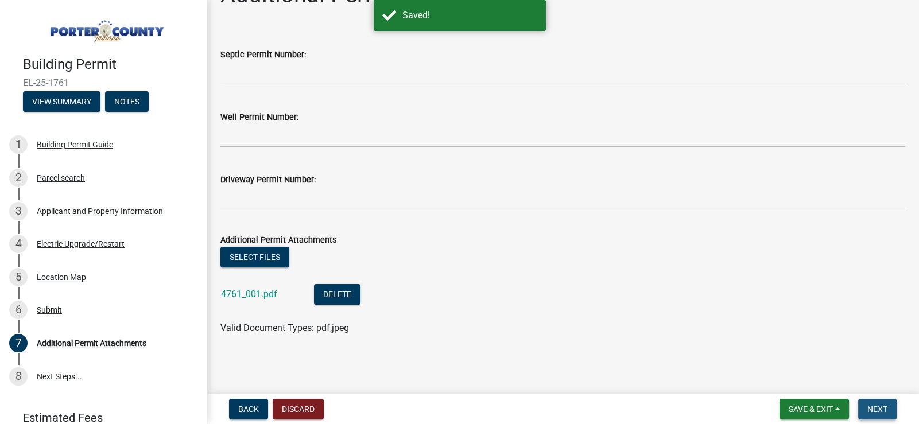
click at [878, 409] on span "Next" at bounding box center [877, 409] width 20 height 9
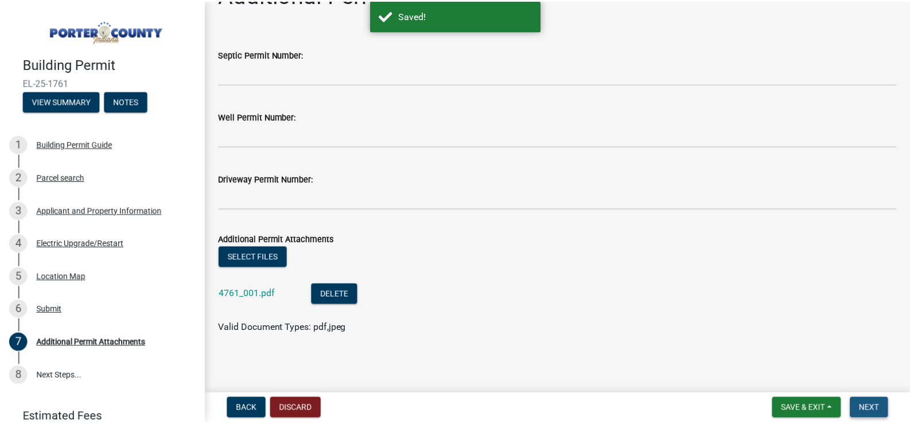
scroll to position [0, 0]
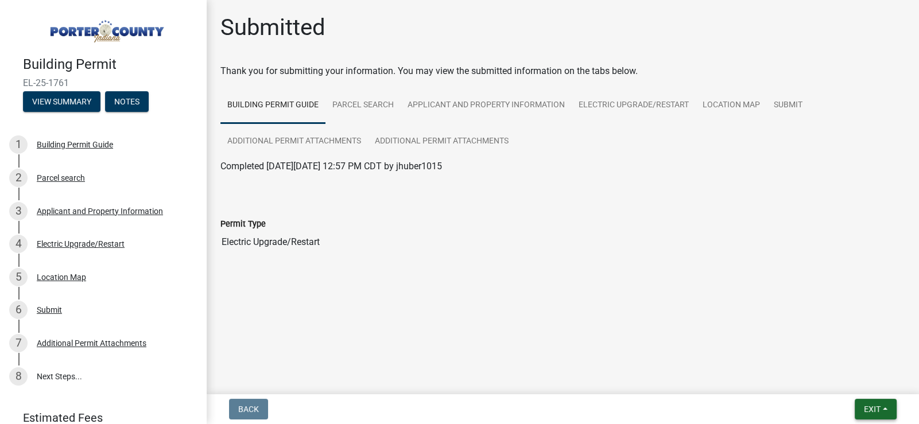
click at [872, 406] on span "Exit" at bounding box center [872, 409] width 17 height 9
click at [852, 383] on button "Save & Exit" at bounding box center [851, 380] width 92 height 28
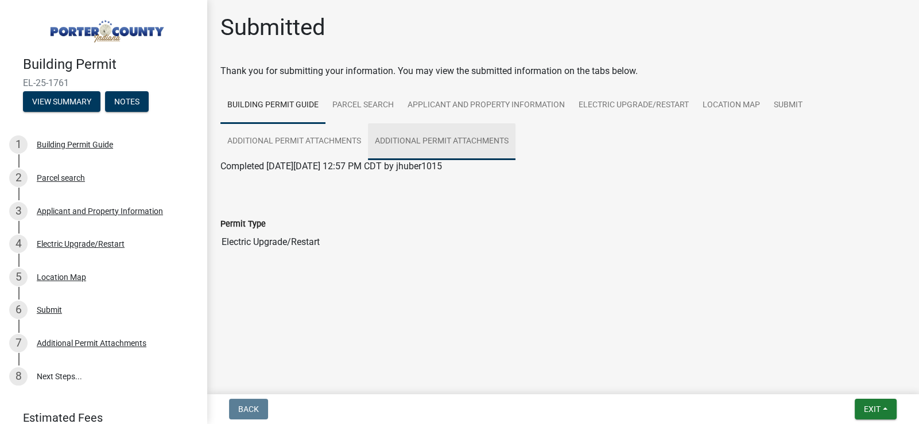
click at [436, 140] on link "Additional Permit Attachments" at bounding box center [442, 141] width 148 height 37
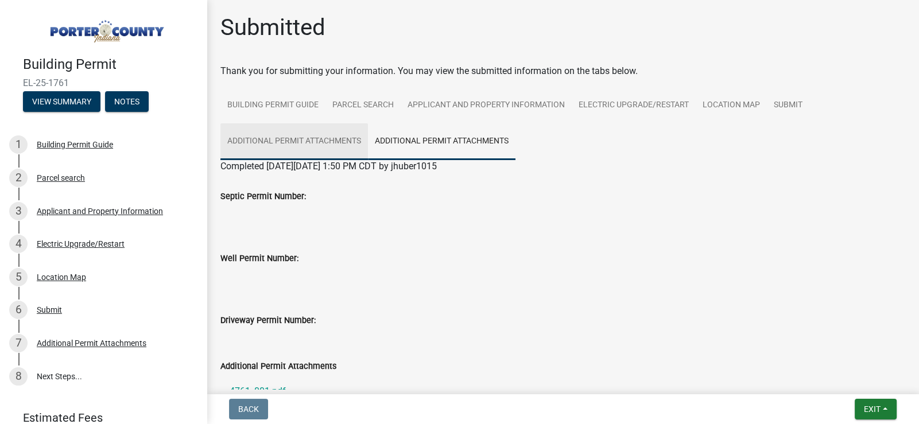
click at [327, 137] on link "Additional Permit Attachments" at bounding box center [294, 141] width 148 height 37
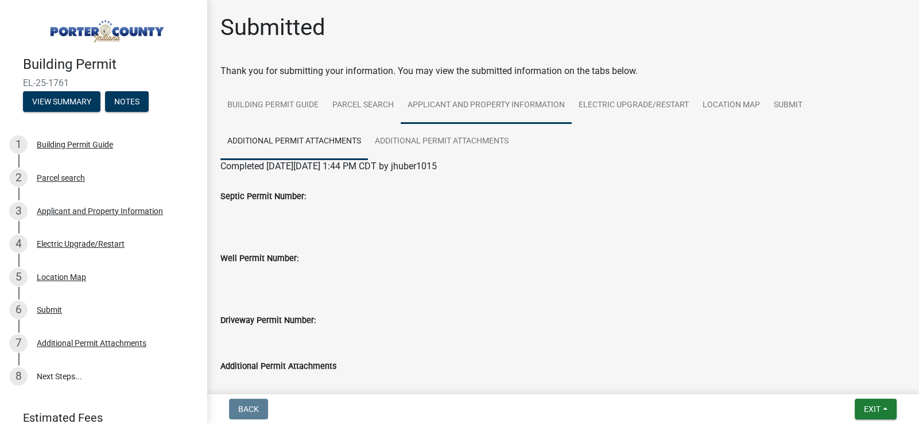
click at [479, 106] on link "Applicant and Property Information" at bounding box center [486, 105] width 171 height 37
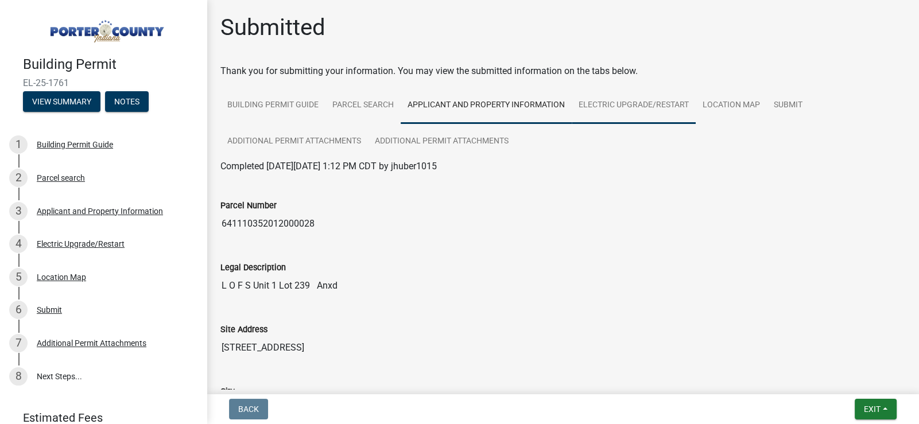
click at [619, 106] on link "Electric Upgrade/Restart" at bounding box center [634, 105] width 124 height 37
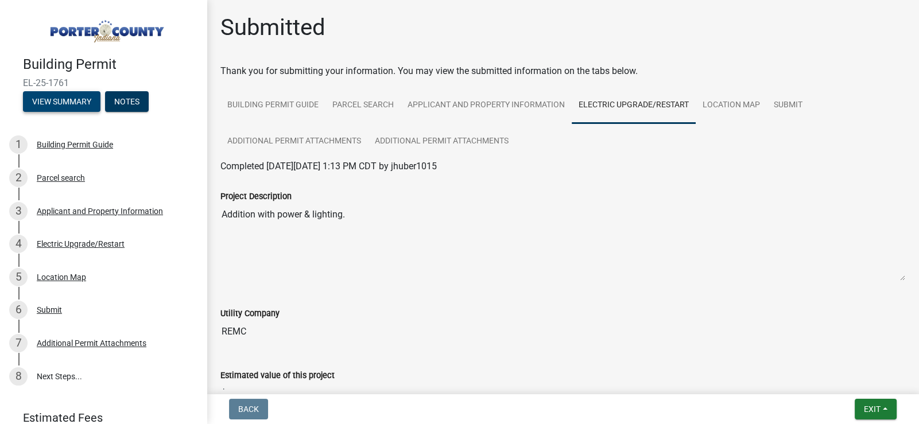
click at [64, 99] on button "View Summary" at bounding box center [61, 101] width 77 height 21
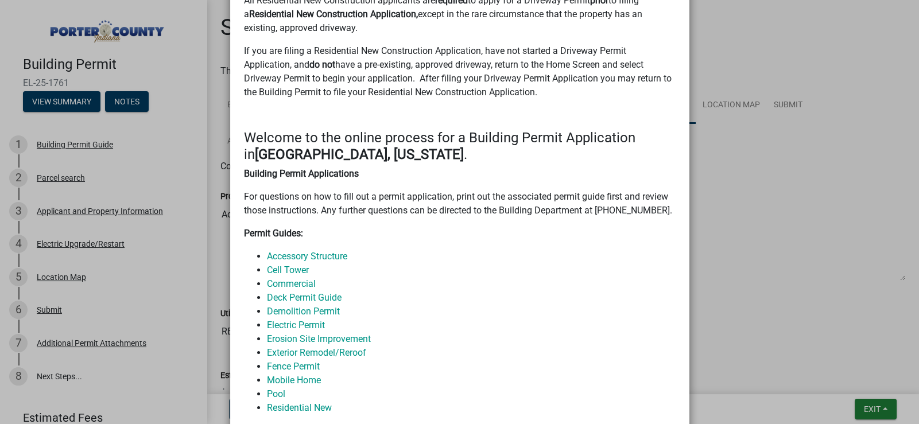
scroll to position [402, 0]
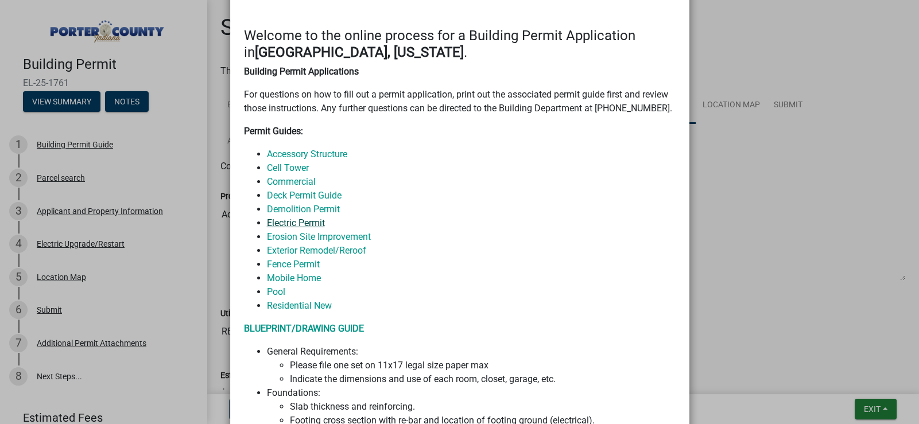
click at [305, 225] on link "Electric Permit" at bounding box center [296, 223] width 58 height 11
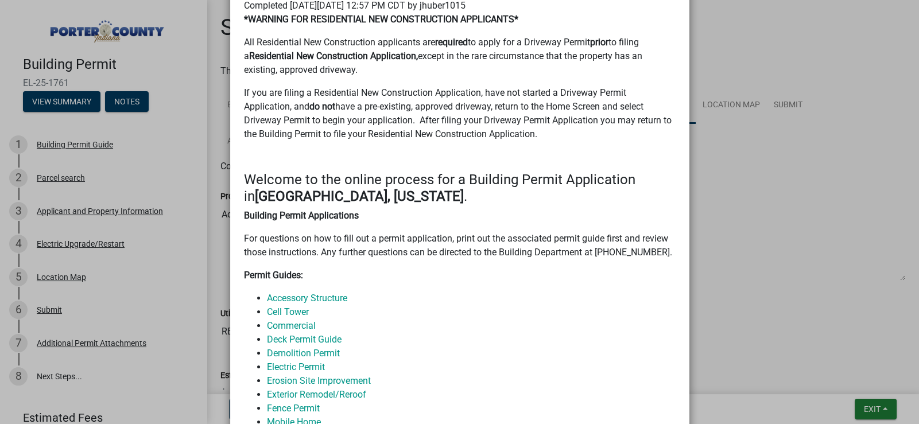
scroll to position [0, 0]
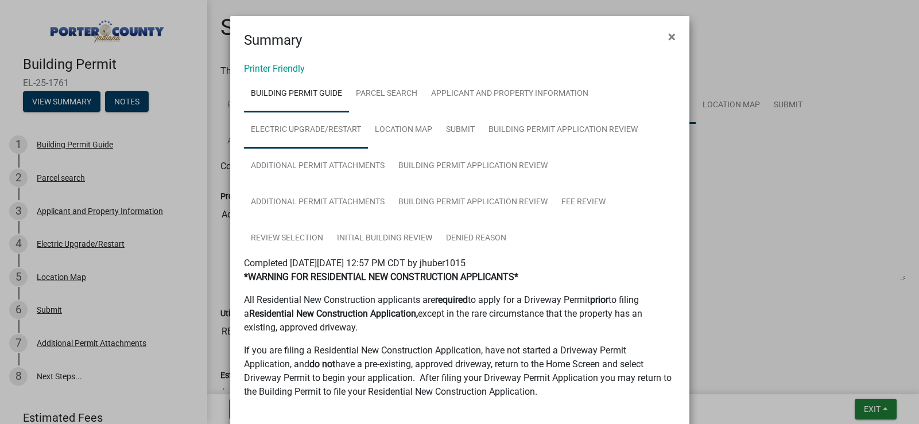
click at [302, 137] on link "Electric Upgrade/Restart" at bounding box center [306, 130] width 124 height 37
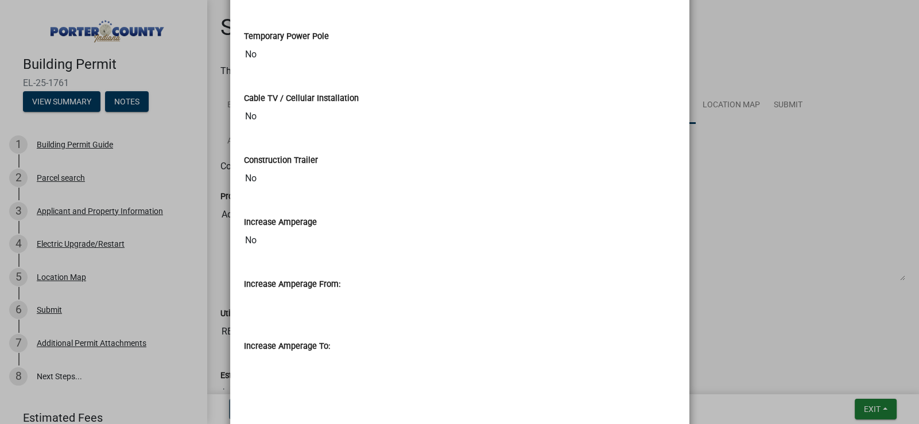
scroll to position [791, 0]
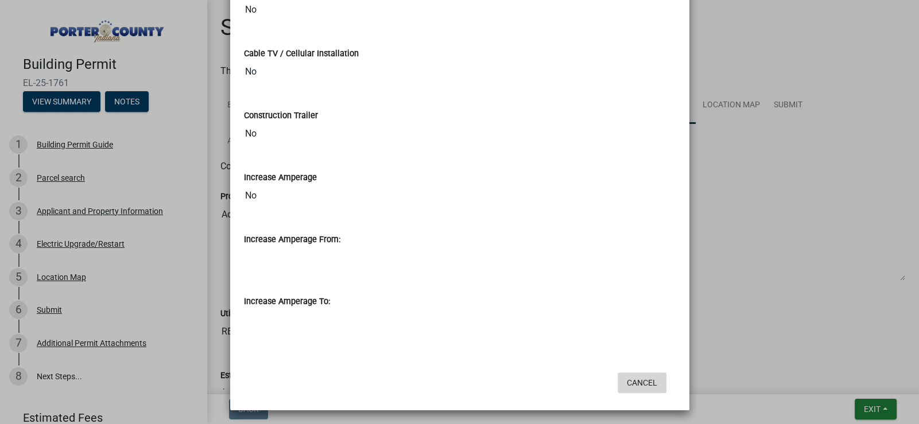
drag, startPoint x: 632, startPoint y: 375, endPoint x: 529, endPoint y: 369, distance: 102.9
click at [632, 375] on button "Cancel" at bounding box center [642, 382] width 49 height 21
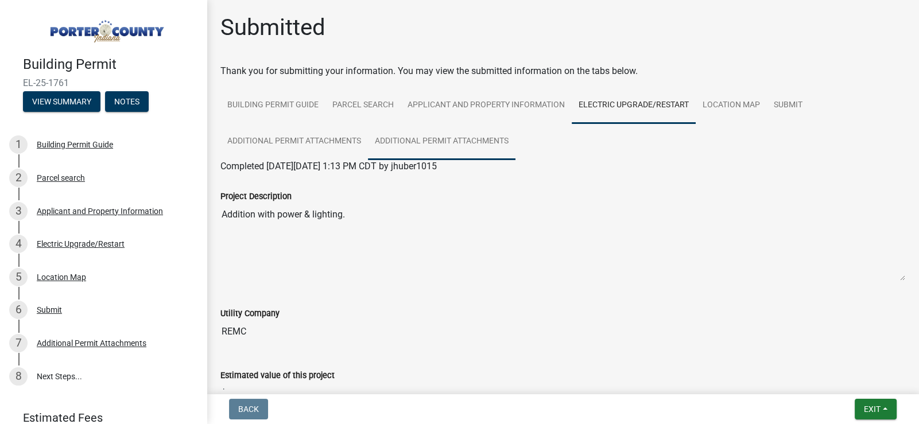
click at [445, 142] on link "Additional Permit Attachments" at bounding box center [442, 141] width 148 height 37
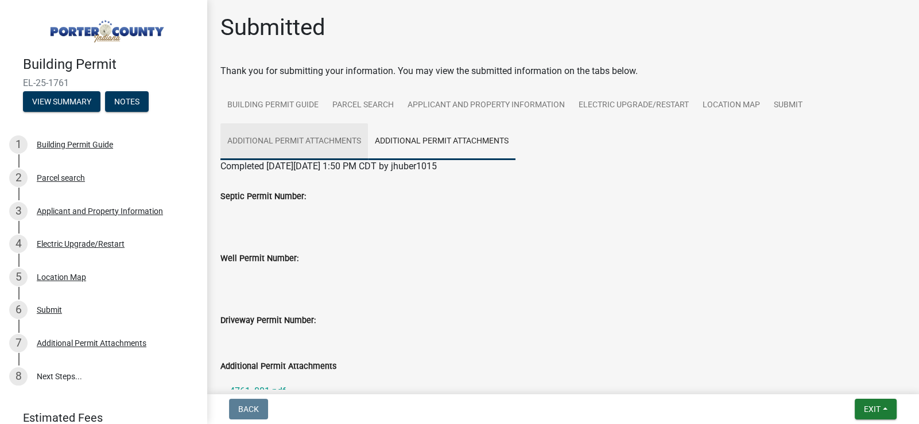
click at [289, 139] on link "Additional Permit Attachments" at bounding box center [294, 141] width 148 height 37
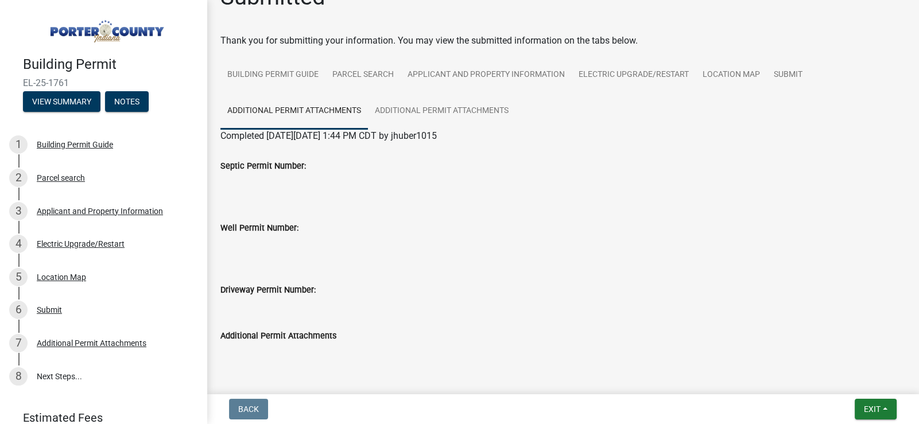
scroll to position [60, 0]
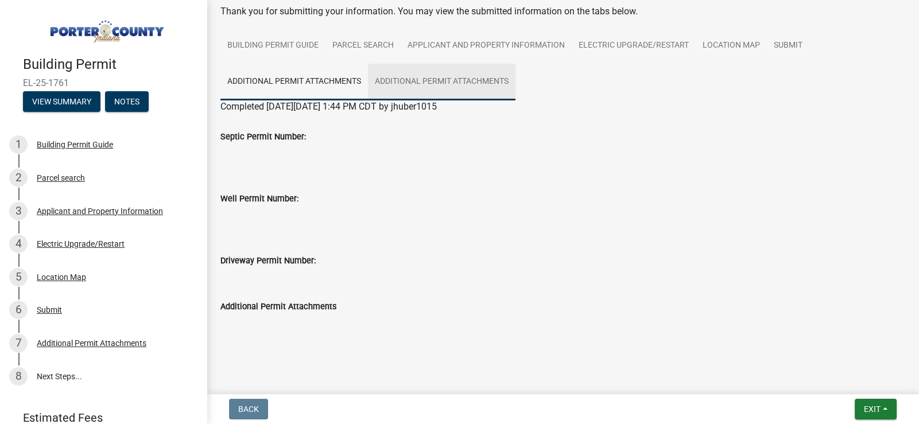
click at [459, 78] on link "Additional Permit Attachments" at bounding box center [442, 82] width 148 height 37
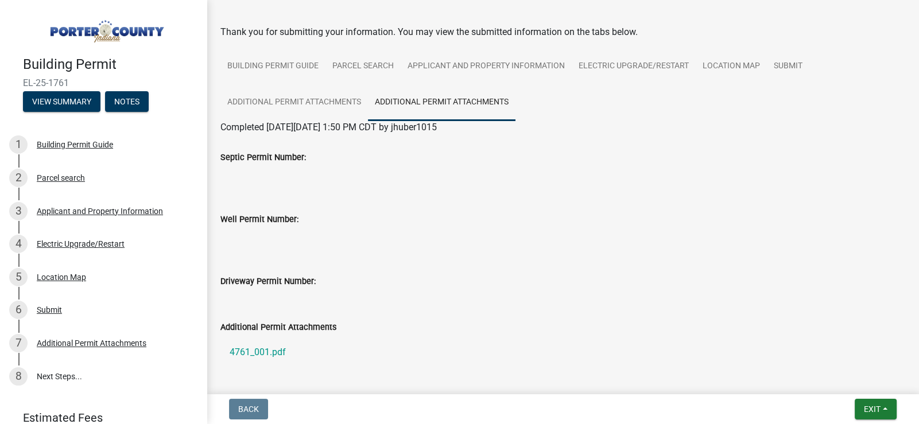
scroll to position [0, 0]
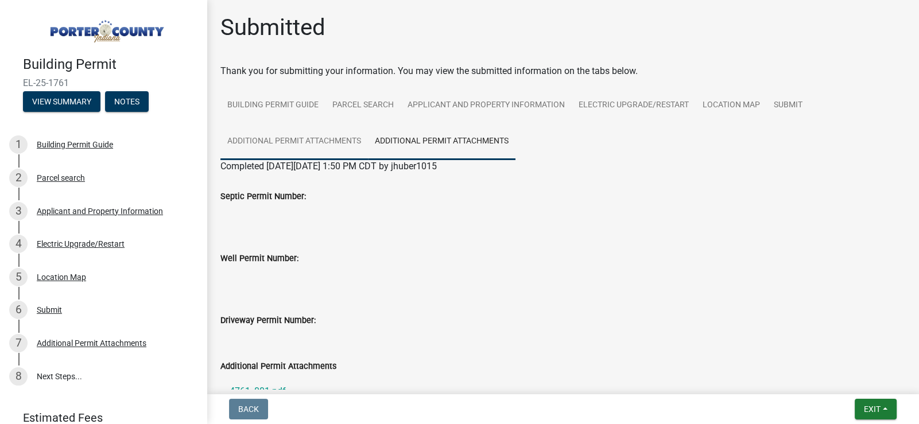
click at [307, 143] on link "Additional Permit Attachments" at bounding box center [294, 141] width 148 height 37
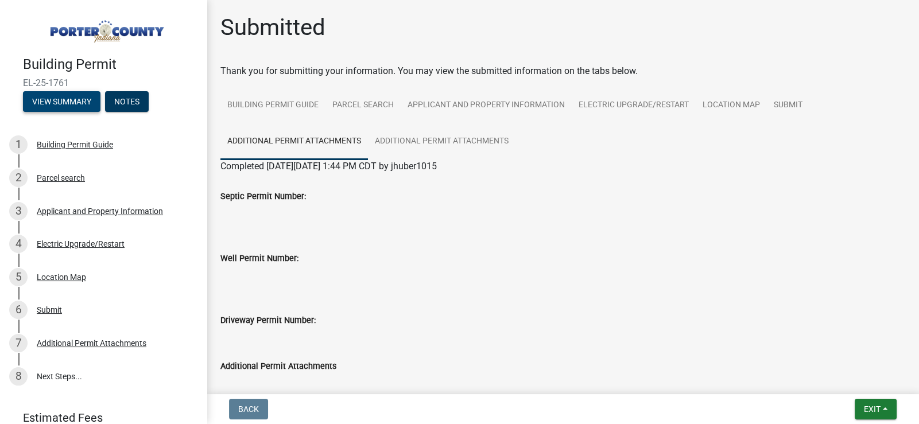
click at [76, 101] on button "View Summary" at bounding box center [61, 101] width 77 height 21
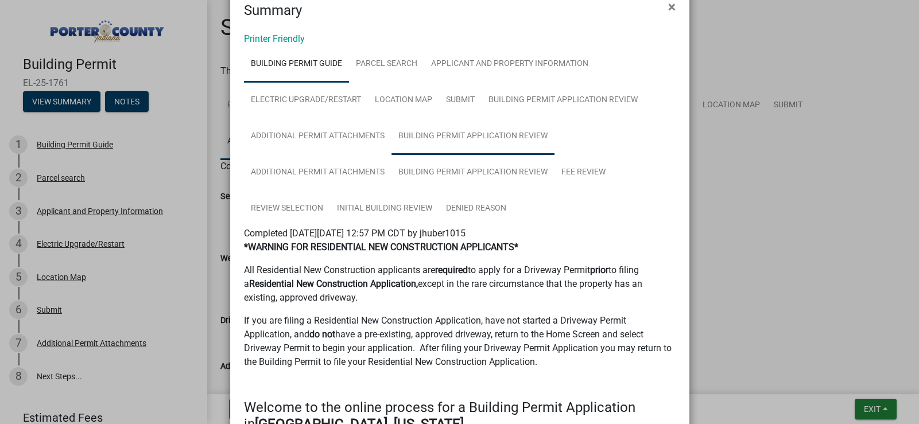
scroll to position [57, 0]
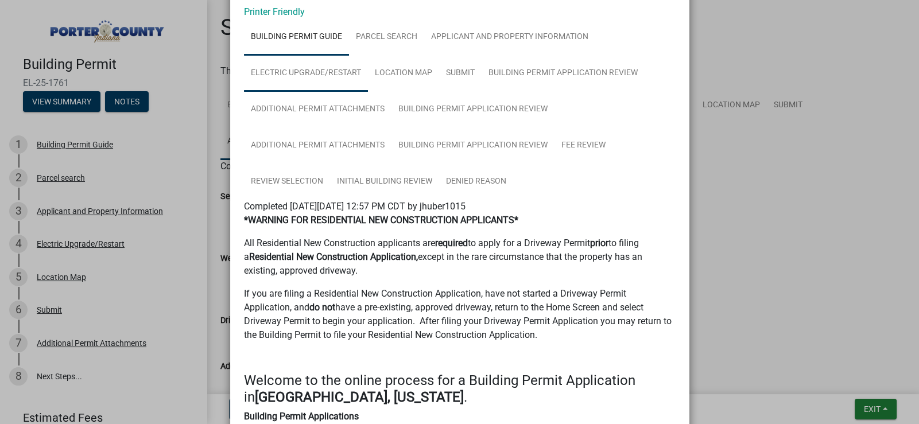
click at [331, 70] on link "Electric Upgrade/Restart" at bounding box center [306, 73] width 124 height 37
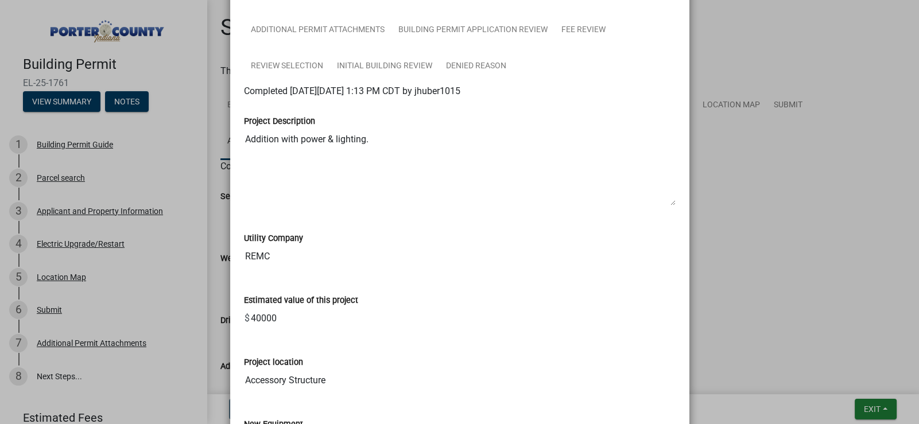
scroll to position [286, 0]
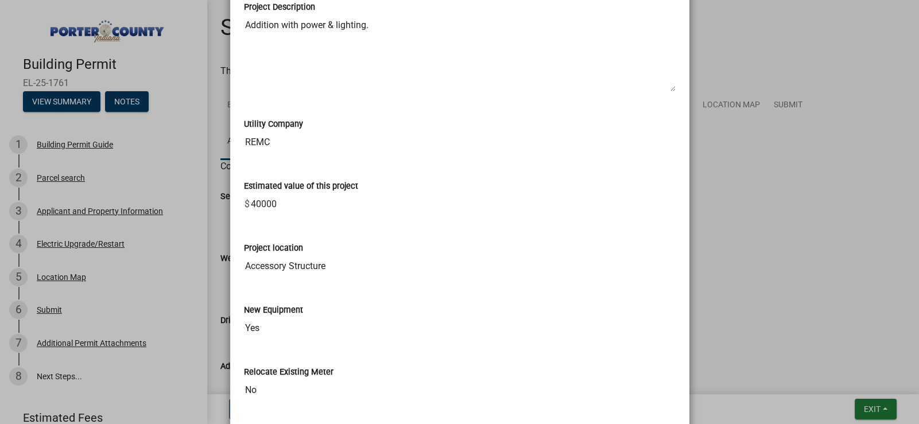
click at [325, 266] on input "Accessory Structure" at bounding box center [460, 266] width 432 height 23
click at [316, 276] on input "Accessory Structure" at bounding box center [460, 266] width 432 height 23
click at [316, 275] on input "Accessory Structure" at bounding box center [460, 266] width 432 height 23
click at [331, 267] on input "Accessory Structure" at bounding box center [460, 266] width 432 height 23
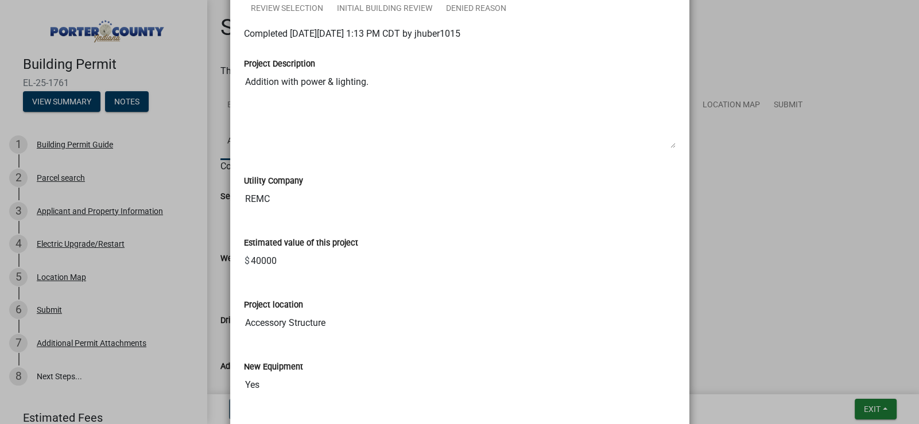
scroll to position [172, 0]
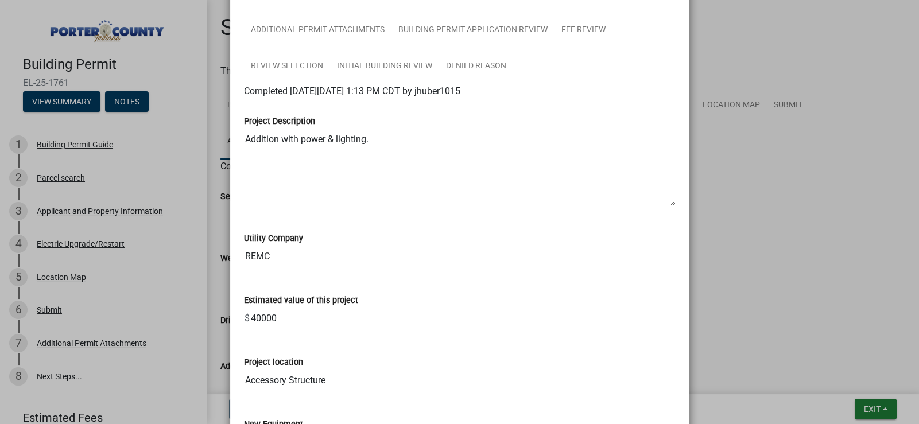
click at [670, 205] on textarea "Addition with power & lighting." at bounding box center [460, 167] width 432 height 78
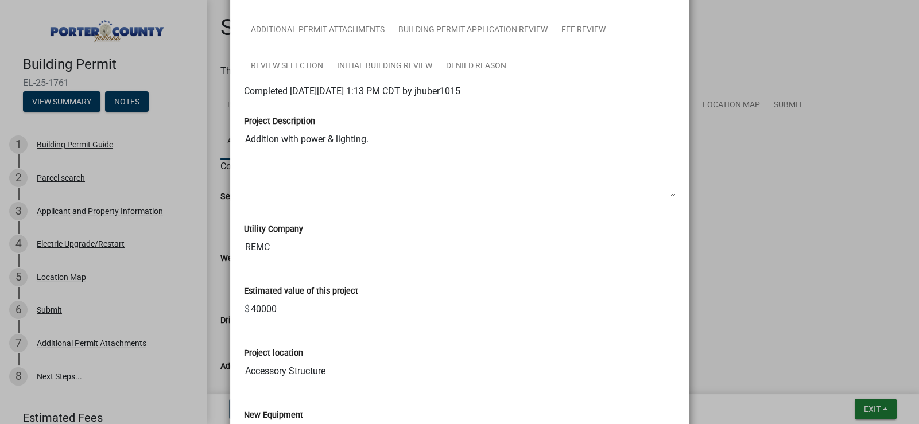
drag, startPoint x: 670, startPoint y: 205, endPoint x: 658, endPoint y: 171, distance: 35.9
click at [658, 171] on textarea "Addition with power & lighting." at bounding box center [460, 162] width 432 height 69
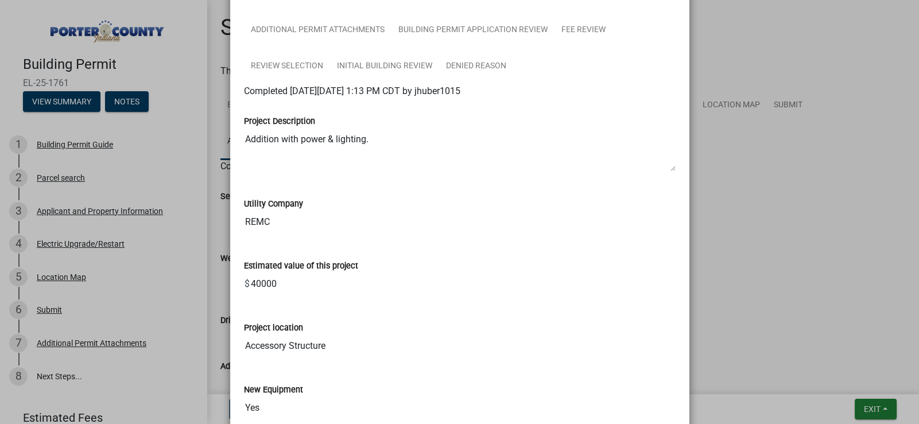
drag, startPoint x: 659, startPoint y: 198, endPoint x: 641, endPoint y: 134, distance: 66.9
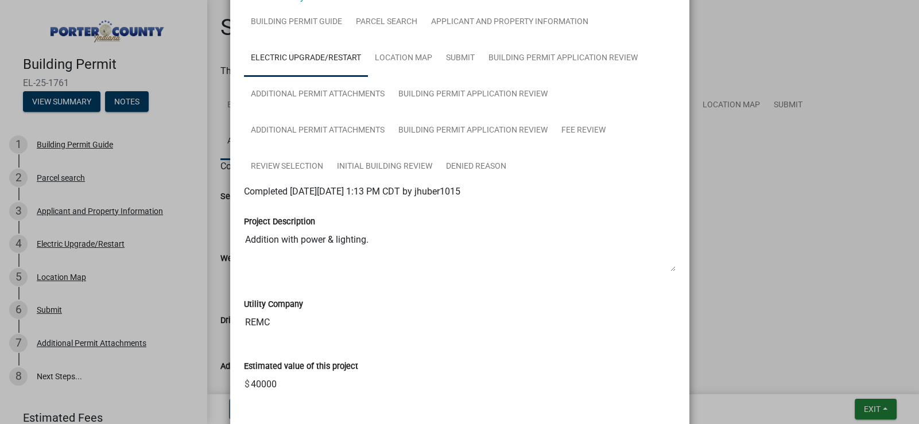
scroll to position [0, 0]
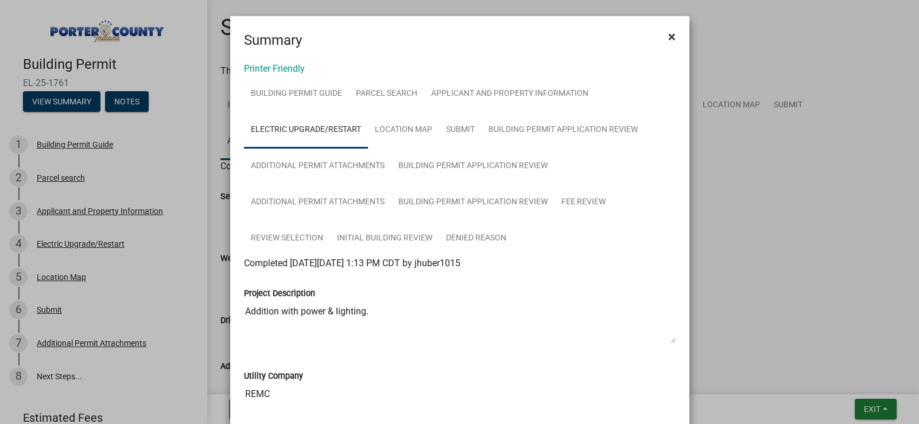
click at [669, 33] on span "×" at bounding box center [671, 37] width 7 height 16
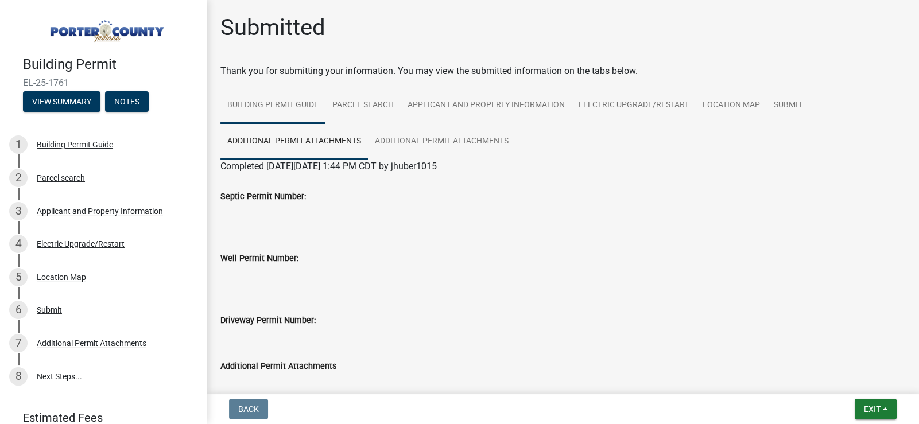
click at [293, 106] on link "Building Permit Guide" at bounding box center [272, 105] width 105 height 37
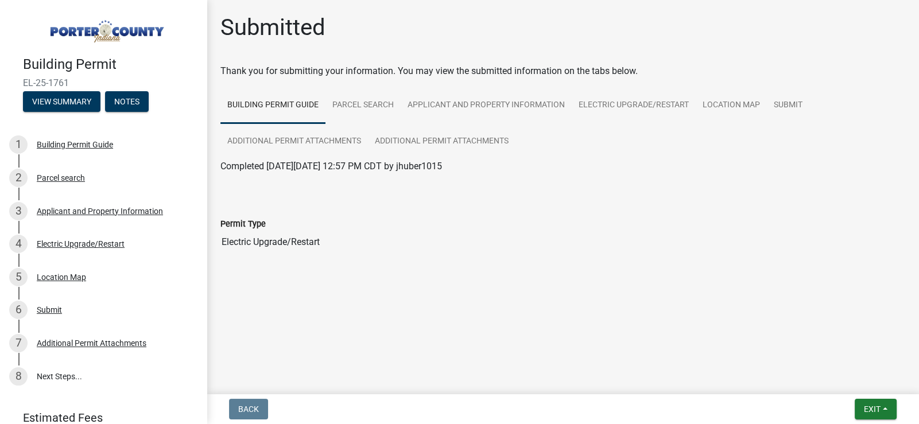
click at [298, 243] on input "Electric Upgrade/Restart" at bounding box center [562, 242] width 685 height 23
click at [382, 286] on div "Submitted Thank you for submitting your information. You may view the submitted…" at bounding box center [563, 150] width 702 height 273
click at [353, 102] on link "Parcel search" at bounding box center [362, 105] width 75 height 37
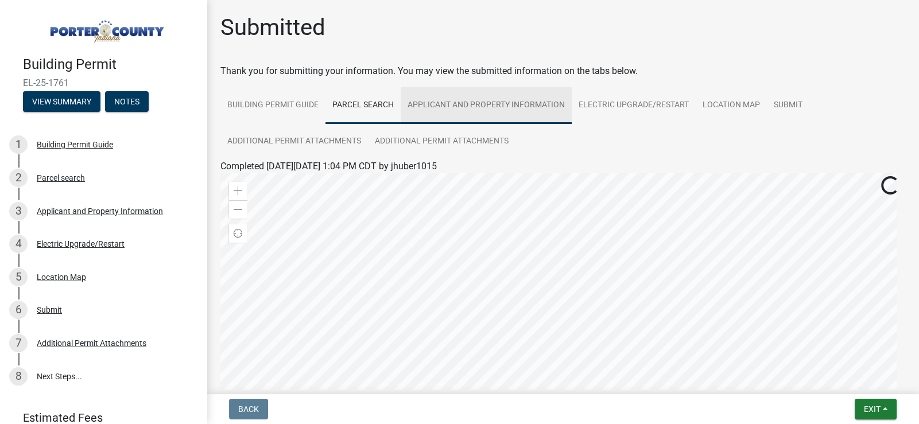
click at [443, 103] on link "Applicant and Property Information" at bounding box center [486, 105] width 171 height 37
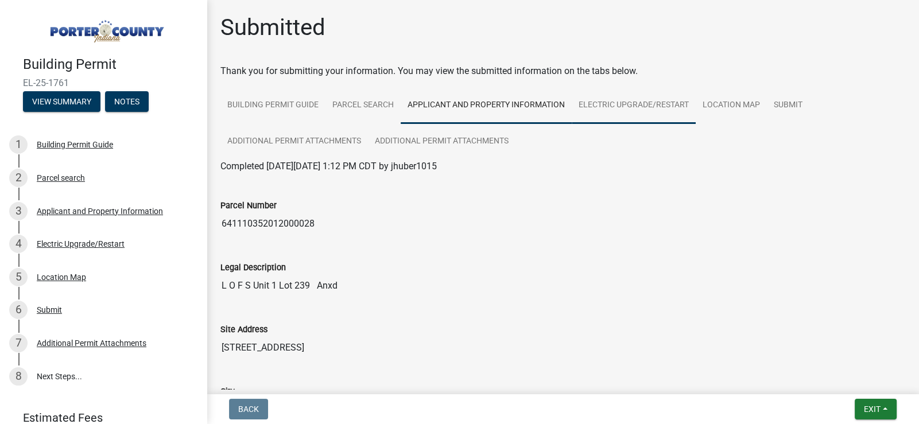
click at [626, 110] on link "Electric Upgrade/Restart" at bounding box center [634, 105] width 124 height 37
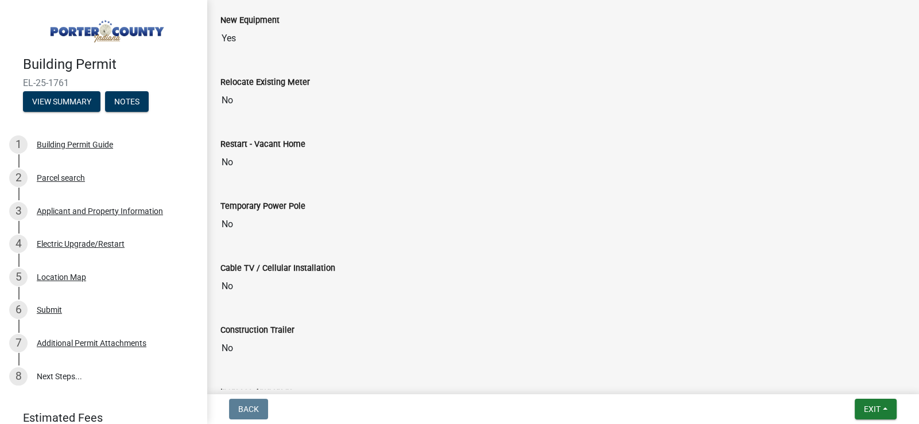
scroll to position [700, 0]
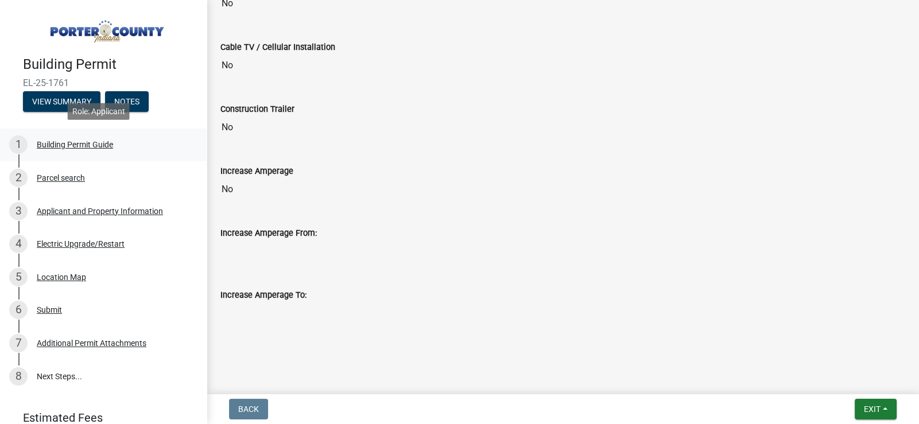
click at [70, 142] on div "Building Permit Guide" at bounding box center [75, 145] width 76 height 8
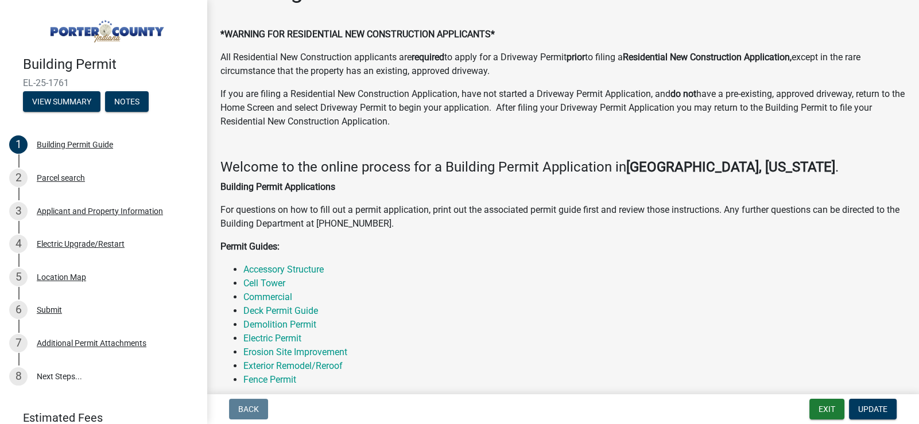
scroll to position [172, 0]
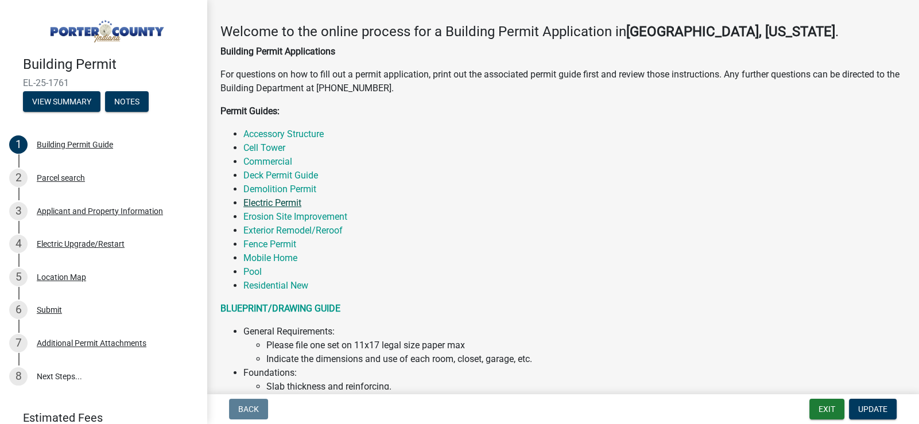
click at [282, 201] on link "Electric Permit" at bounding box center [272, 202] width 58 height 11
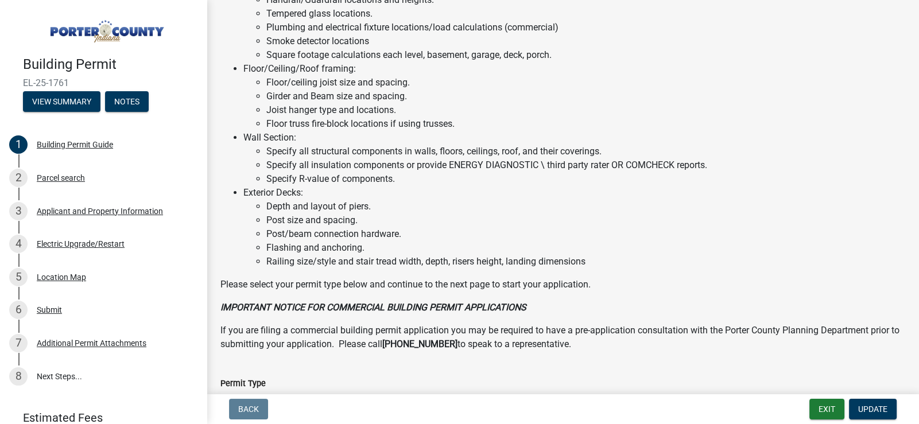
scroll to position [718, 0]
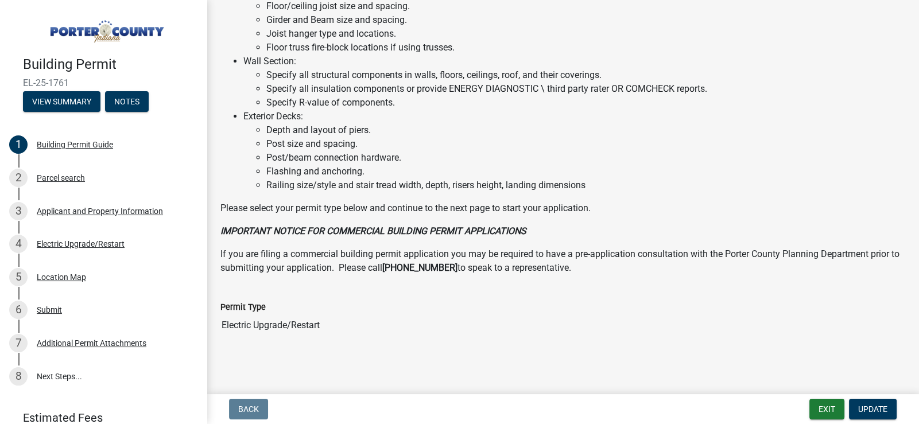
click at [310, 321] on input "Electric Upgrade/Restart" at bounding box center [562, 325] width 685 height 23
click at [457, 338] on div "Permit Type Electric Upgrade/Restart" at bounding box center [563, 315] width 702 height 62
click at [410, 321] on input "Electric Upgrade/Restart" at bounding box center [562, 325] width 685 height 23
click at [341, 324] on input "Electric Upgrade/Restart" at bounding box center [562, 325] width 685 height 23
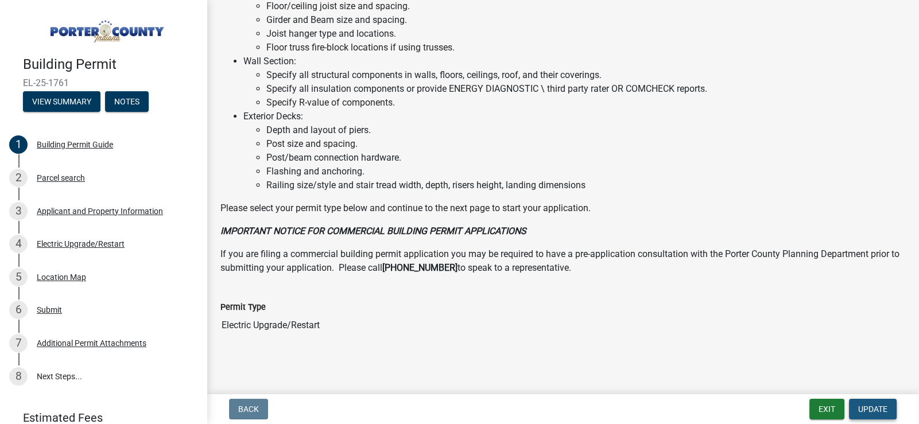
click at [876, 411] on span "Update" at bounding box center [872, 409] width 29 height 9
click at [868, 405] on span "Update" at bounding box center [872, 409] width 29 height 9
click at [141, 100] on button "Notes" at bounding box center [127, 101] width 44 height 21
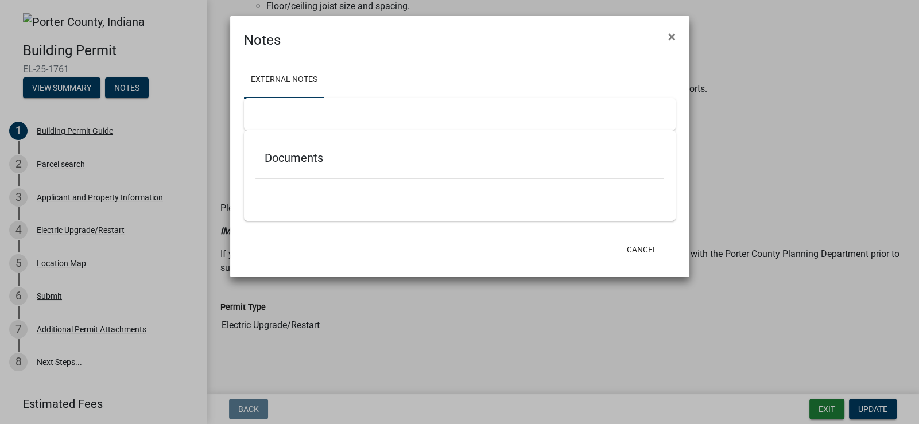
click at [77, 193] on ngb-modal-window "Notes × External Notes Documents Cancel" at bounding box center [459, 212] width 919 height 424
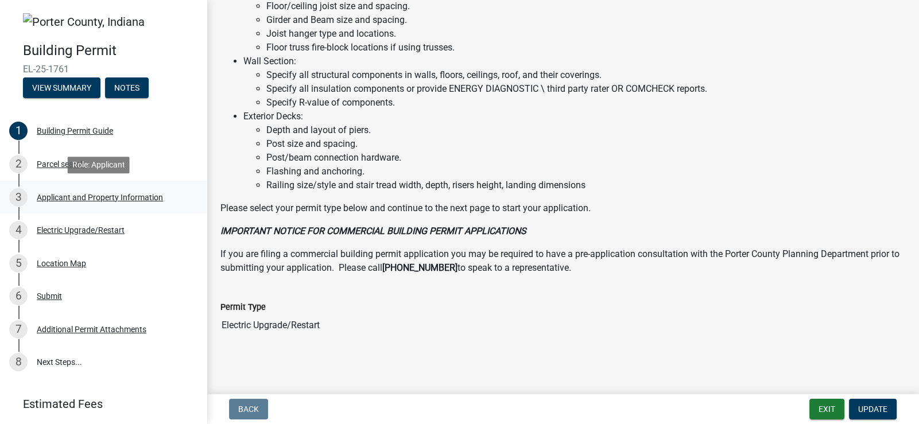
click at [81, 197] on div "Applicant and Property Information" at bounding box center [100, 197] width 126 height 8
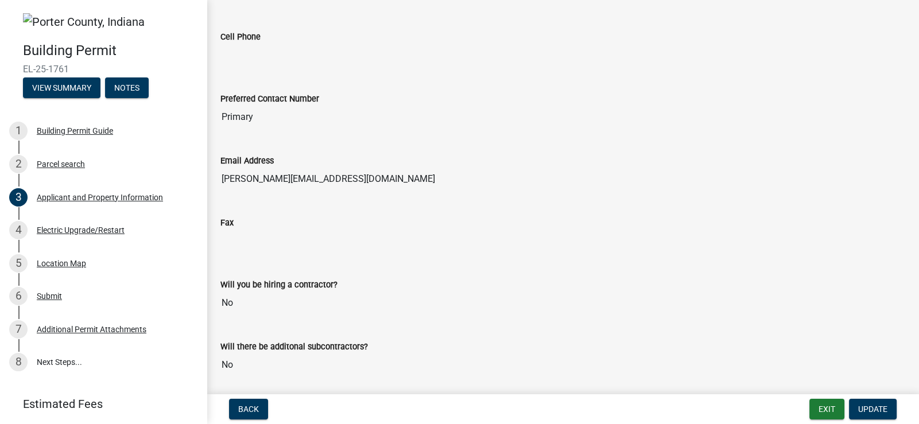
scroll to position [1507, 0]
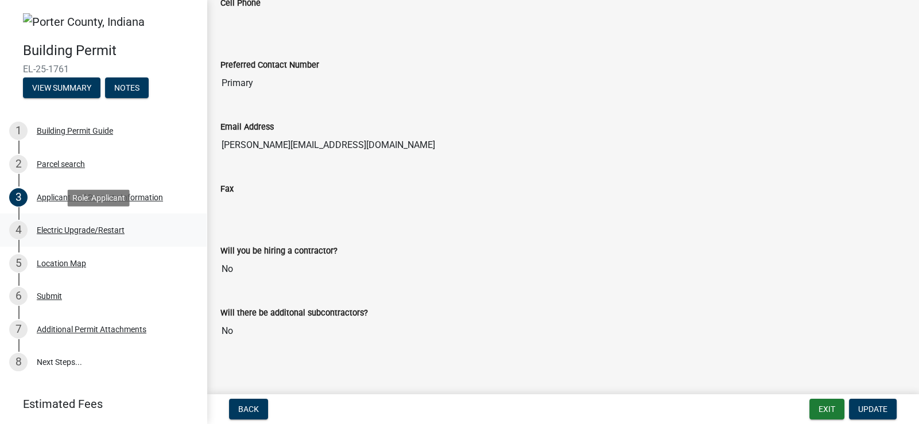
click at [97, 228] on div "Electric Upgrade/Restart" at bounding box center [81, 230] width 88 height 8
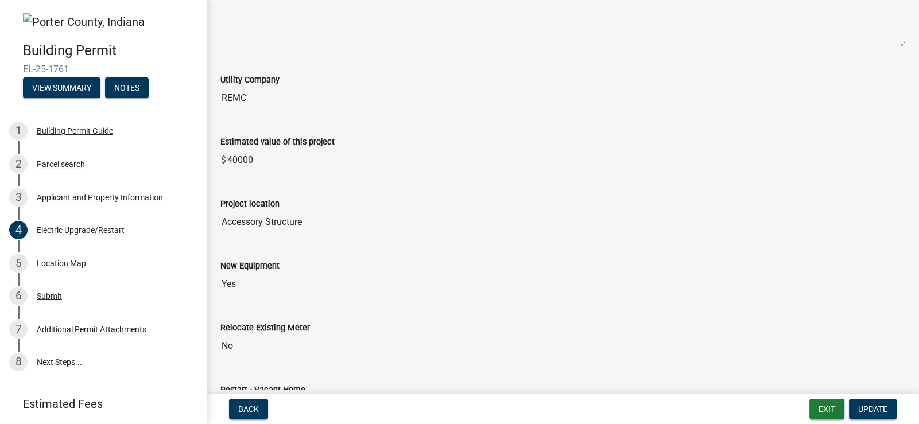
scroll to position [172, 0]
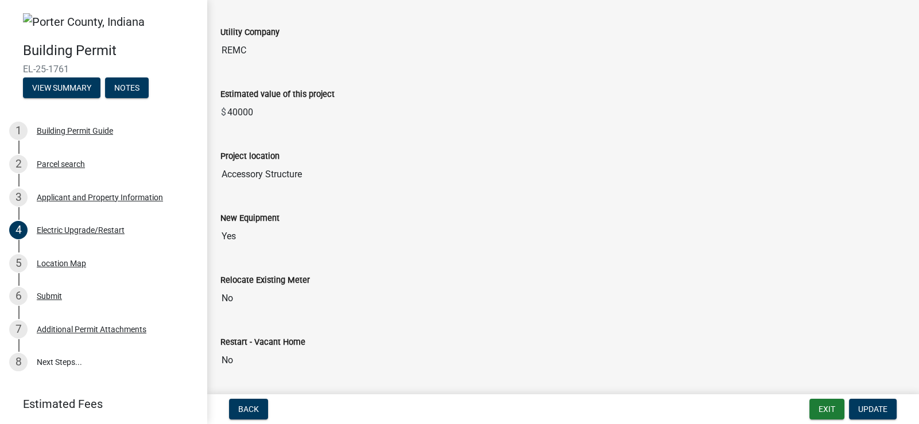
drag, startPoint x: 312, startPoint y: 172, endPoint x: 336, endPoint y: 174, distance: 24.2
click at [320, 172] on input "Accessory Structure" at bounding box center [562, 174] width 685 height 23
click at [335, 225] on input "Yes" at bounding box center [562, 236] width 685 height 23
click at [319, 180] on input "Accessory Structure" at bounding box center [562, 174] width 685 height 23
click at [319, 176] on input "Accessory Structure" at bounding box center [562, 174] width 685 height 23
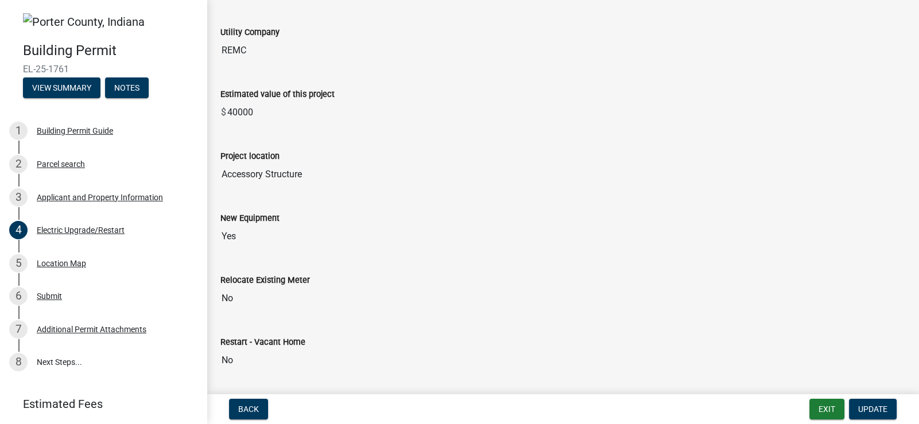
click at [319, 176] on input "Accessory Structure" at bounding box center [562, 174] width 685 height 23
drag, startPoint x: 319, startPoint y: 176, endPoint x: 198, endPoint y: 177, distance: 120.5
click at [198, 177] on div "Building Permit EL-25-1761 View Summary Notes 1 Building Permit Guide 2 Parcel …" at bounding box center [459, 212] width 919 height 424
click at [395, 226] on input "Yes" at bounding box center [562, 236] width 685 height 23
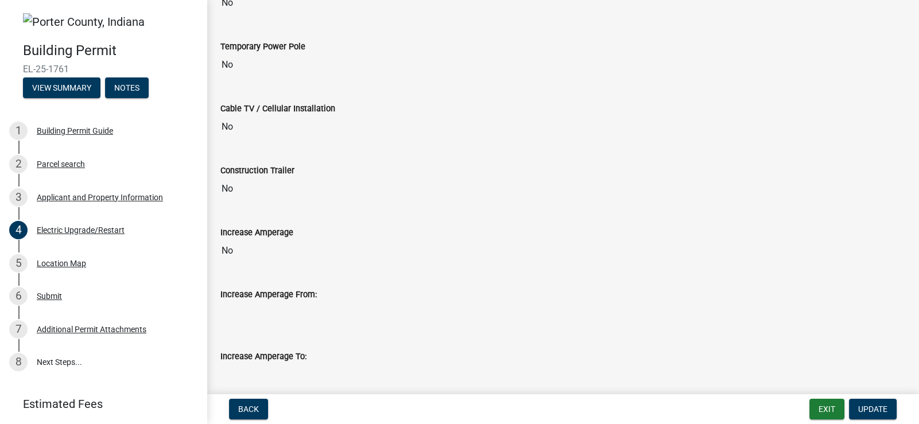
scroll to position [577, 0]
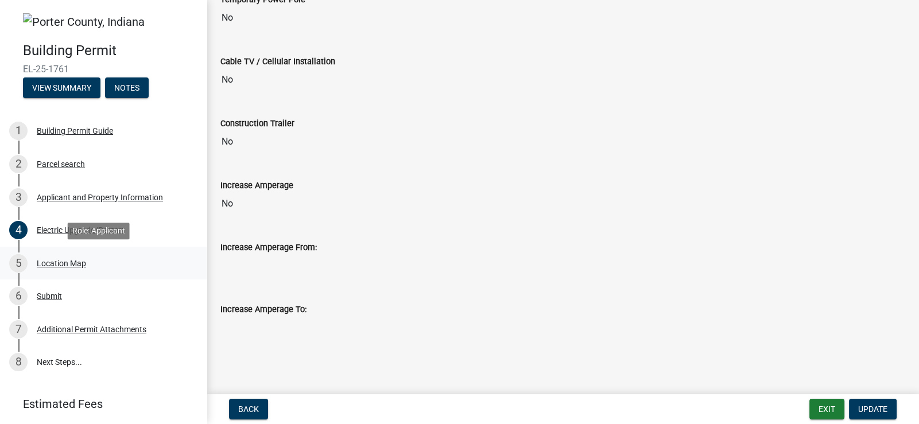
click at [51, 269] on div "5 Location Map" at bounding box center [98, 263] width 179 height 18
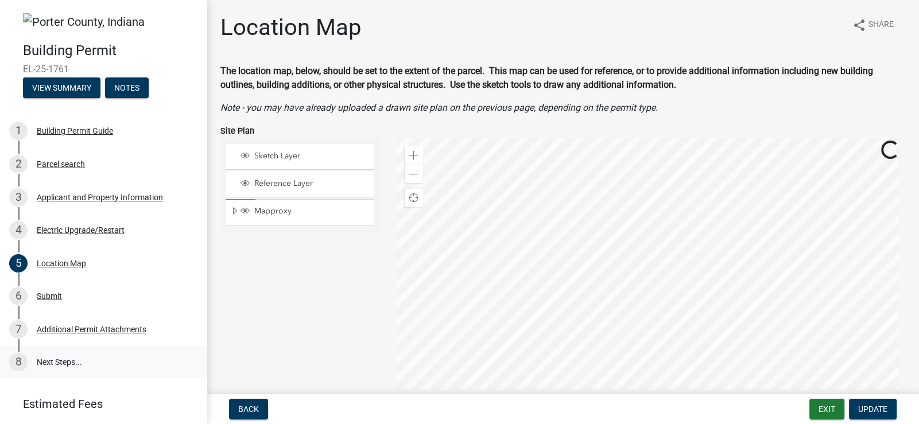
click at [66, 360] on link "8 Next Steps..." at bounding box center [103, 362] width 207 height 33
click at [76, 332] on div "Additional Permit Attachments" at bounding box center [92, 329] width 110 height 8
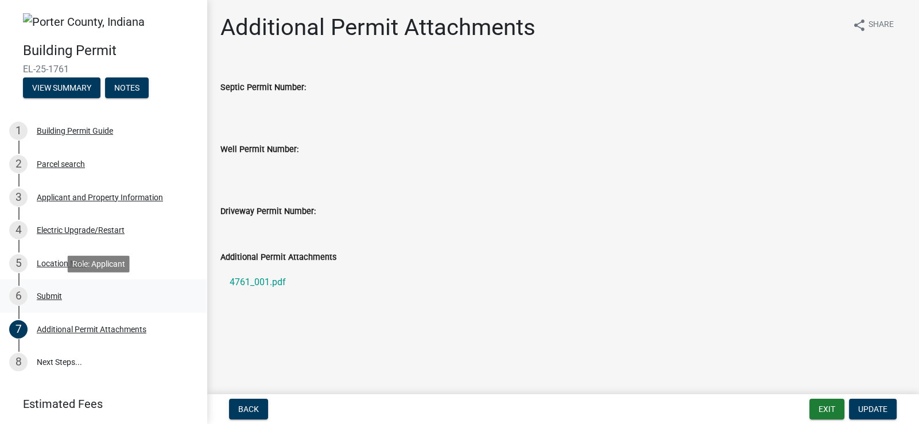
click at [81, 295] on div "6 Submit" at bounding box center [98, 296] width 179 height 18
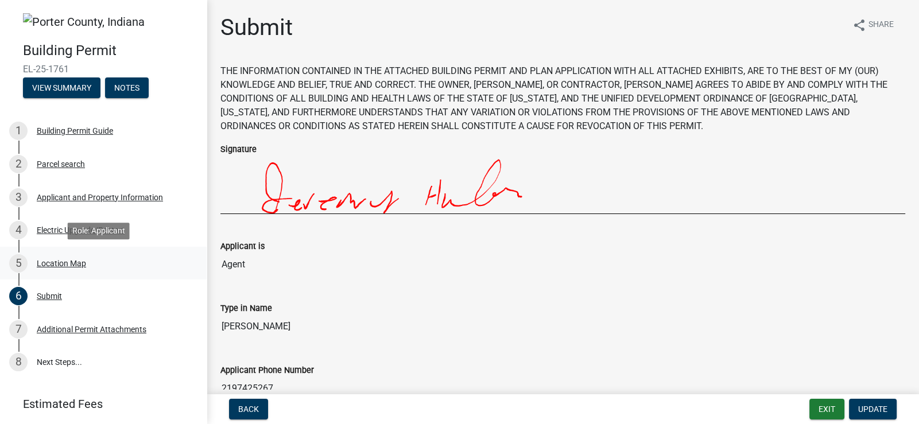
click at [75, 267] on div "Location Map" at bounding box center [61, 263] width 49 height 8
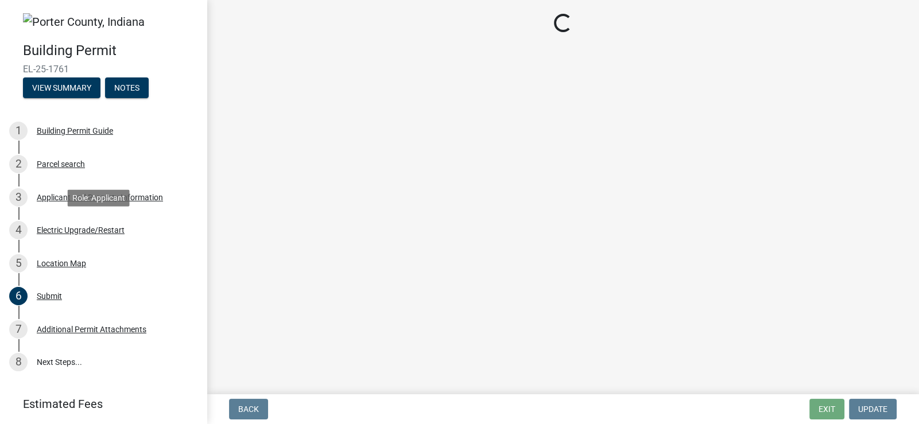
click at [79, 230] on div "Electric Upgrade/Restart" at bounding box center [81, 230] width 88 height 8
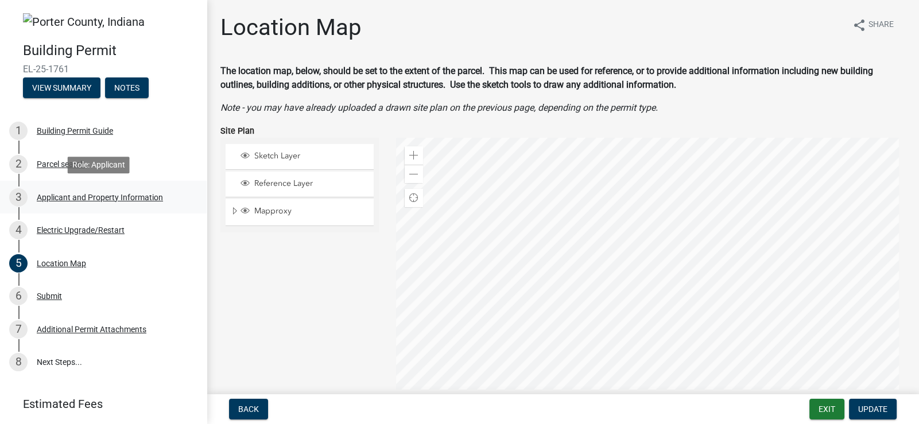
click at [123, 195] on div "Applicant and Property Information" at bounding box center [100, 197] width 126 height 8
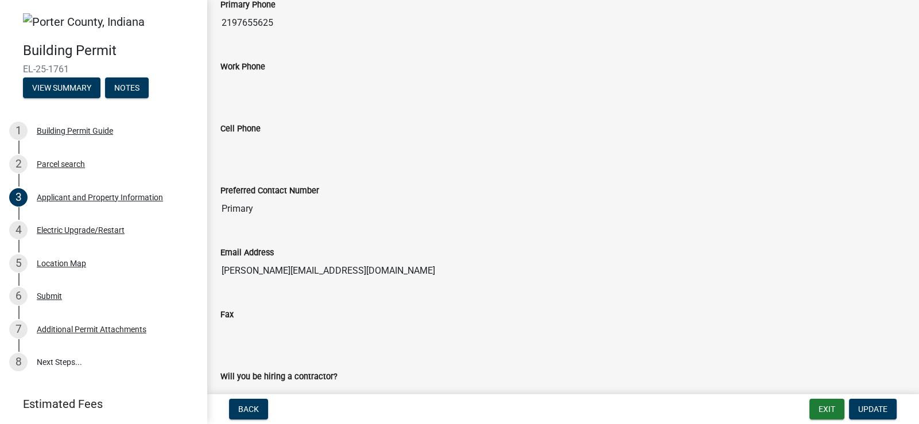
scroll to position [1507, 0]
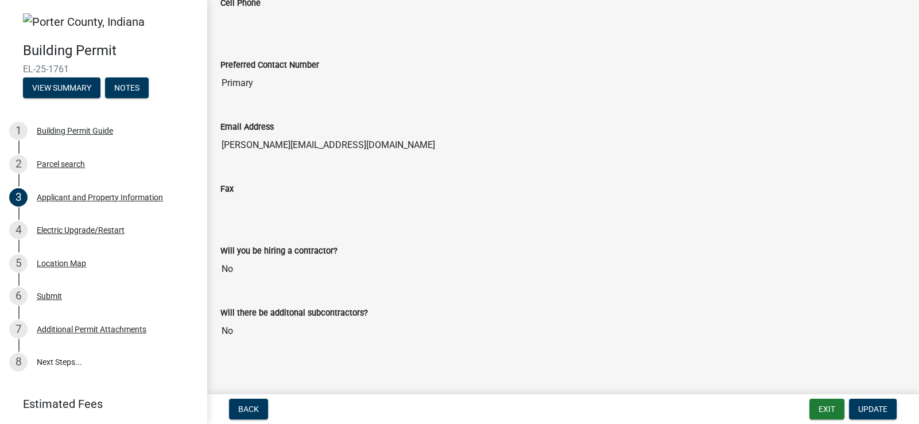
click at [243, 266] on input "No" at bounding box center [562, 269] width 685 height 23
click at [234, 262] on input "No" at bounding box center [562, 269] width 685 height 23
click at [232, 262] on input "No" at bounding box center [562, 269] width 685 height 23
click at [230, 261] on input "No" at bounding box center [562, 269] width 685 height 23
click at [239, 261] on input "No" at bounding box center [562, 269] width 685 height 23
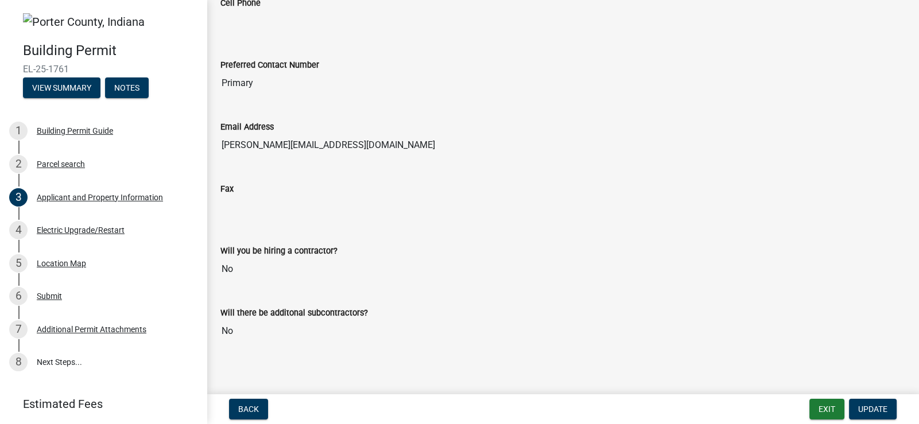
click at [237, 259] on input "No" at bounding box center [562, 269] width 685 height 23
click at [226, 263] on input "No" at bounding box center [562, 269] width 685 height 23
click at [252, 324] on input "No" at bounding box center [562, 331] width 685 height 23
click at [247, 260] on input "No" at bounding box center [562, 269] width 685 height 23
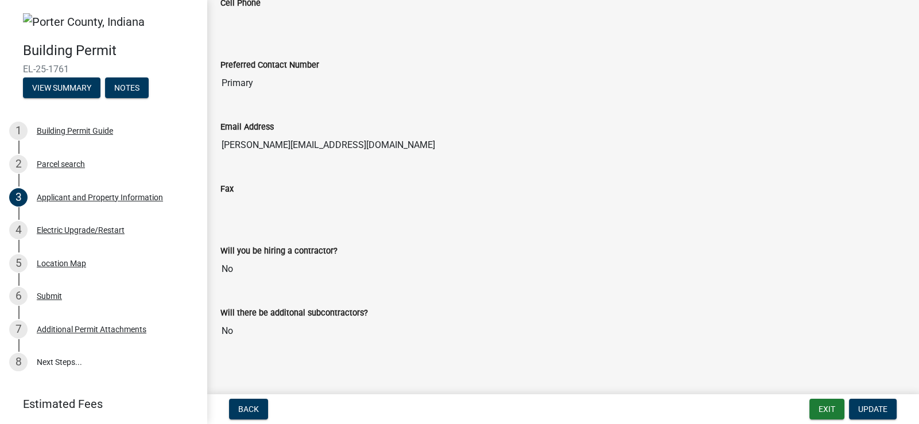
drag, startPoint x: 232, startPoint y: 261, endPoint x: 251, endPoint y: 263, distance: 19.1
click at [251, 263] on input "No" at bounding box center [562, 269] width 685 height 23
drag, startPoint x: 251, startPoint y: 263, endPoint x: 217, endPoint y: 264, distance: 33.9
click at [217, 264] on div "Will you be hiring a contractor? No" at bounding box center [563, 259] width 702 height 62
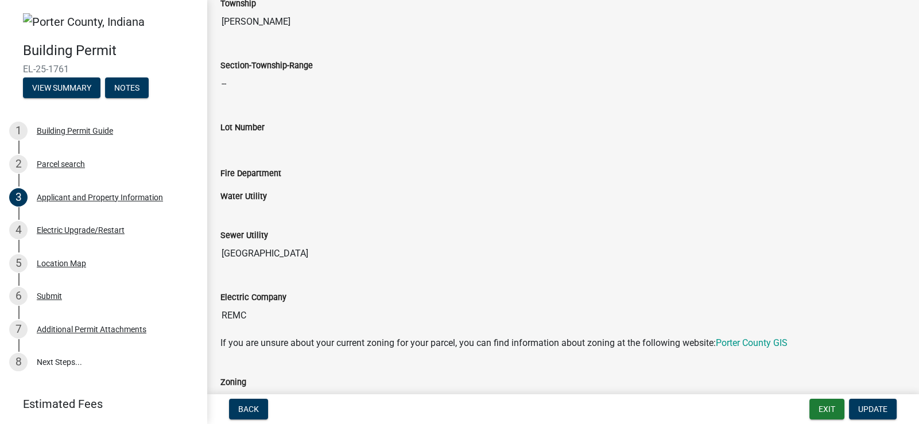
scroll to position [473, 0]
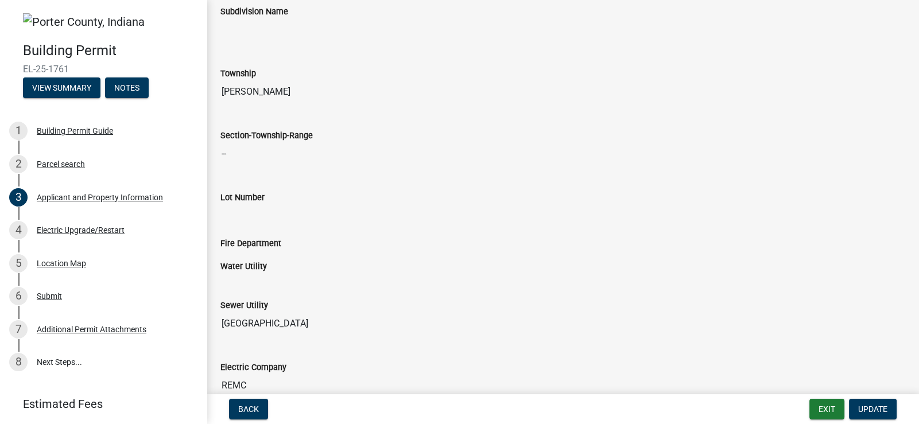
click at [121, 25] on img at bounding box center [84, 21] width 122 height 17
click at [121, 17] on img at bounding box center [84, 21] width 122 height 17
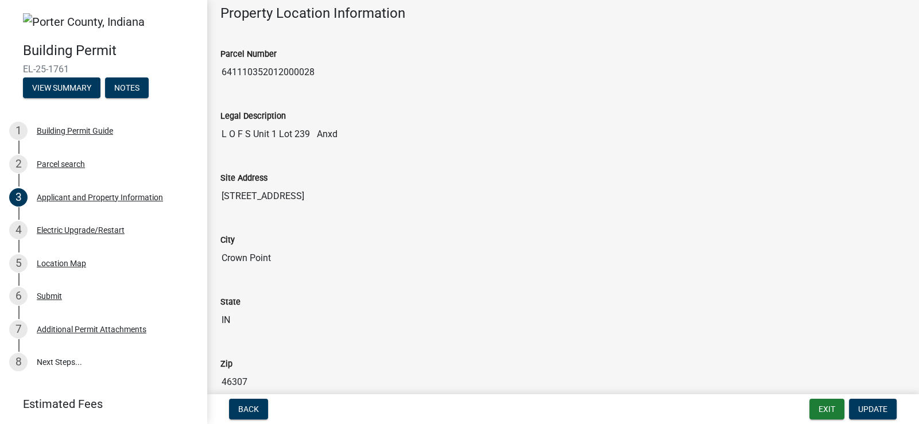
scroll to position [0, 0]
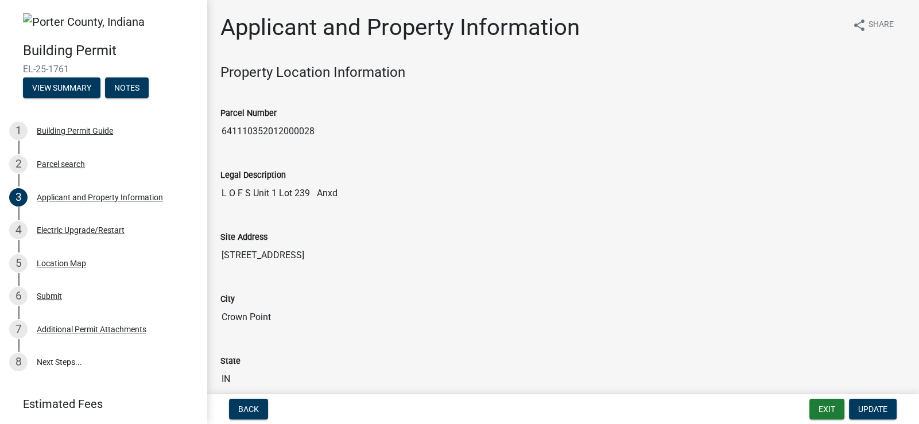
click at [63, 17] on img at bounding box center [84, 21] width 122 height 17
click at [25, 16] on img at bounding box center [84, 21] width 122 height 17
click at [45, 66] on span "EL-25-1761" at bounding box center [103, 69] width 161 height 11
drag, startPoint x: 80, startPoint y: 65, endPoint x: 14, endPoint y: 71, distance: 66.3
click at [14, 71] on div "Building Permit EL-25-1761 View Summary Notes" at bounding box center [103, 67] width 188 height 68
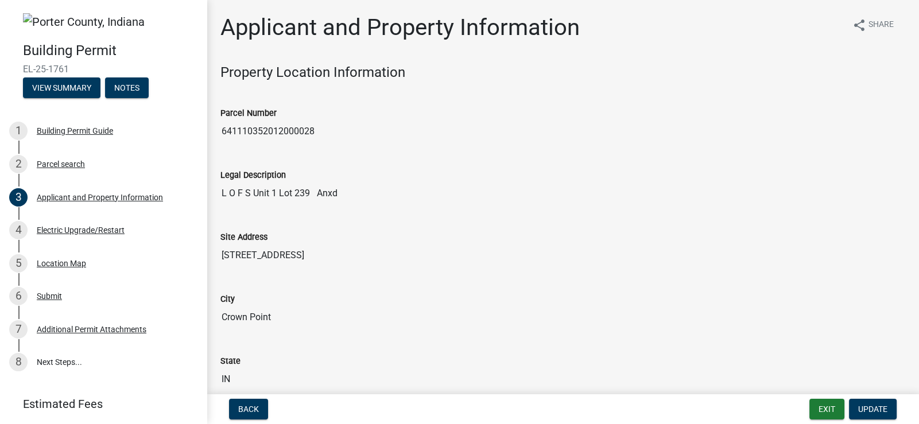
click at [94, 63] on div "Building Permit EL-25-1761 View Summary Notes" at bounding box center [103, 67] width 188 height 68
click at [81, 131] on div "Building Permit Guide" at bounding box center [75, 131] width 76 height 8
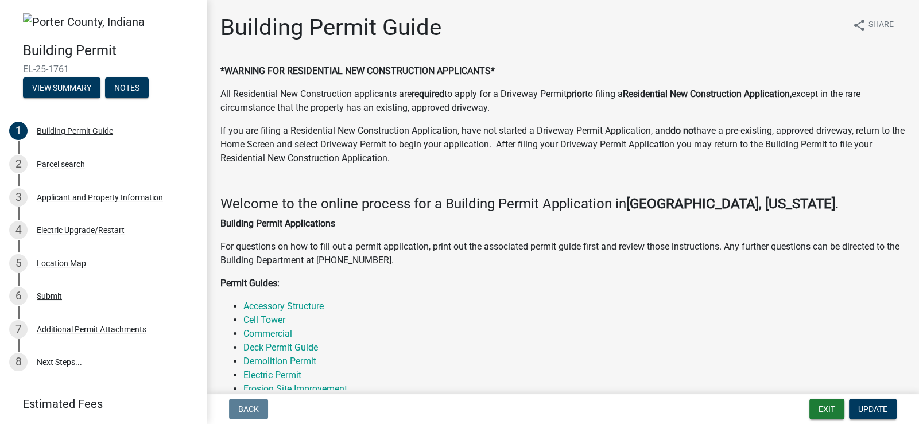
click at [33, 19] on img at bounding box center [84, 21] width 122 height 17
click at [28, 20] on img at bounding box center [84, 21] width 122 height 17
click at [71, 22] on img at bounding box center [84, 21] width 122 height 17
click at [77, 51] on h4 "Building Permit" at bounding box center [110, 50] width 174 height 17
click at [310, 31] on h1 "Building Permit Guide" at bounding box center [330, 28] width 221 height 28
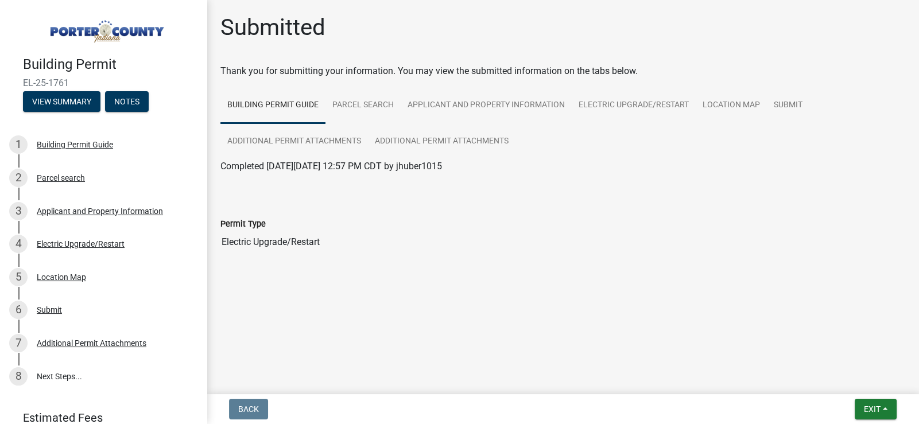
click at [250, 396] on nav "Back Exit Save Save & Exit" at bounding box center [563, 409] width 712 height 30
drag, startPoint x: 249, startPoint y: 395, endPoint x: 393, endPoint y: 192, distance: 249.9
click at [249, 393] on wm-app "Building Permit EL-25-1761 View Summary Notes 1 Building Permit Guide 2 Parcel …" at bounding box center [459, 212] width 919 height 424
click at [887, 407] on button "Exit" at bounding box center [876, 409] width 42 height 21
click at [358, 236] on input "Electric Upgrade/Restart" at bounding box center [562, 242] width 685 height 23
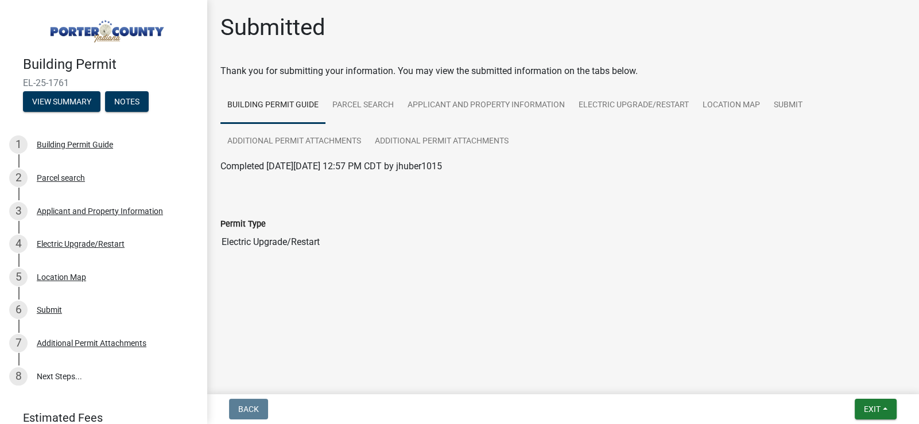
click at [343, 167] on span "Completed [DATE][DATE] 12:57 PM CDT by jhuber1015" at bounding box center [331, 166] width 222 height 11
click at [330, 246] on input "Electric Upgrade/Restart" at bounding box center [562, 242] width 685 height 23
click at [606, 106] on link "Electric Upgrade/Restart" at bounding box center [634, 105] width 124 height 37
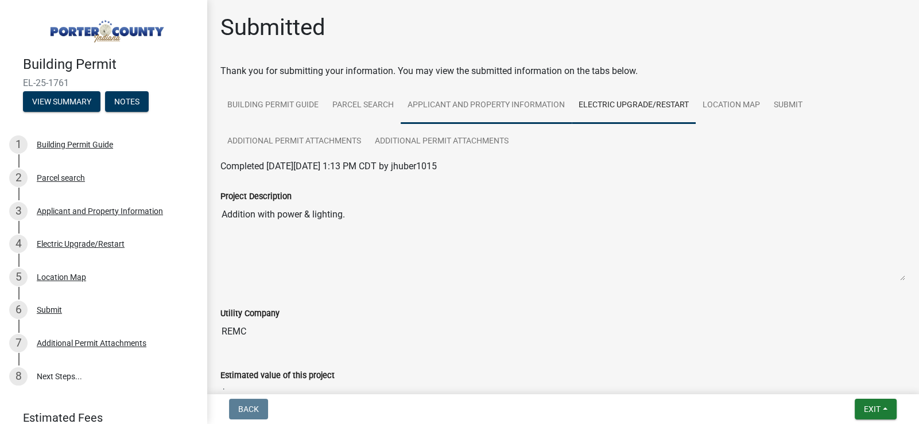
click at [488, 109] on link "Applicant and Property Information" at bounding box center [486, 105] width 171 height 37
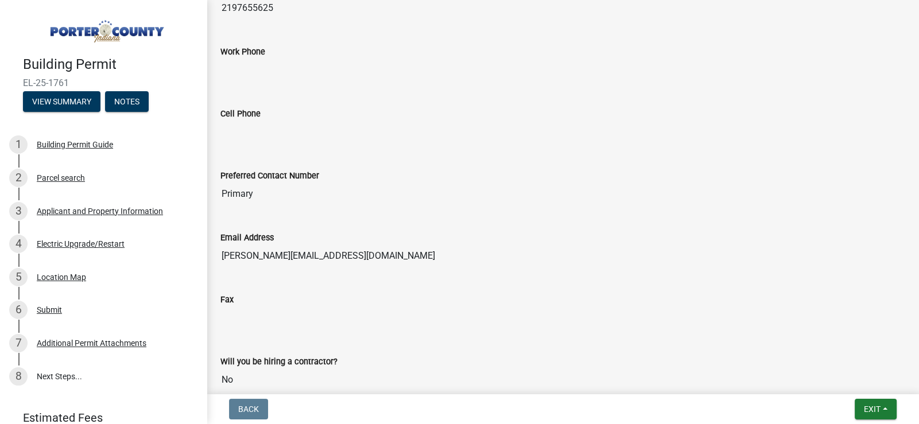
scroll to position [1550, 0]
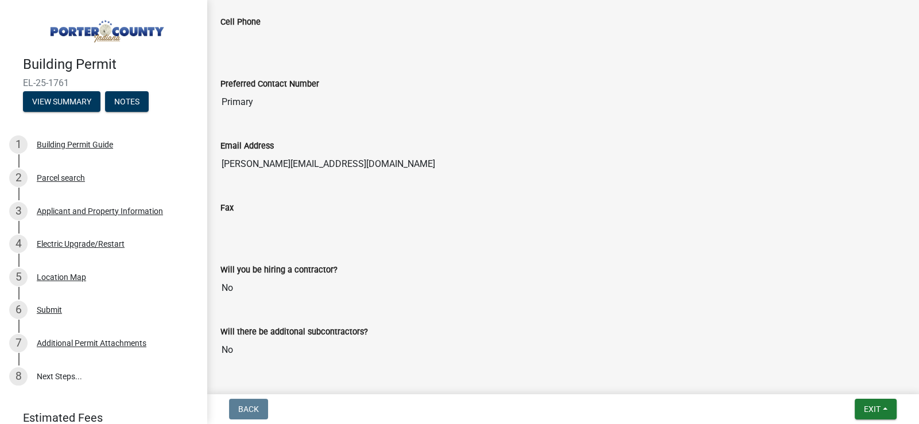
click at [360, 277] on input "No" at bounding box center [562, 288] width 685 height 23
click at [338, 278] on input "No" at bounding box center [562, 288] width 685 height 23
click at [275, 281] on input "No" at bounding box center [562, 288] width 685 height 23
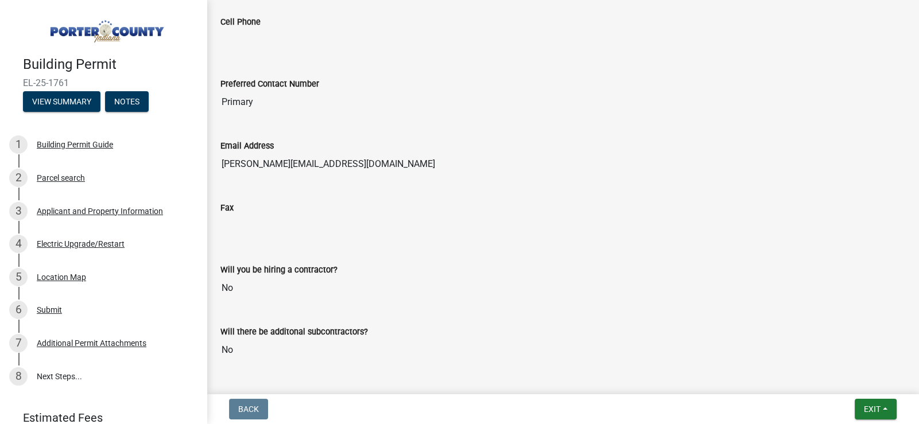
click at [275, 281] on input "No" at bounding box center [562, 288] width 685 height 23
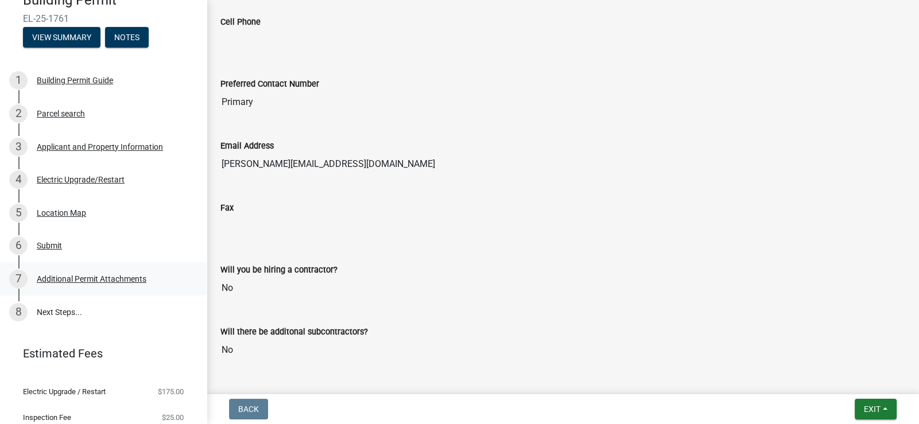
scroll to position [99, 0]
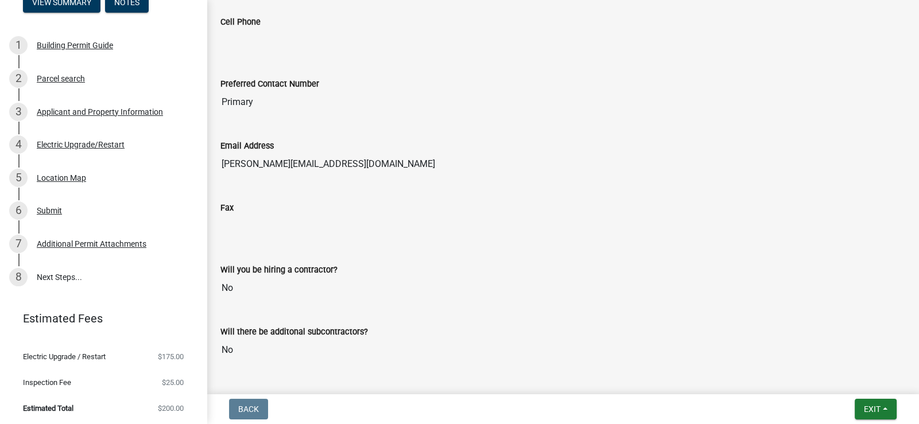
click at [425, 164] on input "[PERSON_NAME][EMAIL_ADDRESS][DOMAIN_NAME]" at bounding box center [562, 164] width 685 height 23
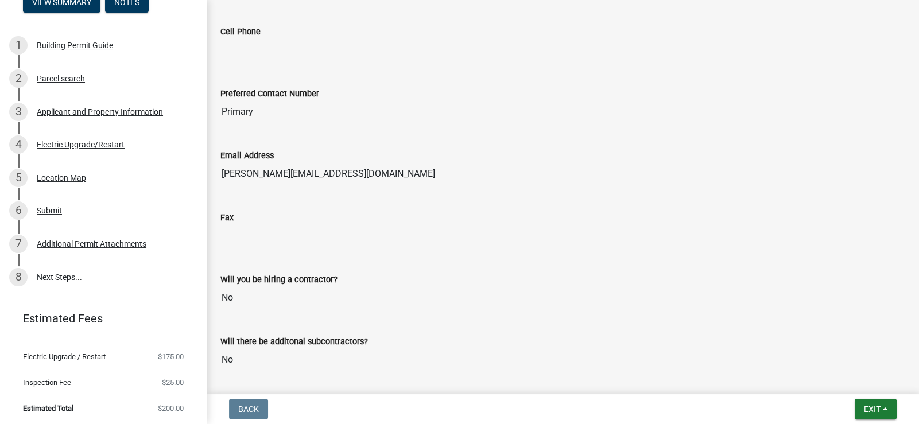
scroll to position [1583, 0]
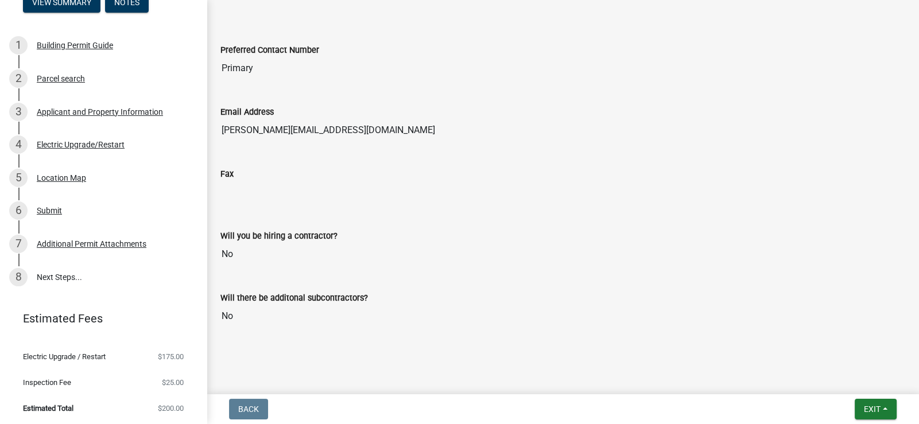
click at [301, 309] on input "No" at bounding box center [562, 316] width 685 height 23
click at [301, 308] on input "No" at bounding box center [562, 316] width 685 height 23
click at [310, 266] on div "Will you be hiring a contractor? No" at bounding box center [563, 244] width 702 height 62
click at [310, 264] on div "Will you be hiring a contractor? No" at bounding box center [563, 244] width 702 height 62
click at [296, 243] on input "No" at bounding box center [562, 254] width 685 height 23
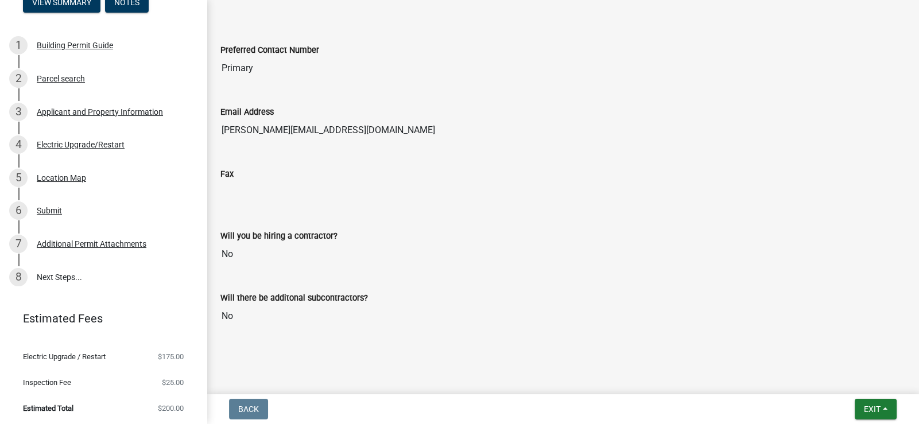
click at [296, 243] on input "No" at bounding box center [562, 254] width 685 height 23
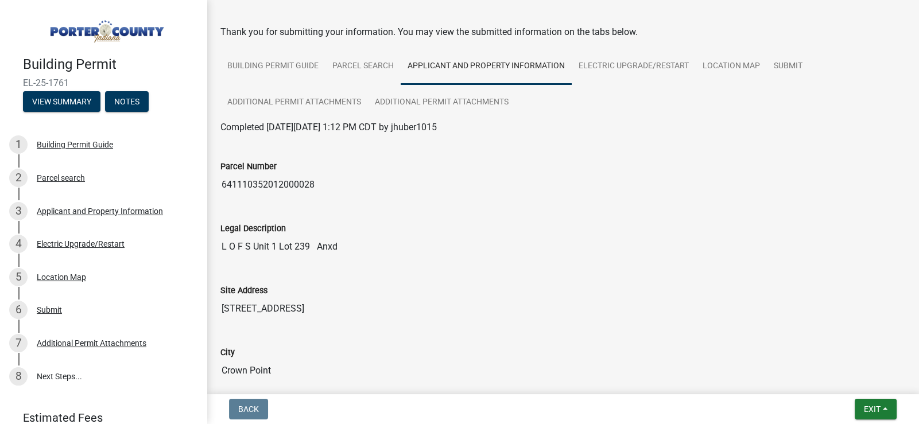
scroll to position [0, 0]
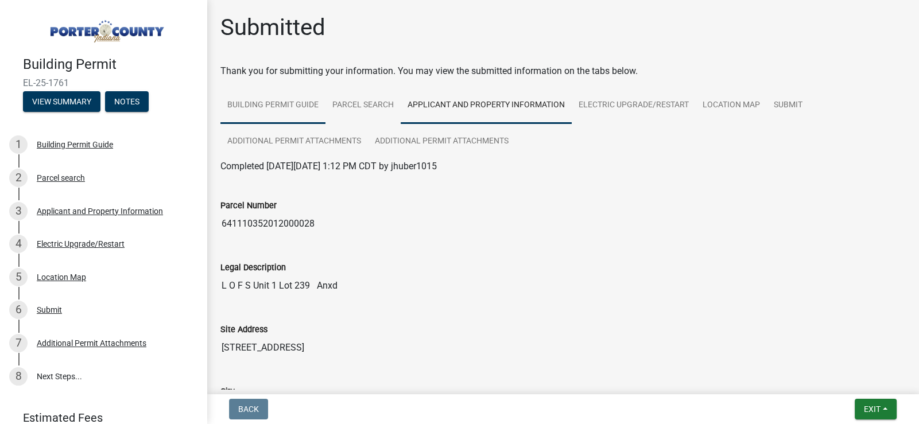
click at [291, 100] on link "Building Permit Guide" at bounding box center [272, 105] width 105 height 37
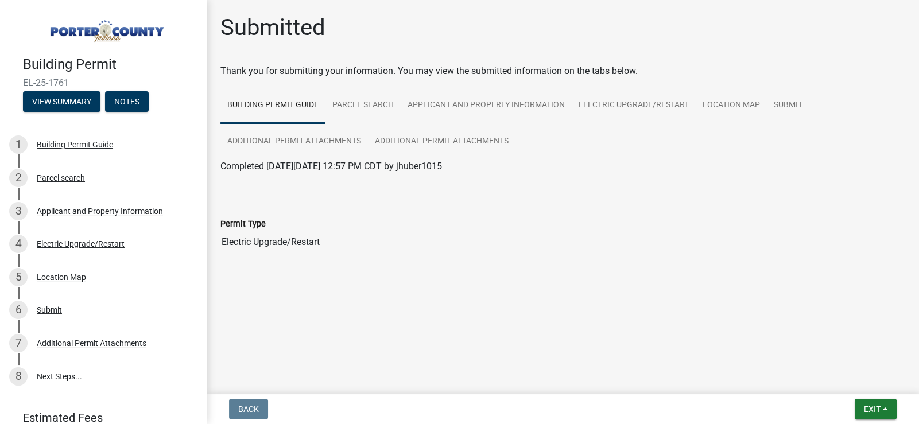
click at [305, 243] on input "Electric Upgrade/Restart" at bounding box center [562, 242] width 685 height 23
click at [347, 236] on input "Electric Upgrade/Restart" at bounding box center [562, 242] width 685 height 23
click at [359, 301] on main "Submitted Thank you for submitting your information. You may view the submitted…" at bounding box center [563, 195] width 712 height 390
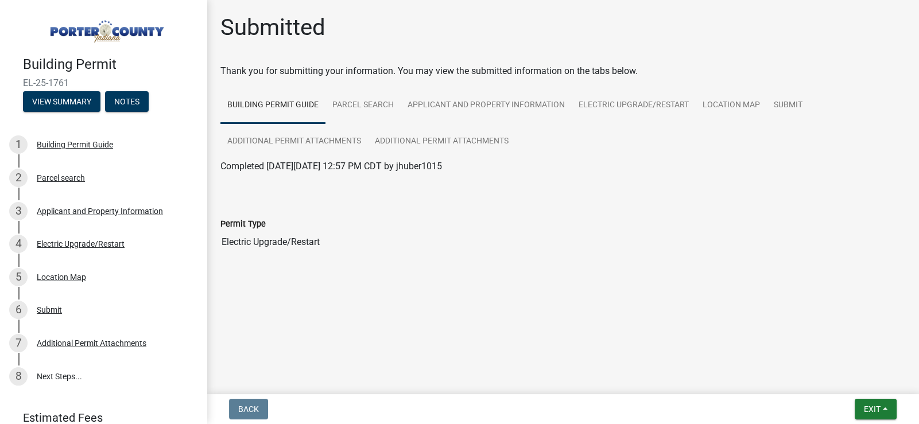
click at [264, 406] on form "Back" at bounding box center [248, 409] width 48 height 21
click at [325, 142] on link "Additional Permit Attachments" at bounding box center [294, 141] width 148 height 37
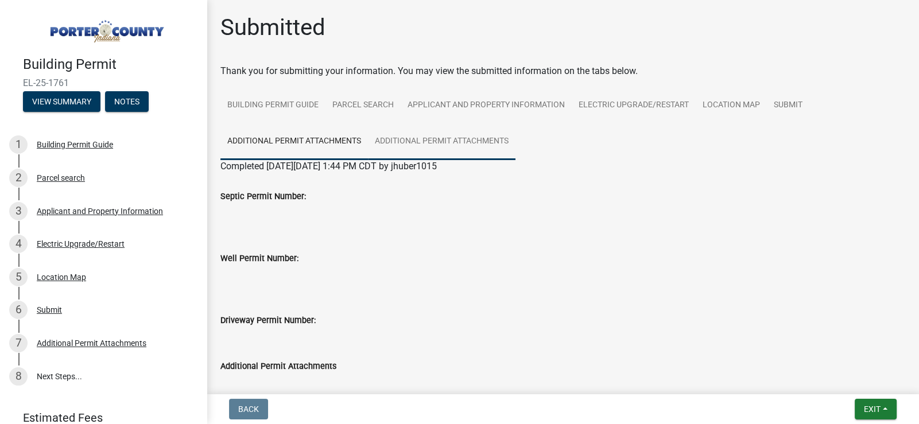
click at [413, 138] on link "Additional Permit Attachments" at bounding box center [442, 141] width 148 height 37
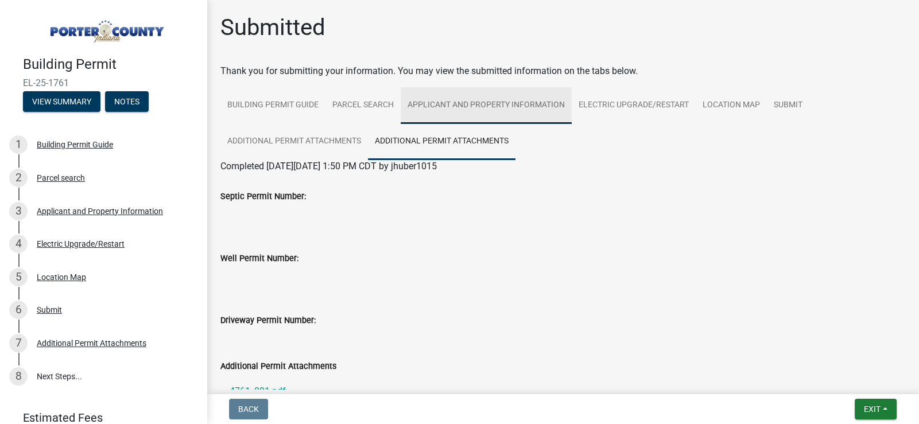
click at [479, 98] on link "Applicant and Property Information" at bounding box center [486, 105] width 171 height 37
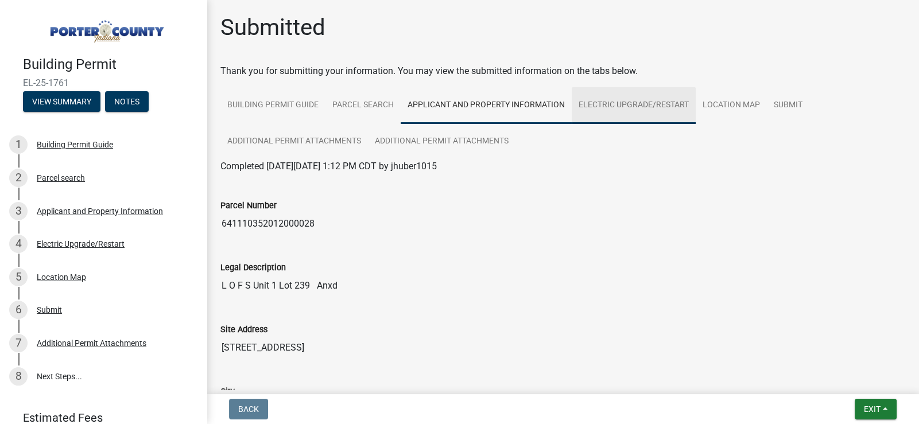
click at [618, 106] on link "Electric Upgrade/Restart" at bounding box center [634, 105] width 124 height 37
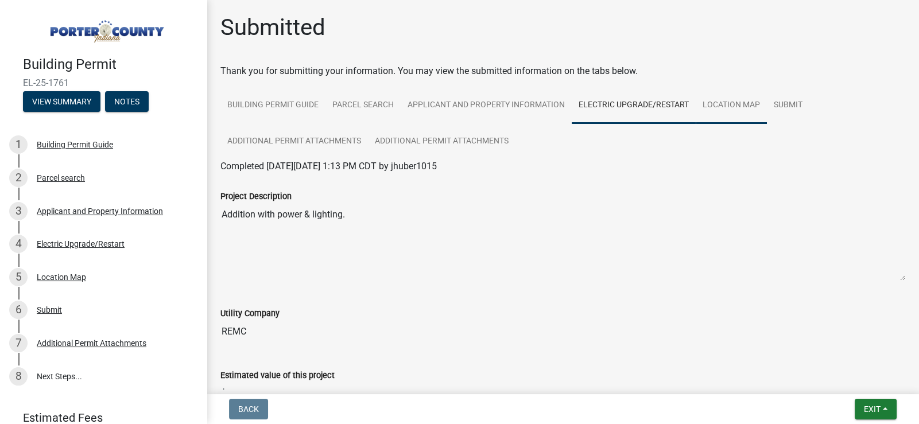
click at [727, 98] on link "Location Map" at bounding box center [731, 105] width 71 height 37
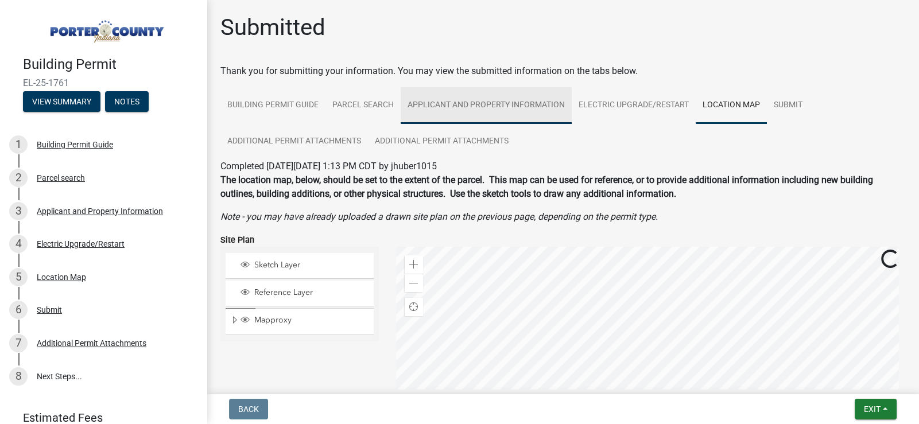
click at [533, 105] on link "Applicant and Property Information" at bounding box center [486, 105] width 171 height 37
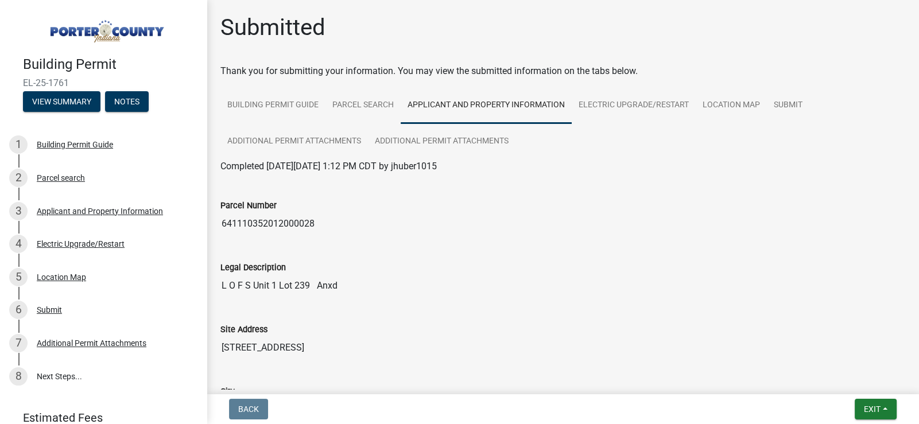
click at [321, 209] on div "Parcel Number" at bounding box center [562, 206] width 685 height 14
click at [312, 219] on input "641110352012000028" at bounding box center [562, 223] width 685 height 23
drag, startPoint x: 312, startPoint y: 220, endPoint x: 330, endPoint y: 288, distance: 69.6
click at [332, 289] on input "L O F S Unit 1 Lot 239 Anxd" at bounding box center [562, 285] width 685 height 23
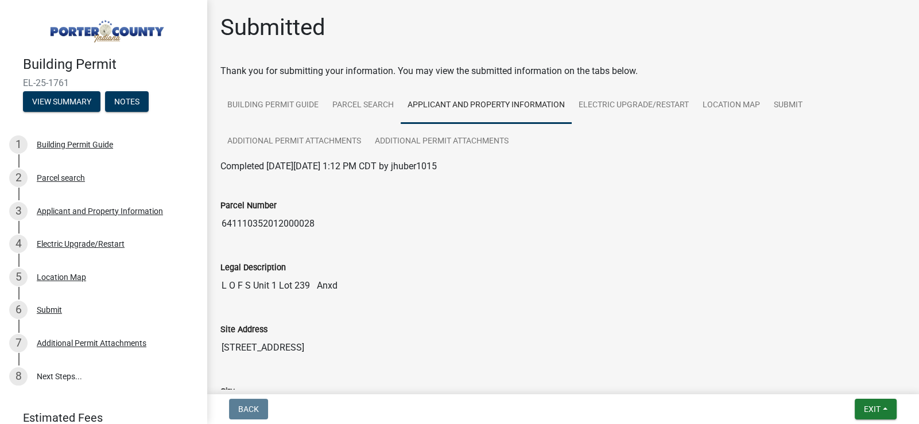
drag, startPoint x: 335, startPoint y: 283, endPoint x: 343, endPoint y: 333, distance: 51.1
click at [343, 333] on div "Site Address" at bounding box center [562, 330] width 685 height 14
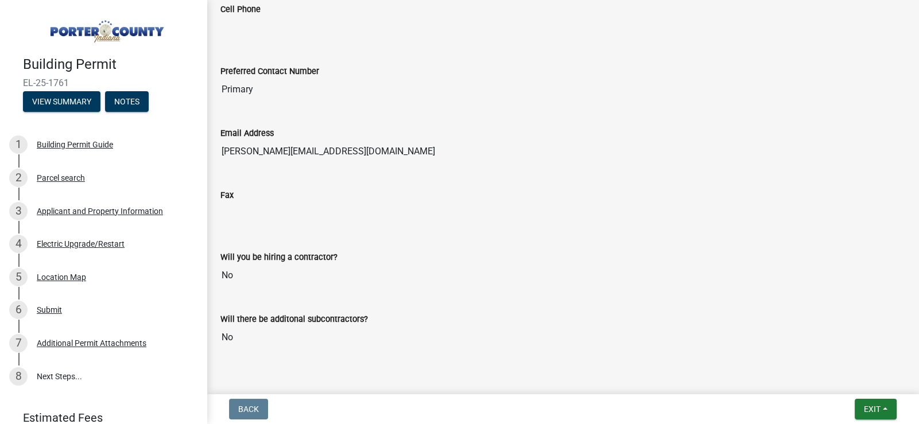
scroll to position [1583, 0]
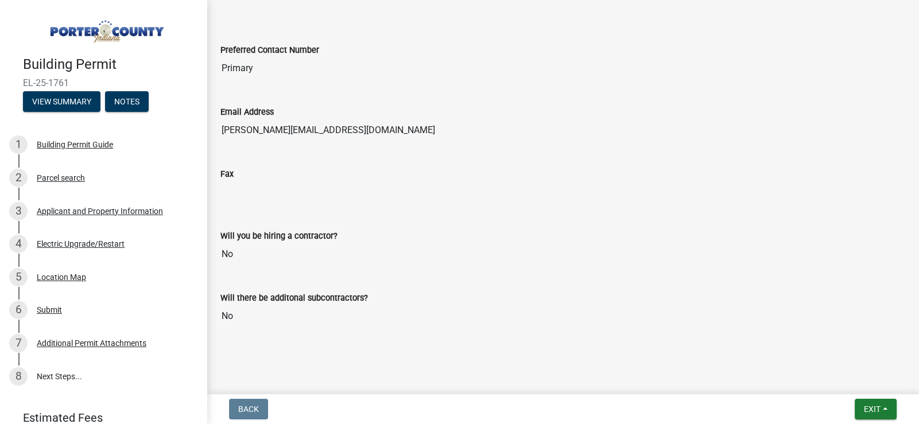
click at [273, 252] on input "No" at bounding box center [562, 254] width 685 height 23
drag, startPoint x: 275, startPoint y: 245, endPoint x: 560, endPoint y: 288, distance: 287.8
click at [562, 291] on div "Will there be additonal subcontractors?" at bounding box center [562, 298] width 685 height 14
click at [333, 244] on input "No" at bounding box center [562, 254] width 685 height 23
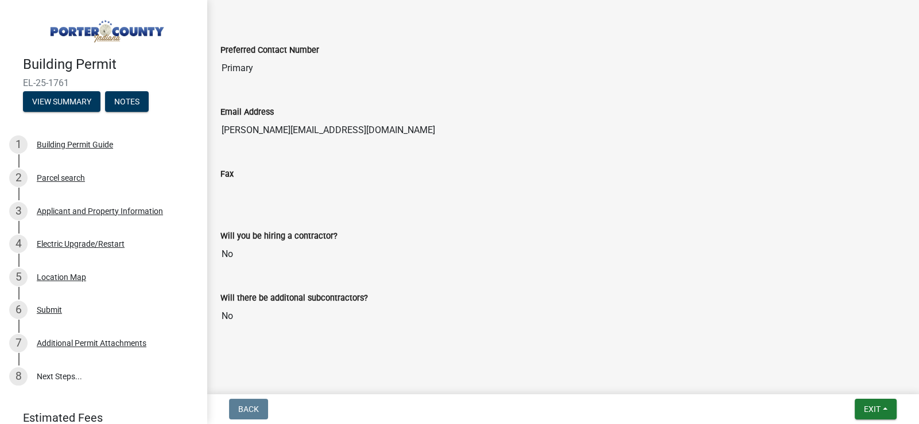
click at [339, 275] on div "Will there be additonal subcontractors? No" at bounding box center [562, 301] width 685 height 53
drag, startPoint x: 255, startPoint y: 251, endPoint x: 244, endPoint y: 250, distance: 10.5
click at [250, 251] on input "No" at bounding box center [562, 254] width 685 height 23
drag, startPoint x: 244, startPoint y: 250, endPoint x: 232, endPoint y: 252, distance: 12.8
click at [232, 252] on input "No" at bounding box center [562, 254] width 685 height 23
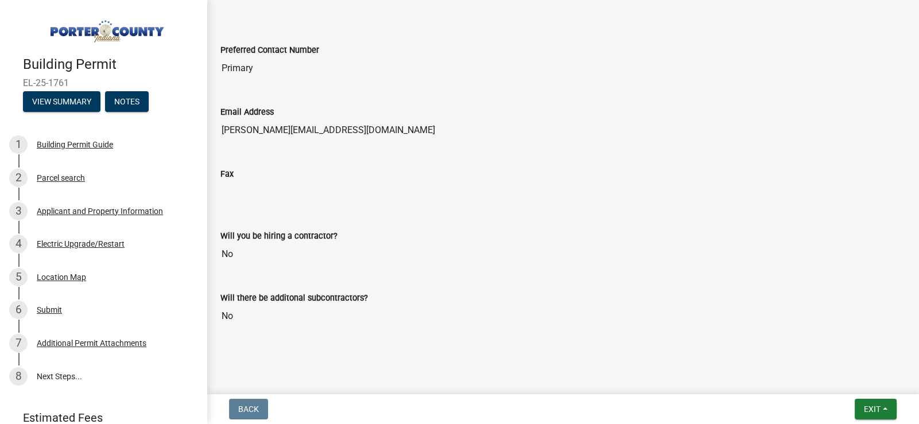
click at [255, 243] on input "No" at bounding box center [562, 254] width 685 height 23
drag, startPoint x: 255, startPoint y: 238, endPoint x: 240, endPoint y: 246, distance: 16.4
click at [244, 244] on input "No" at bounding box center [562, 254] width 685 height 23
click at [347, 319] on input "No" at bounding box center [562, 316] width 685 height 23
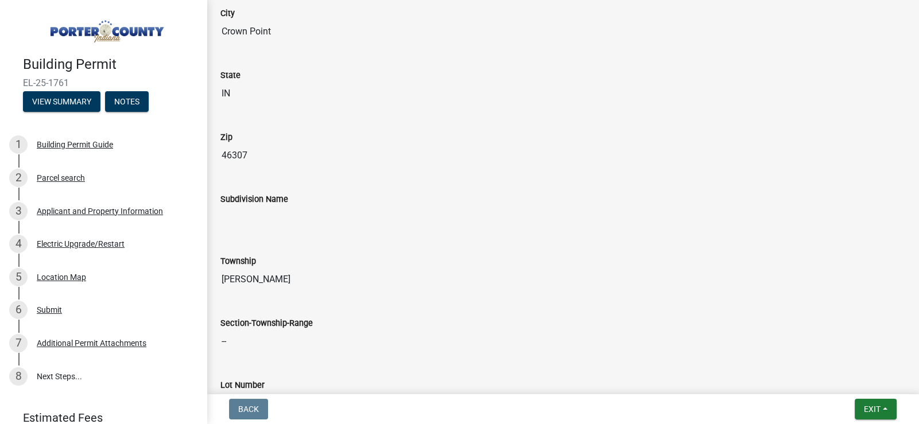
scroll to position [0, 0]
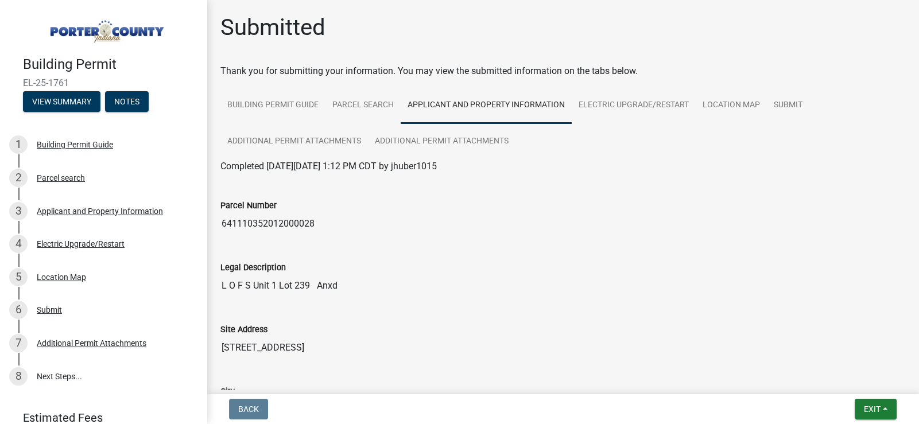
click at [99, 39] on img at bounding box center [105, 28] width 165 height 32
click at [121, 28] on img at bounding box center [105, 28] width 165 height 32
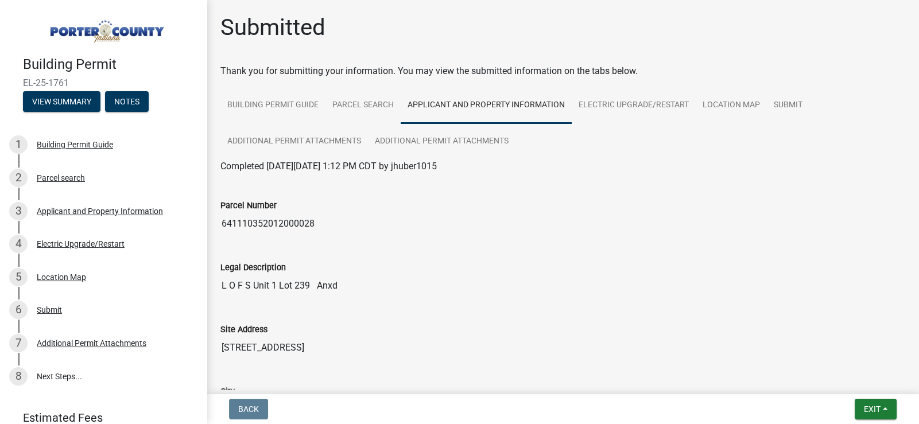
click at [121, 28] on img at bounding box center [105, 28] width 165 height 32
click at [121, 27] on img at bounding box center [105, 28] width 165 height 32
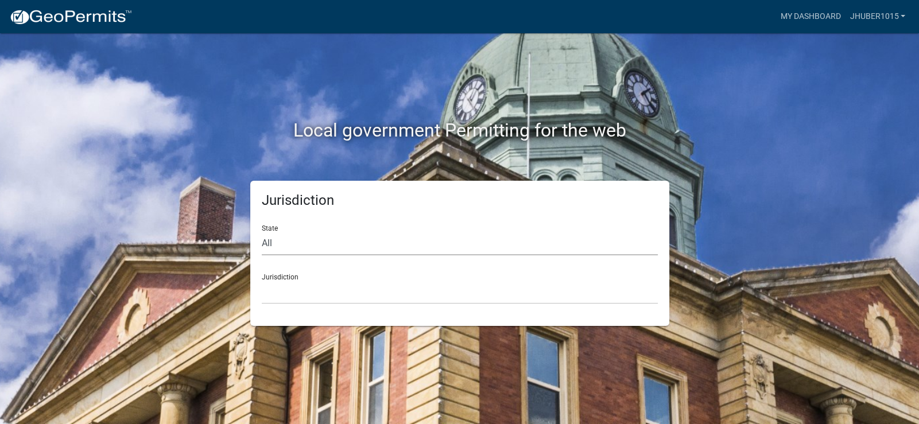
click at [346, 238] on select "All [US_STATE] [US_STATE] [US_STATE] [US_STATE] [US_STATE] [US_STATE] [US_STATE…" at bounding box center [460, 244] width 396 height 24
select select "[US_STATE]"
click at [262, 232] on select "All [US_STATE] [US_STATE] [US_STATE] [US_STATE] [US_STATE] [US_STATE] [US_STATE…" at bounding box center [460, 244] width 396 height 24
click at [344, 284] on select "City of [GEOGRAPHIC_DATA], [US_STATE] City of [GEOGRAPHIC_DATA], [US_STATE] Cit…" at bounding box center [460, 293] width 396 height 24
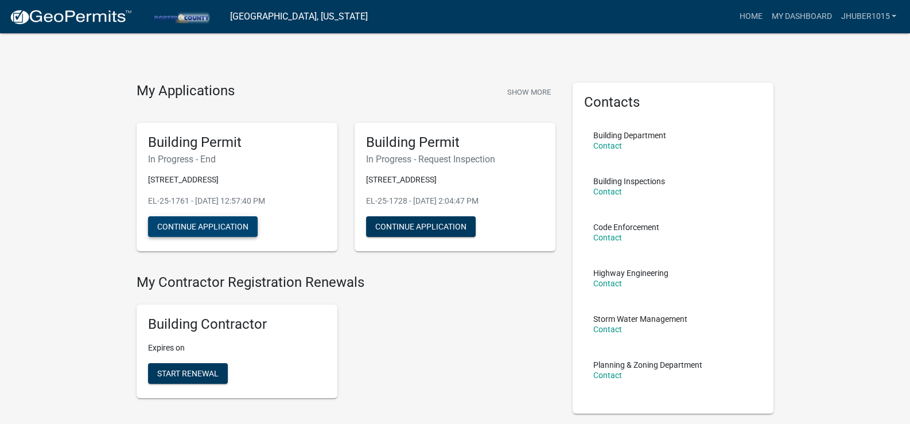
click at [235, 234] on button "Continue Application" at bounding box center [203, 226] width 110 height 21
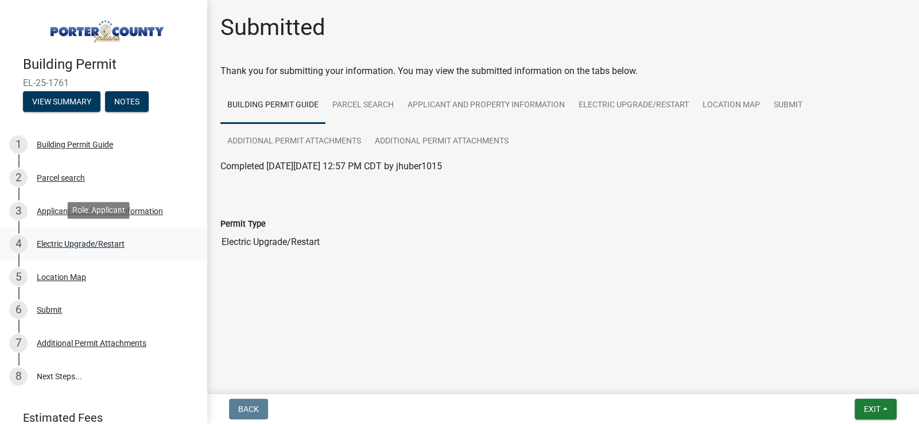
click at [90, 243] on div "Electric Upgrade/Restart" at bounding box center [81, 244] width 88 height 8
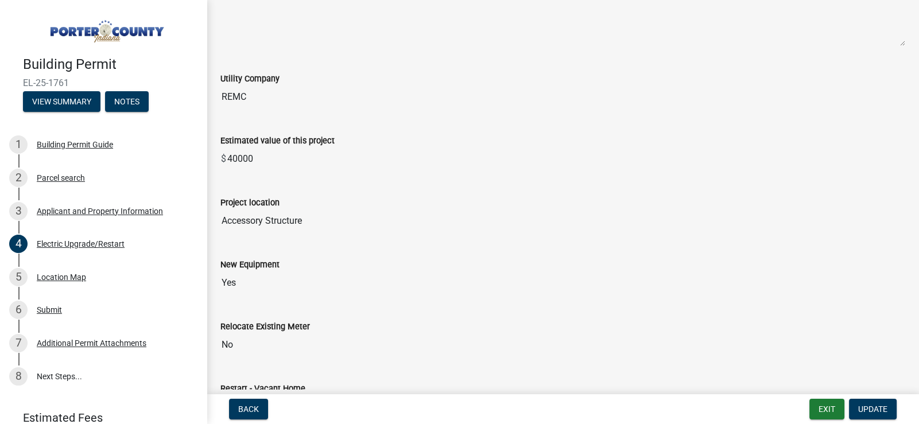
scroll to position [229, 0]
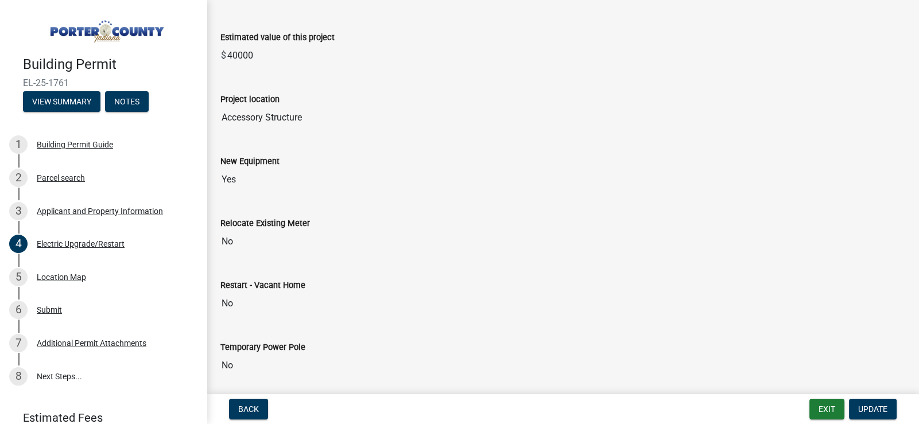
click at [232, 269] on div "Restart - Vacant Home No" at bounding box center [562, 288] width 685 height 53
click at [233, 246] on input "No" at bounding box center [562, 241] width 685 height 23
drag, startPoint x: 278, startPoint y: 301, endPoint x: 314, endPoint y: 298, distance: 36.2
click at [281, 298] on input "No" at bounding box center [562, 303] width 685 height 23
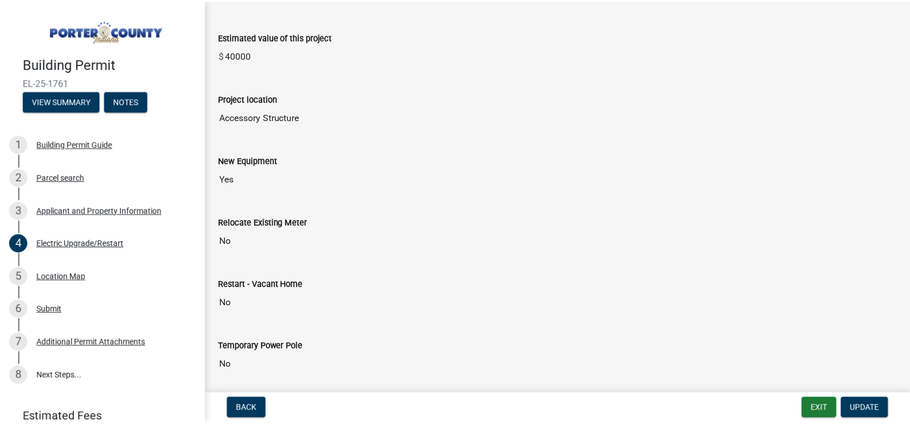
scroll to position [344, 0]
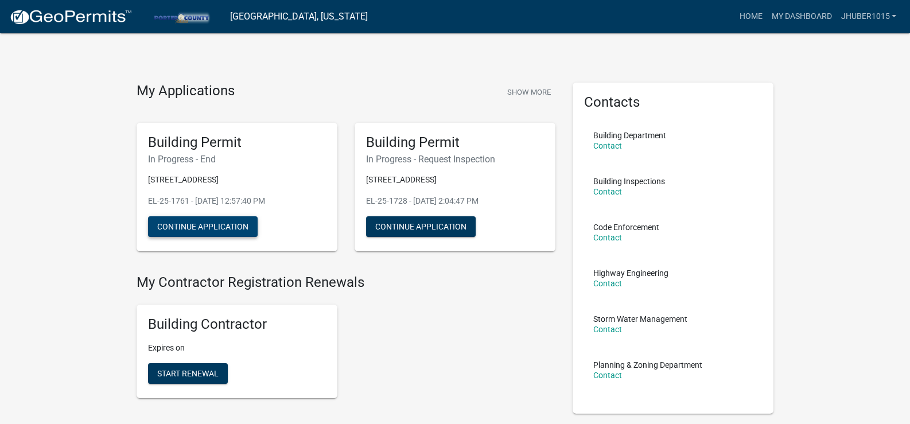
click at [224, 228] on button "Continue Application" at bounding box center [203, 226] width 110 height 21
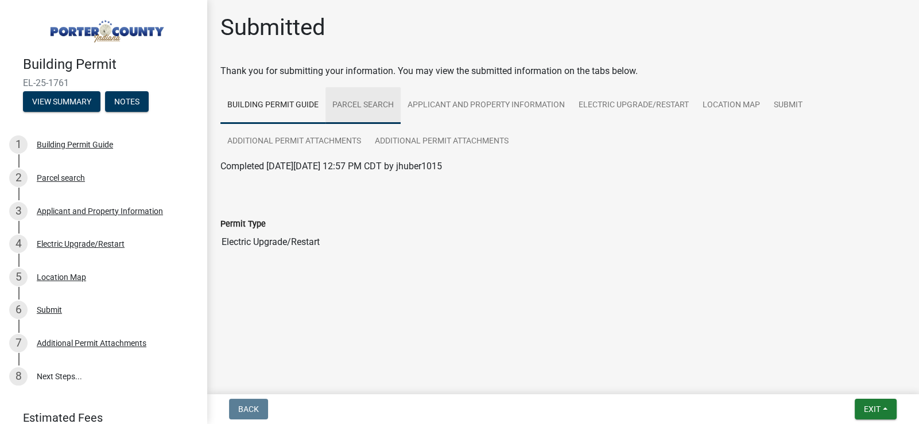
click at [384, 98] on link "Parcel search" at bounding box center [362, 105] width 75 height 37
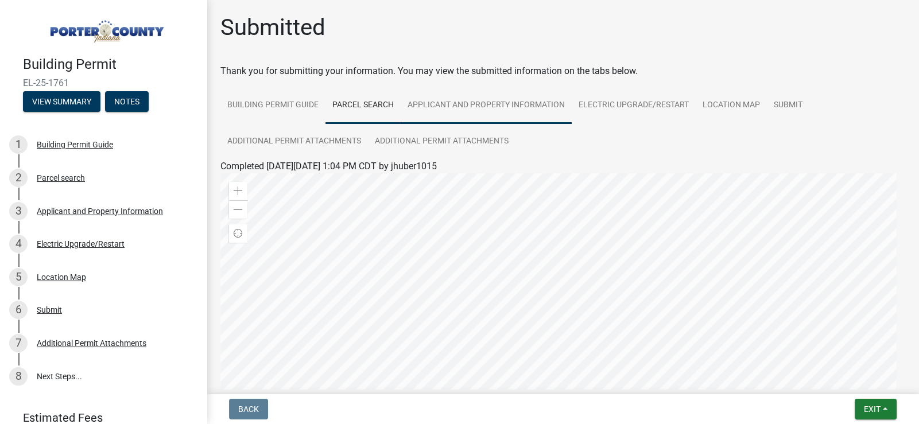
click at [491, 107] on link "Applicant and Property Information" at bounding box center [486, 105] width 171 height 37
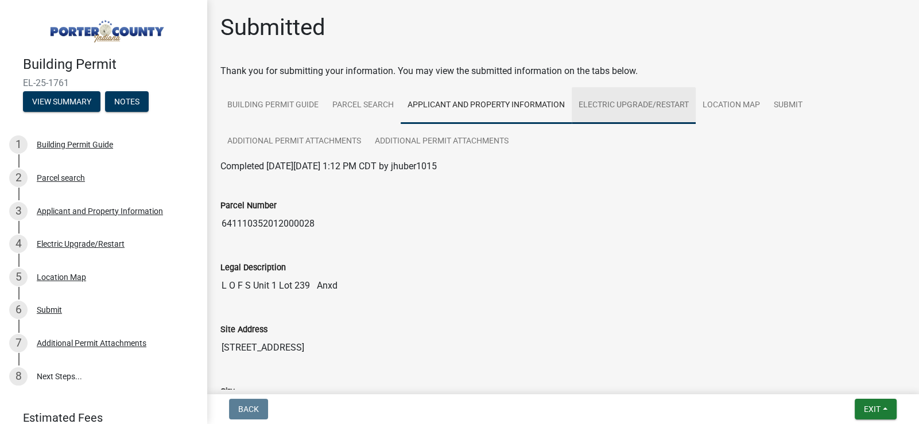
click at [637, 104] on link "Electric Upgrade/Restart" at bounding box center [634, 105] width 124 height 37
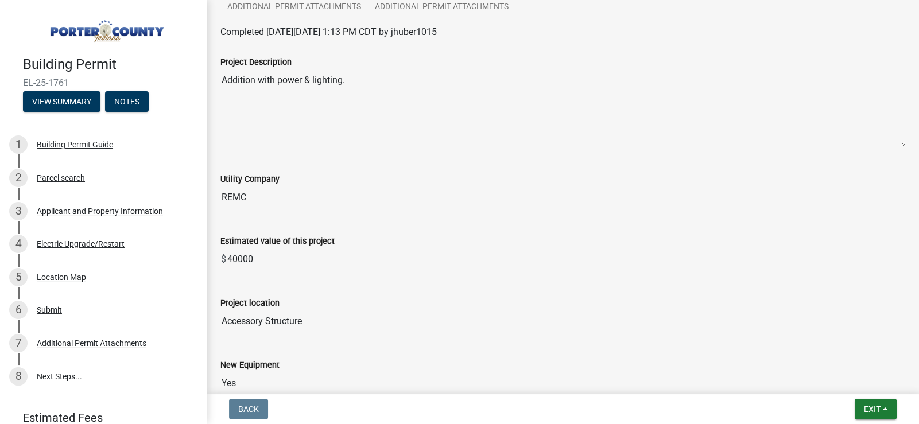
scroll to position [229, 0]
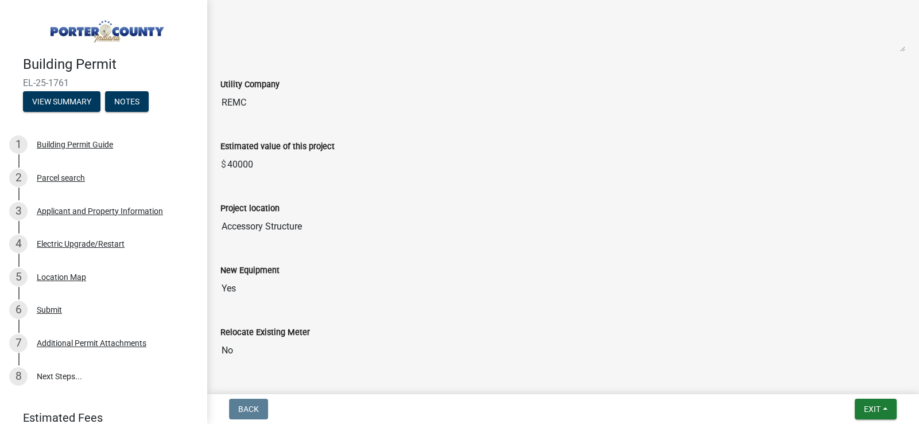
click at [235, 302] on div "New Equipment Yes" at bounding box center [563, 278] width 702 height 62
click at [236, 297] on input "Yes" at bounding box center [562, 288] width 685 height 23
